Goal: Task Accomplishment & Management: Use online tool/utility

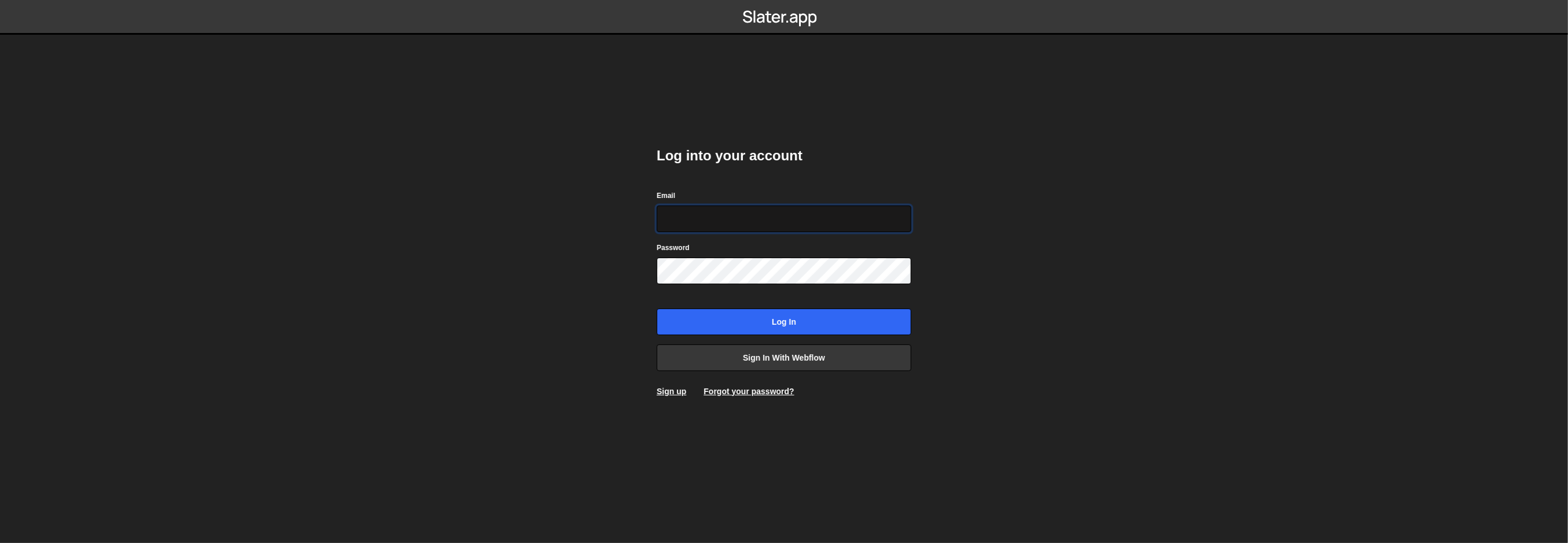
click at [723, 222] on input "Email" at bounding box center [783, 218] width 254 height 27
click at [839, 218] on input "Email" at bounding box center [783, 218] width 254 height 27
click at [784, 0] on com-1password-button at bounding box center [784, 0] width 0 height 0
type input "gpt@bx.studio"
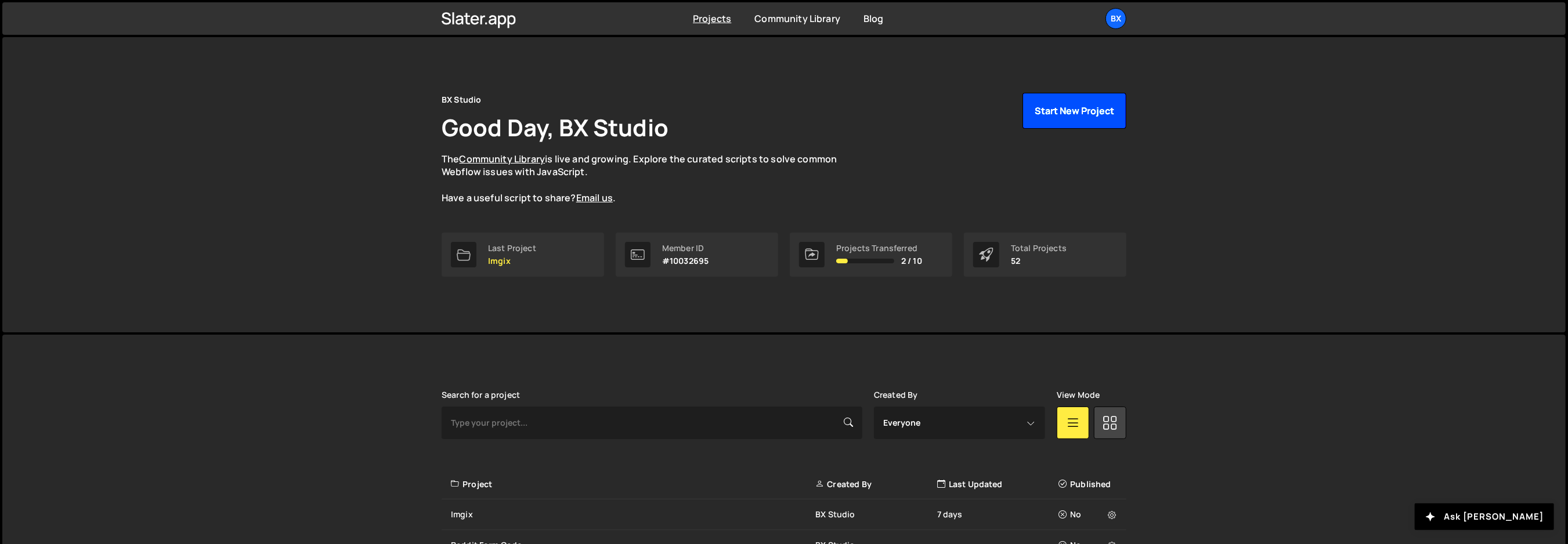
click at [1084, 116] on button "Start New Project" at bounding box center [1074, 110] width 104 height 36
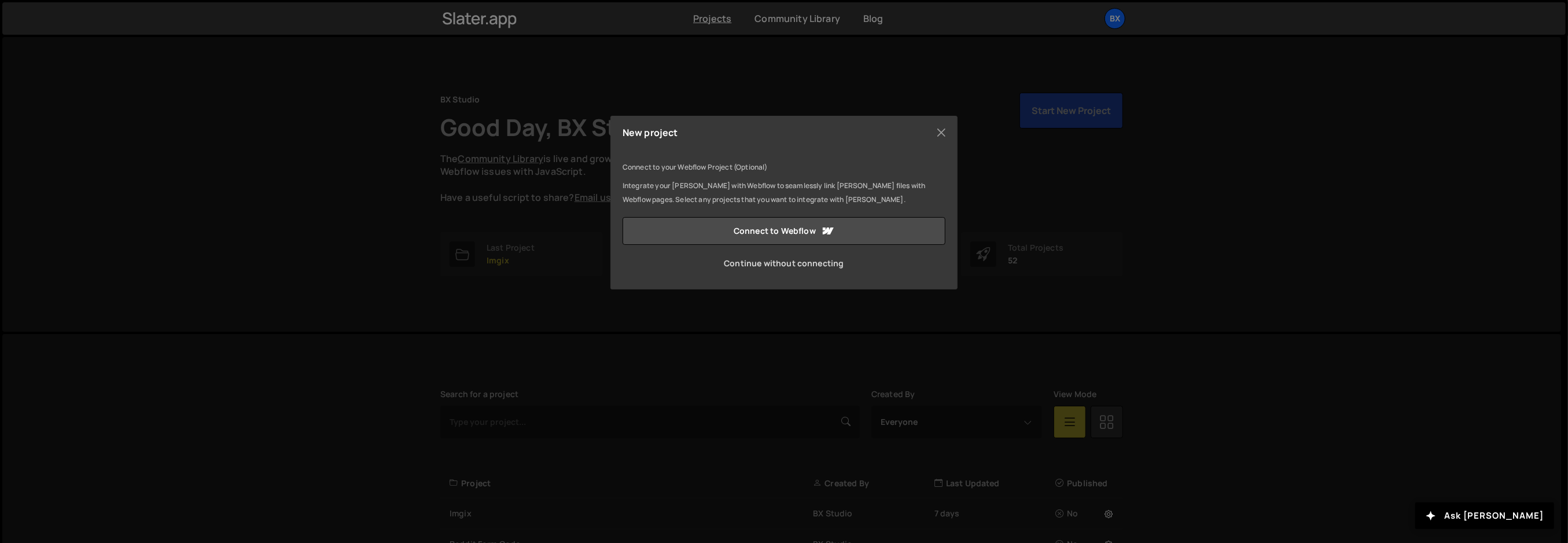
click at [804, 272] on link "Continue without connecting" at bounding box center [784, 263] width 323 height 28
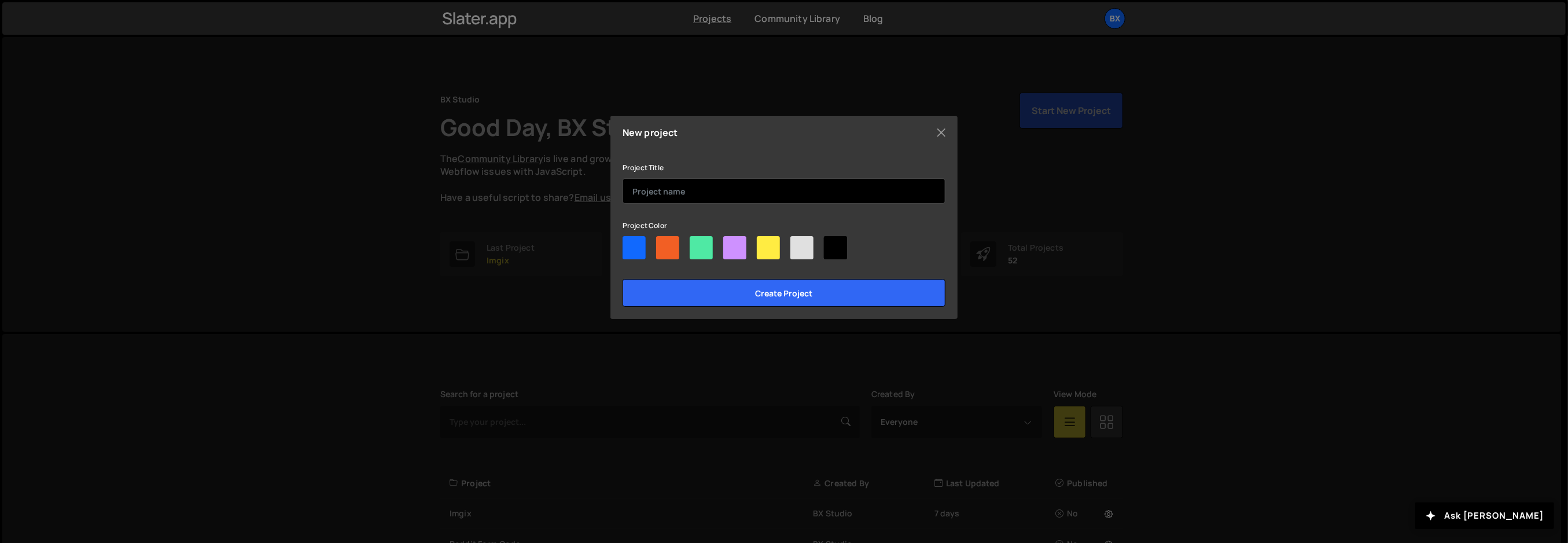
click at [716, 195] on input "text" at bounding box center [784, 191] width 323 height 25
type input "Reddit (TEST)"
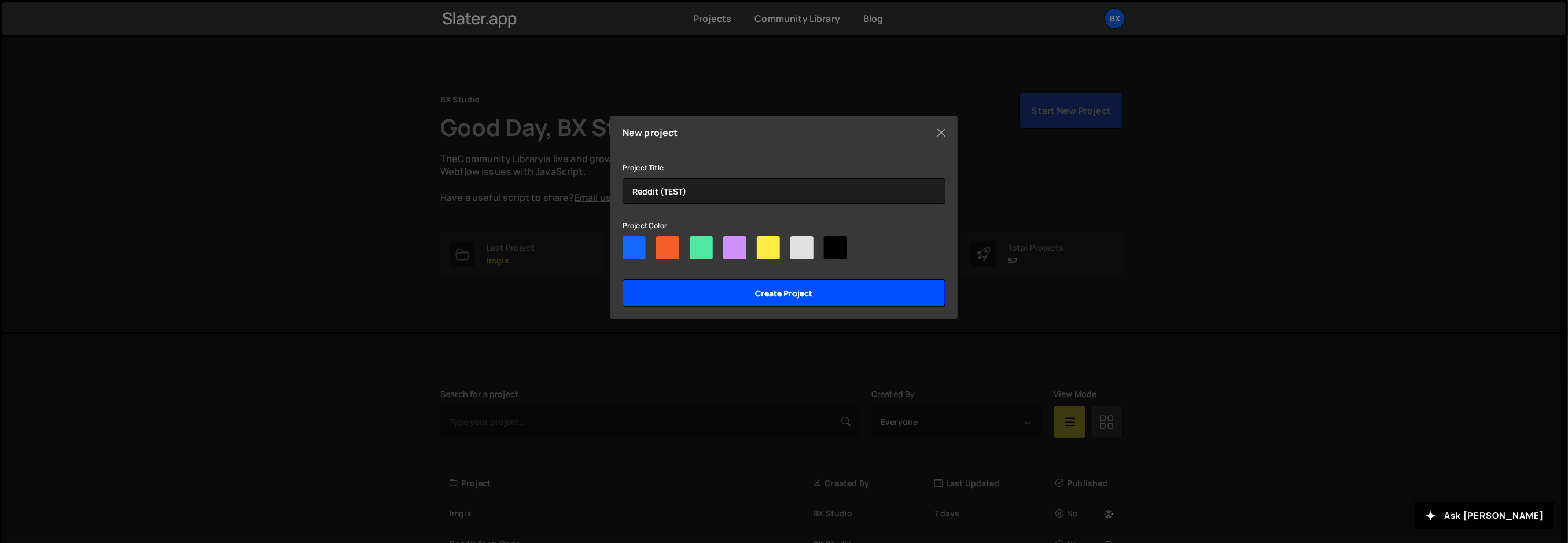
click at [757, 283] on input "Create project" at bounding box center [784, 293] width 323 height 28
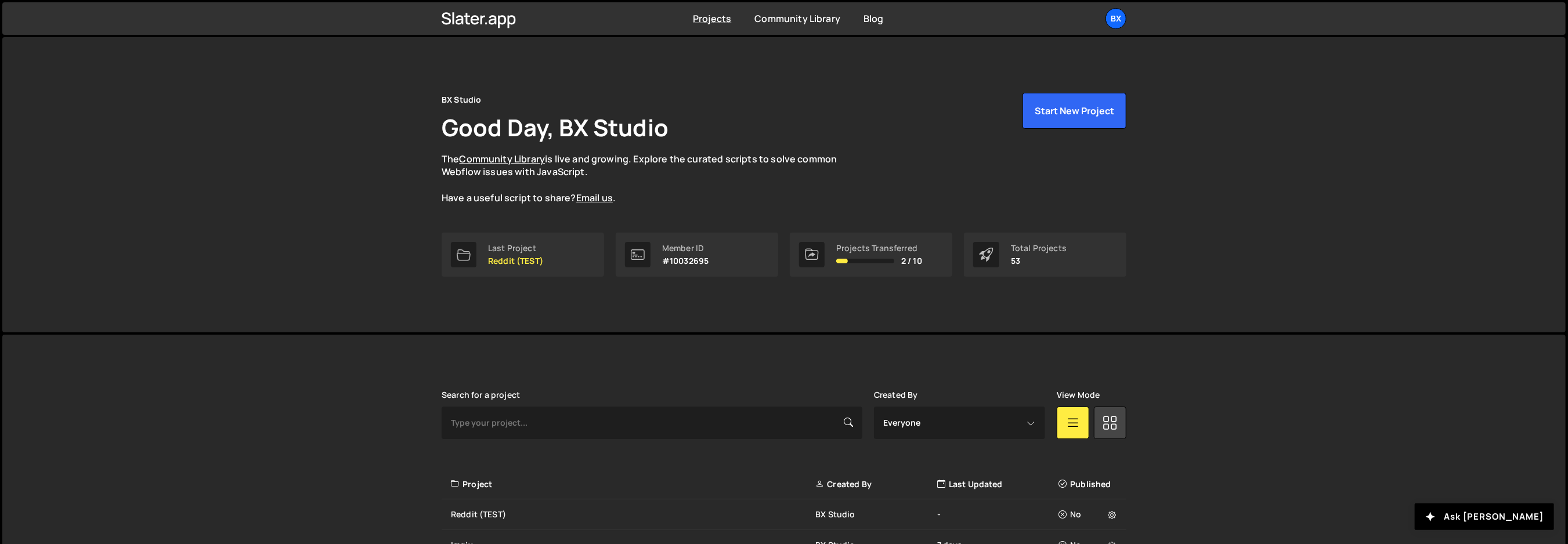
scroll to position [174, 0]
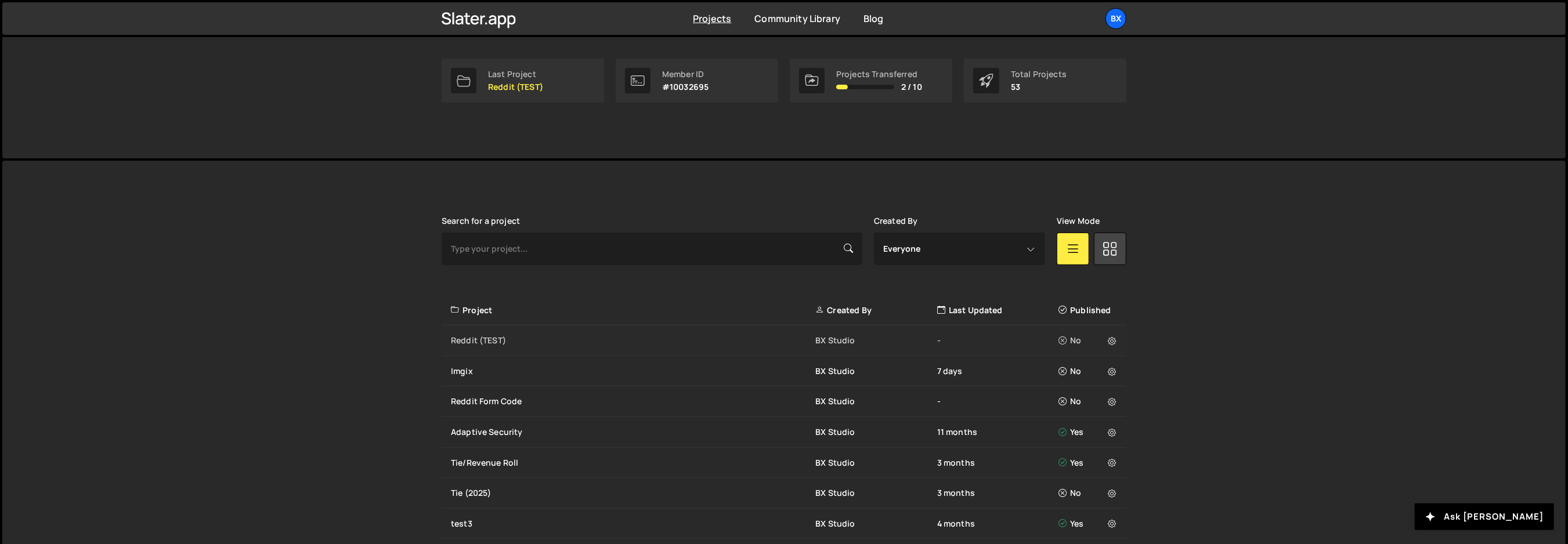
click at [480, 337] on div "Reddit (TEST)" at bounding box center [633, 340] width 365 height 12
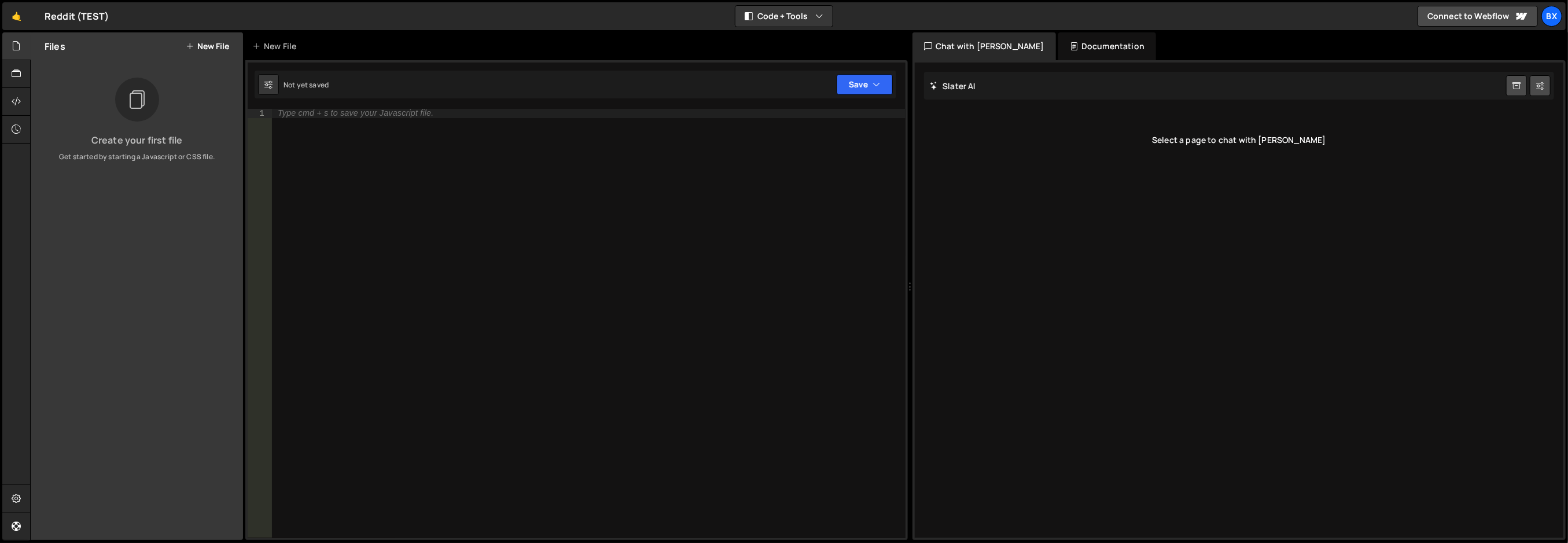
click at [497, 133] on div "Type cmd + s to save your Javascript file." at bounding box center [589, 333] width 633 height 448
paste textarea "</script>"
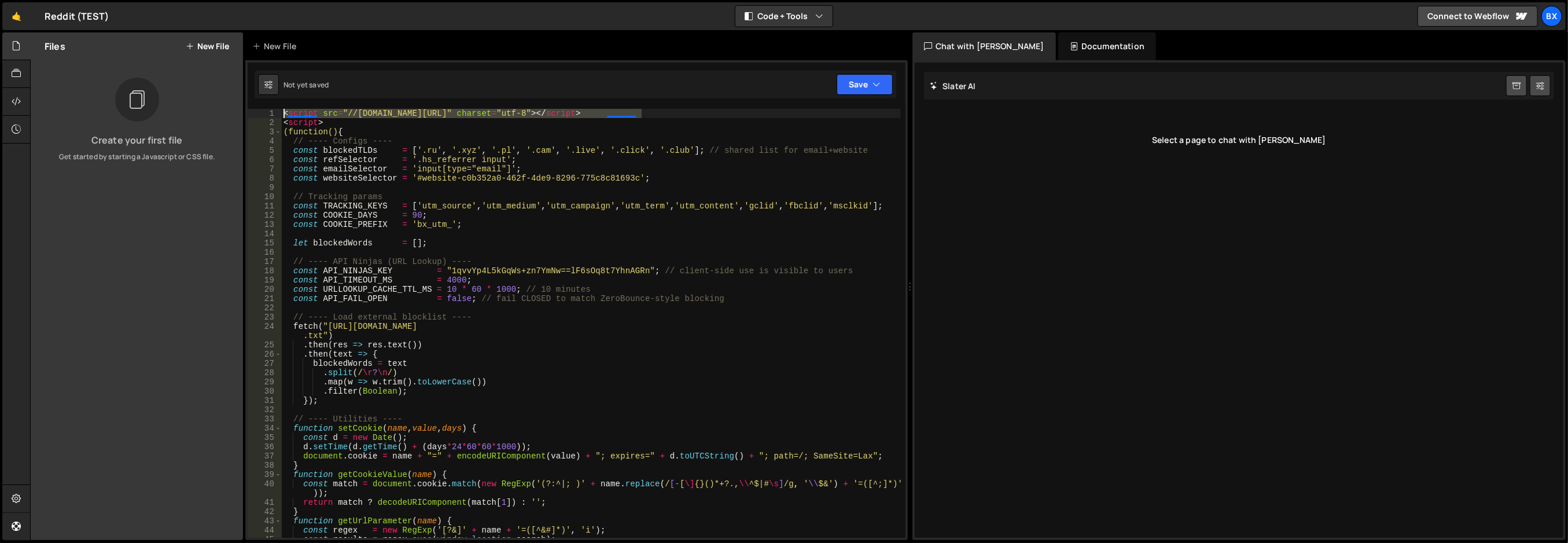
drag, startPoint x: 662, startPoint y: 114, endPoint x: 244, endPoint y: 99, distance: 418.3
click at [244, 99] on div "Files New File Create your first file Get started by starting a Javascript or C…" at bounding box center [799, 286] width 1538 height 508
type textarea "<script src="//js.hsforms.net/forms/embed/v2.js" charset="utf-8"></script>"
type textarea "<script>"
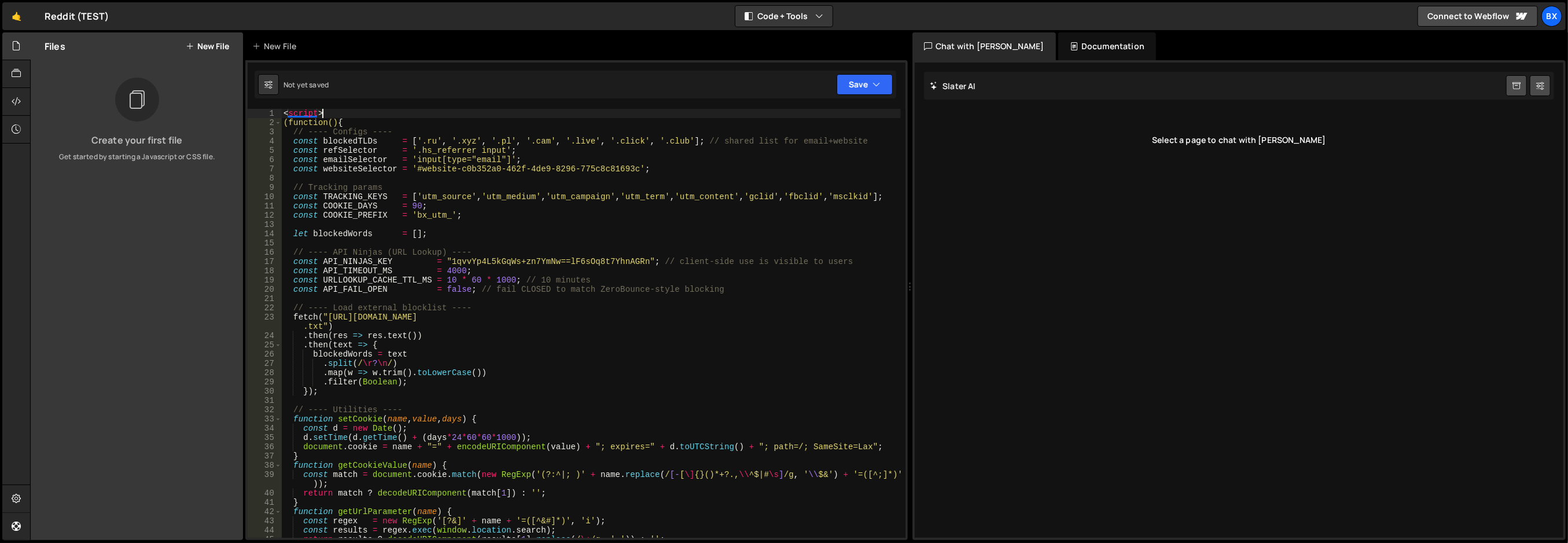
drag, startPoint x: 320, startPoint y: 112, endPoint x: 208, endPoint y: 100, distance: 112.6
click at [208, 100] on div "Files New File Create your first file Get started by starting a Javascript or C…" at bounding box center [799, 286] width 1538 height 508
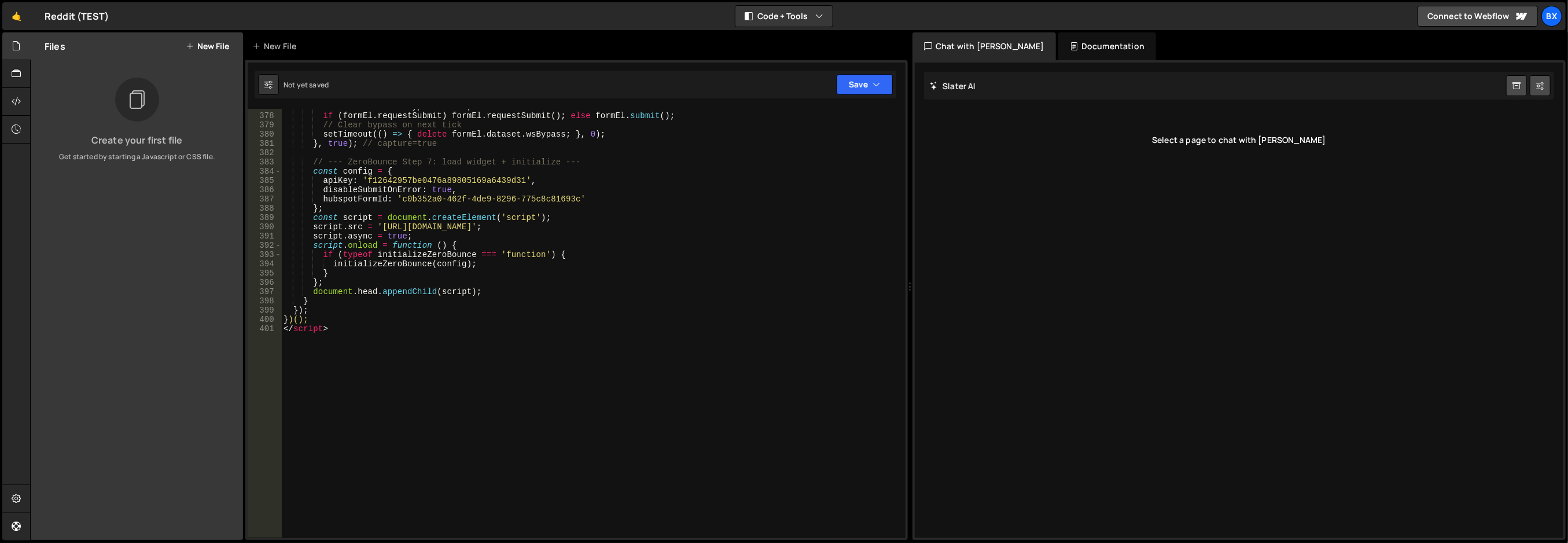
scroll to position [3514, 0]
drag, startPoint x: 350, startPoint y: 325, endPoint x: 236, endPoint y: 322, distance: 114.0
click at [236, 322] on div "Files New File Create your first file Get started by starting a Javascript or C…" at bounding box center [799, 286] width 1538 height 508
type textarea "</script>"
type textarea "})();"
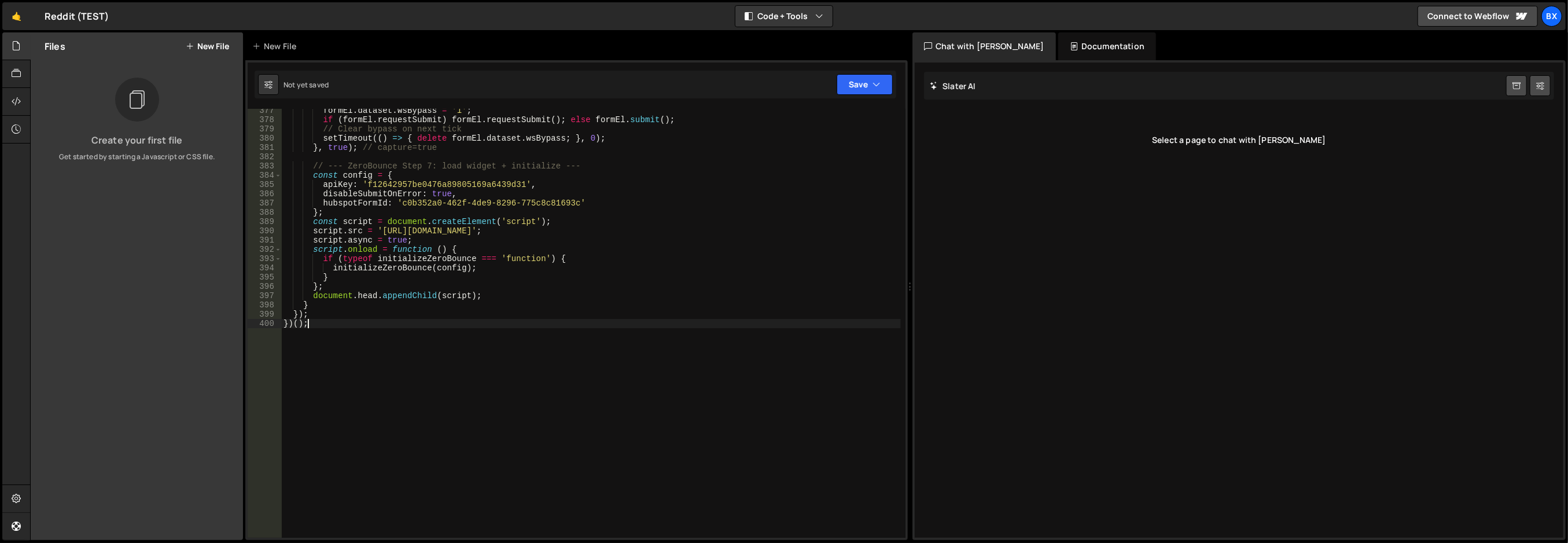
scroll to position [3505, 0]
click at [873, 92] on div "Not yet saved Upgrade to Edit Save Save to Staging S Not saved S G" at bounding box center [575, 85] width 642 height 28
click at [868, 85] on button "Save" at bounding box center [865, 84] width 56 height 21
click at [838, 122] on div "Not saved" at bounding box center [826, 125] width 121 height 14
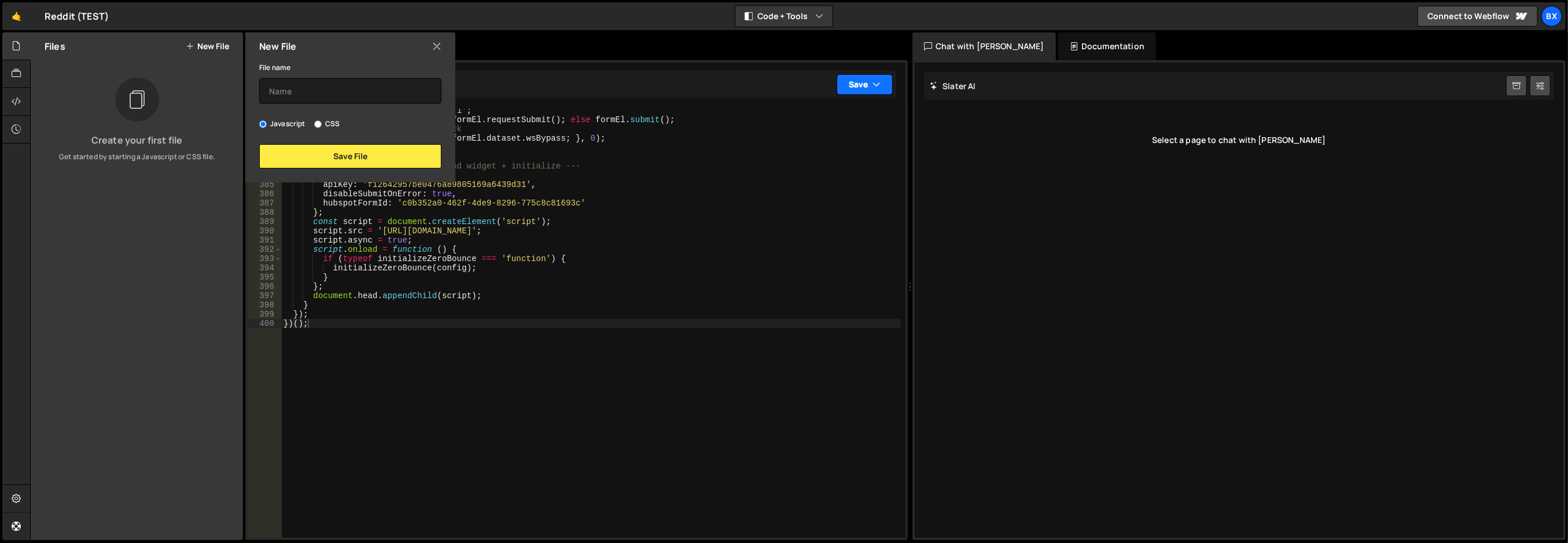
click at [875, 88] on icon "button" at bounding box center [876, 84] width 8 height 12
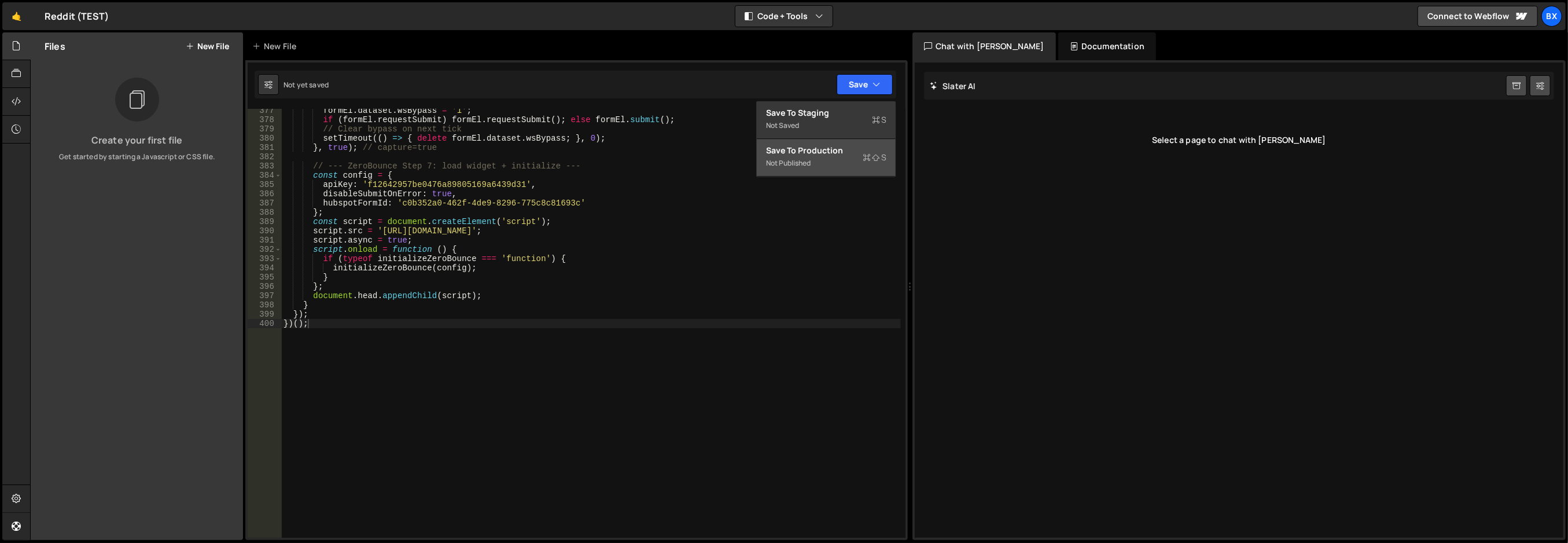
click at [833, 159] on div "Not published" at bounding box center [826, 163] width 121 height 14
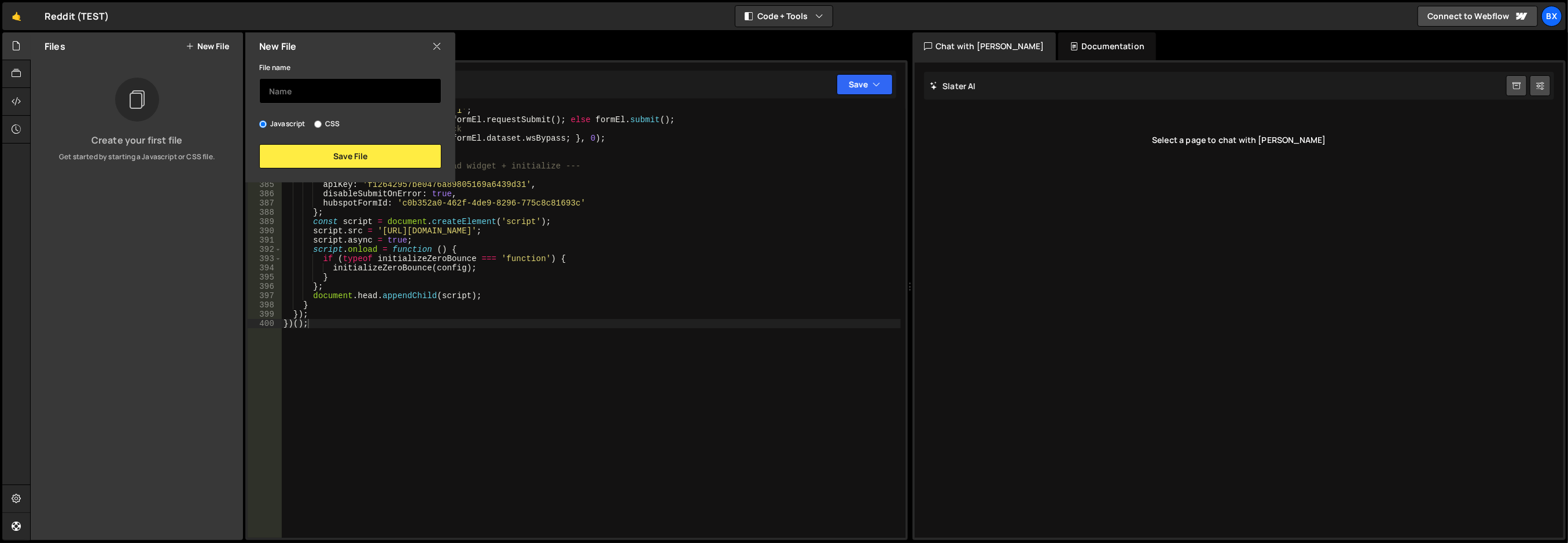
click at [320, 92] on input "text" at bounding box center [350, 91] width 182 height 25
type input "test"
click at [353, 155] on button "Save File" at bounding box center [350, 156] width 182 height 25
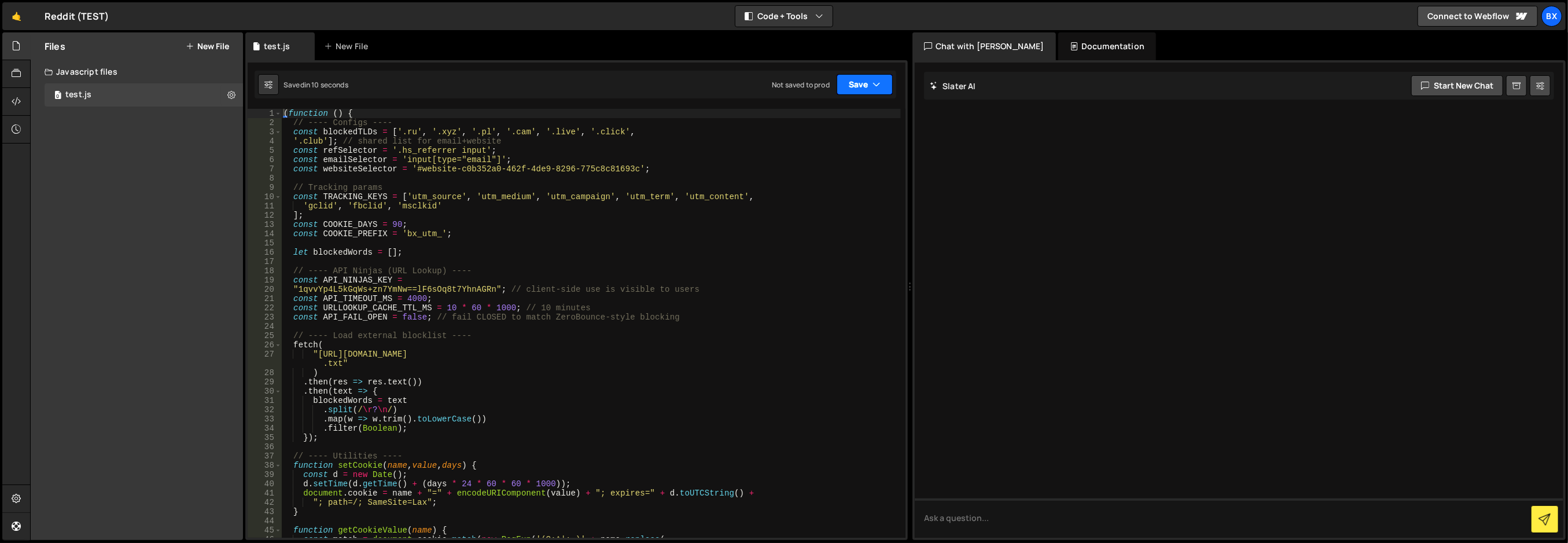
click at [866, 88] on button "Save" at bounding box center [865, 84] width 56 height 21
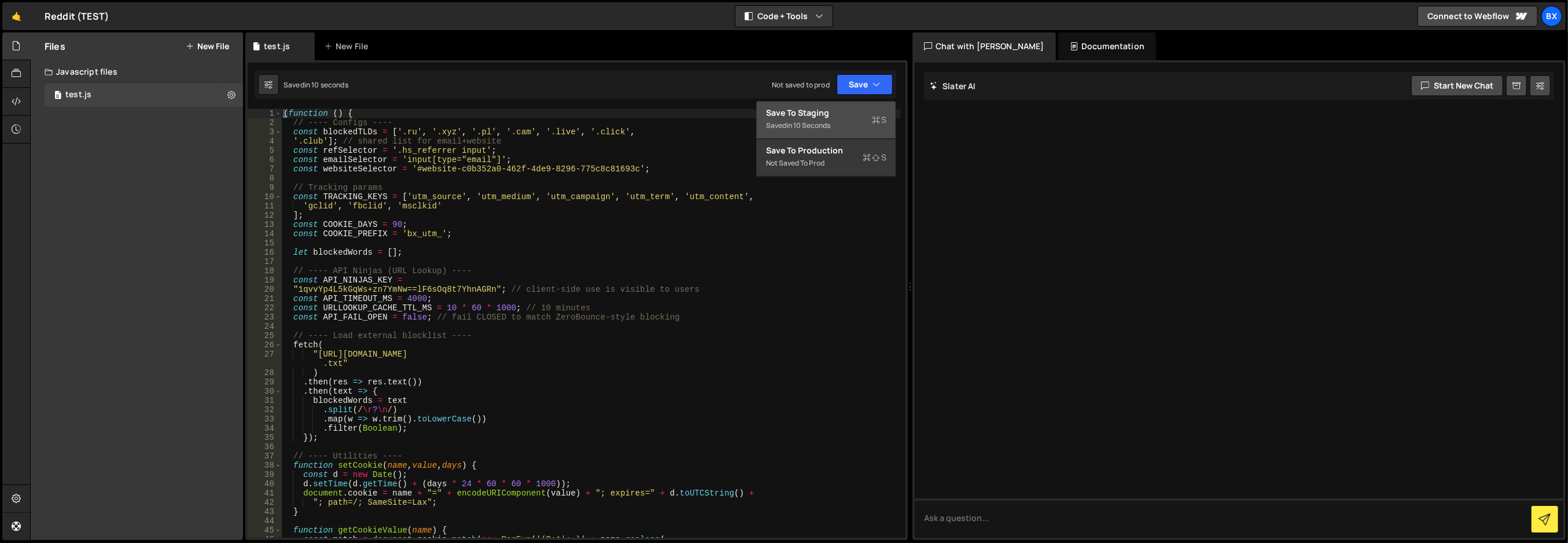
click at [849, 124] on div "Saved in 10 seconds" at bounding box center [826, 125] width 121 height 14
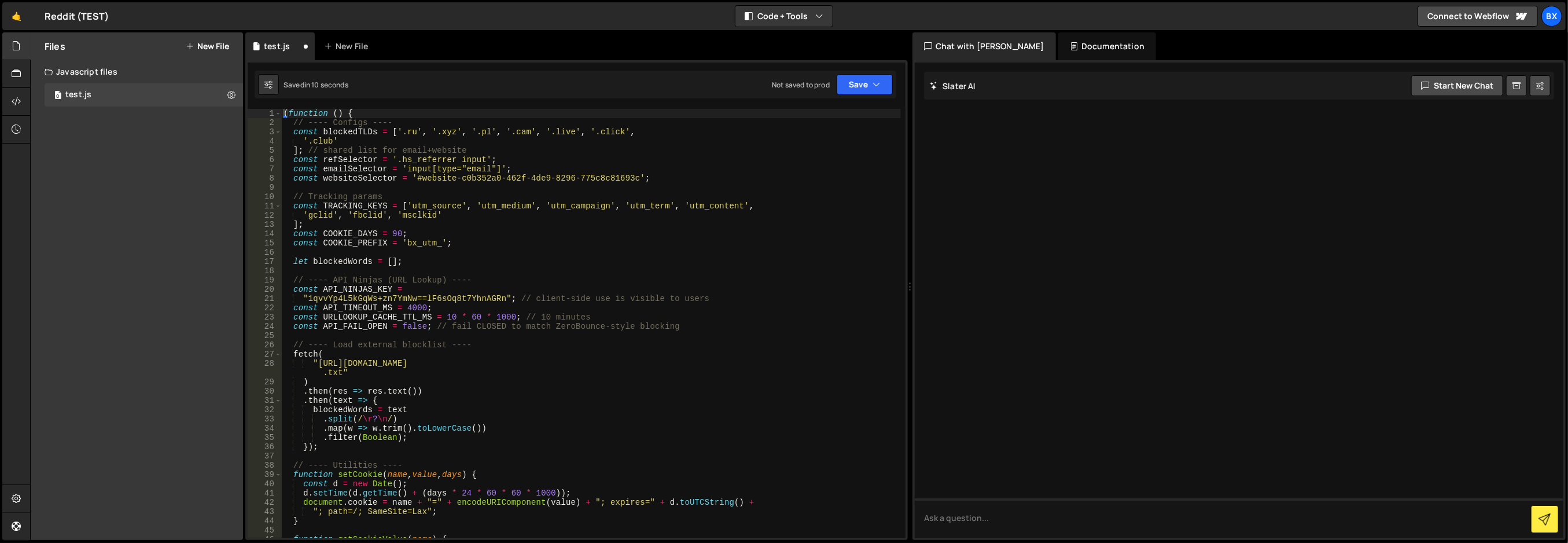
click at [865, 71] on div "Saved in 10 seconds Not saved to prod Upgrade to Edit Save Save to Staging S Sa…" at bounding box center [575, 85] width 642 height 28
drag, startPoint x: 866, startPoint y: 95, endPoint x: 845, endPoint y: 152, distance: 60.7
click at [868, 94] on button "Save" at bounding box center [865, 84] width 56 height 21
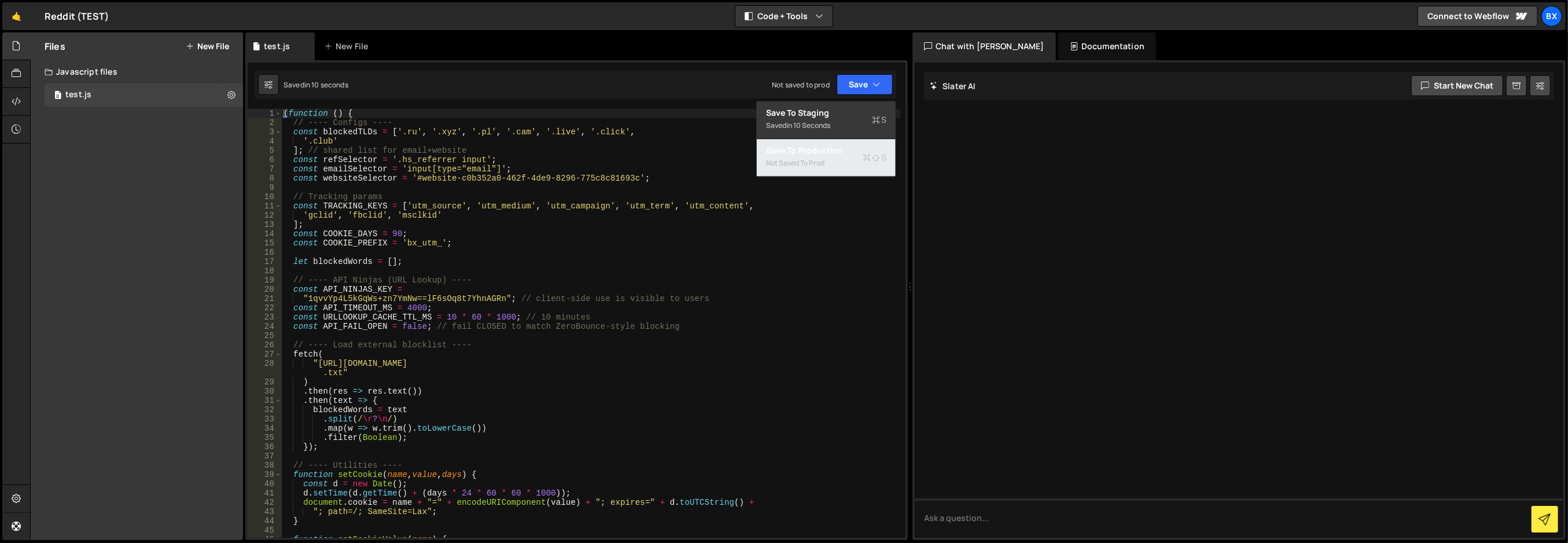
drag, startPoint x: 838, startPoint y: 159, endPoint x: 802, endPoint y: 147, distance: 37.9
click at [842, 159] on div "Not saved to prod" at bounding box center [826, 163] width 121 height 14
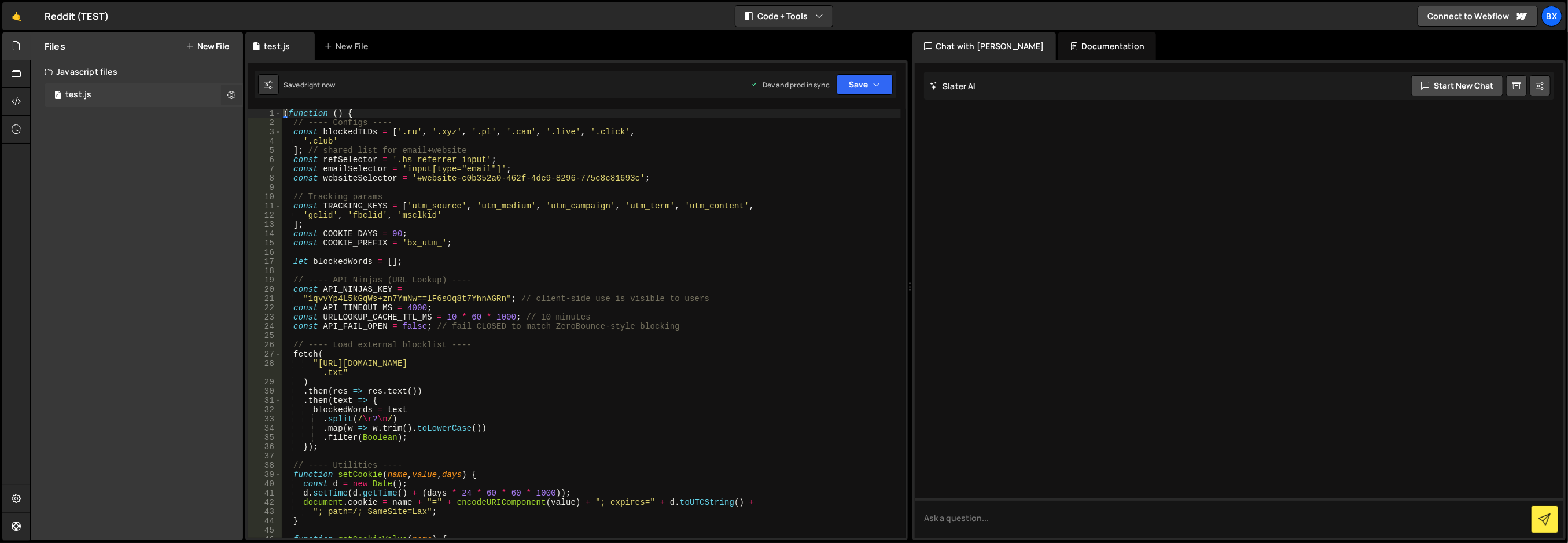
click at [231, 95] on icon at bounding box center [231, 95] width 8 height 11
click at [158, 132] on div "Files New File Create your first file Get started by starting a Javascript or C…" at bounding box center [137, 286] width 212 height 508
click at [20, 104] on icon at bounding box center [16, 101] width 9 height 13
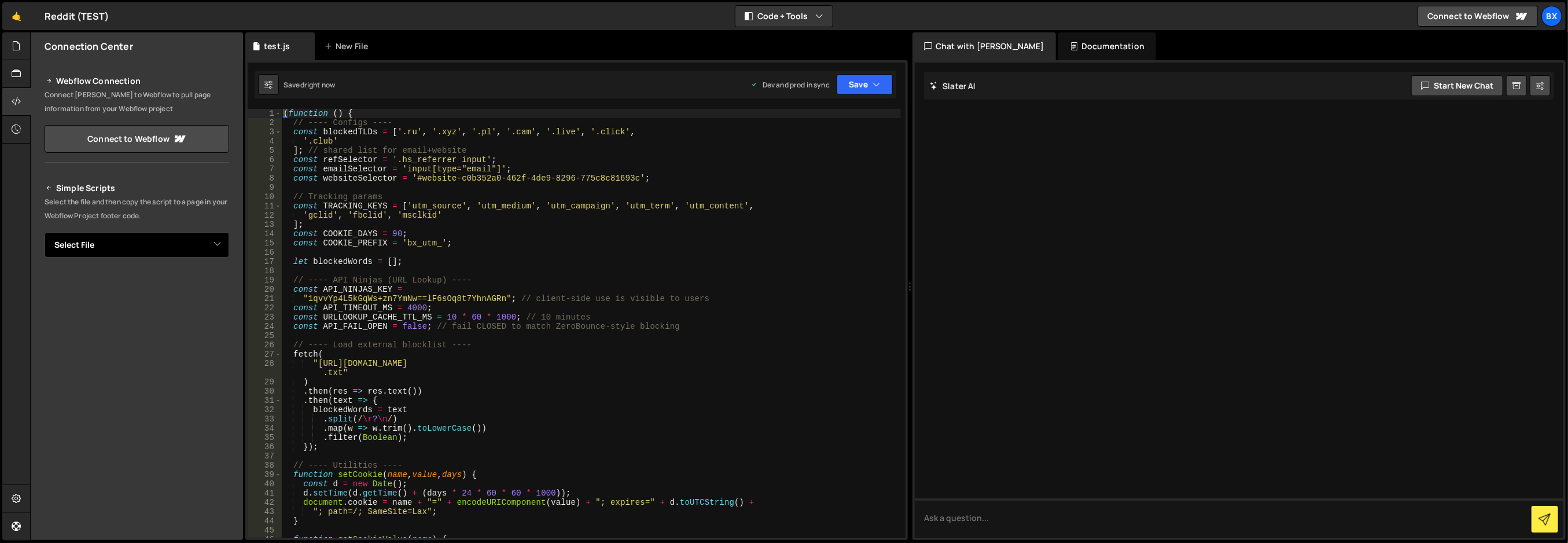
click at [153, 250] on select "Select File test.js" at bounding box center [137, 245] width 184 height 25
select select "45526"
click at [45, 232] on select "Select File test.js" at bounding box center [137, 245] width 184 height 25
click at [200, 282] on icon "Button group with nested dropdown" at bounding box center [203, 284] width 7 height 12
click at [218, 282] on button "Button group with nested dropdown" at bounding box center [221, 285] width 16 height 25
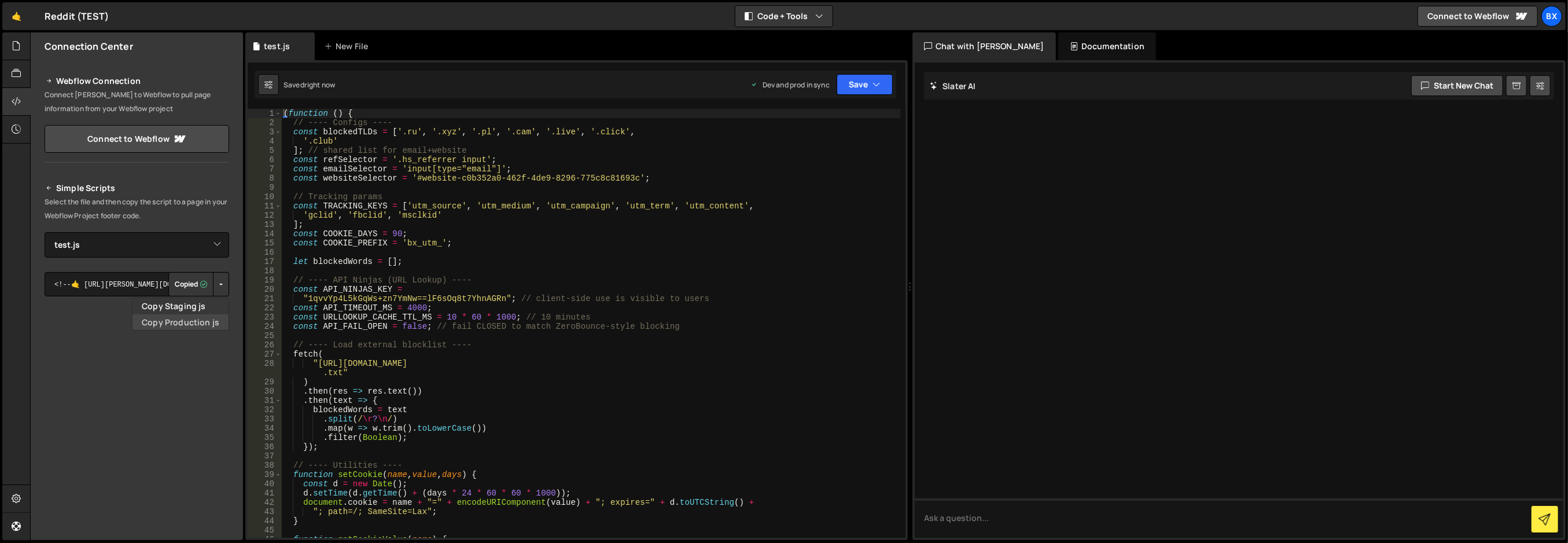
click at [200, 318] on link "Copy Production js" at bounding box center [180, 322] width 96 height 16
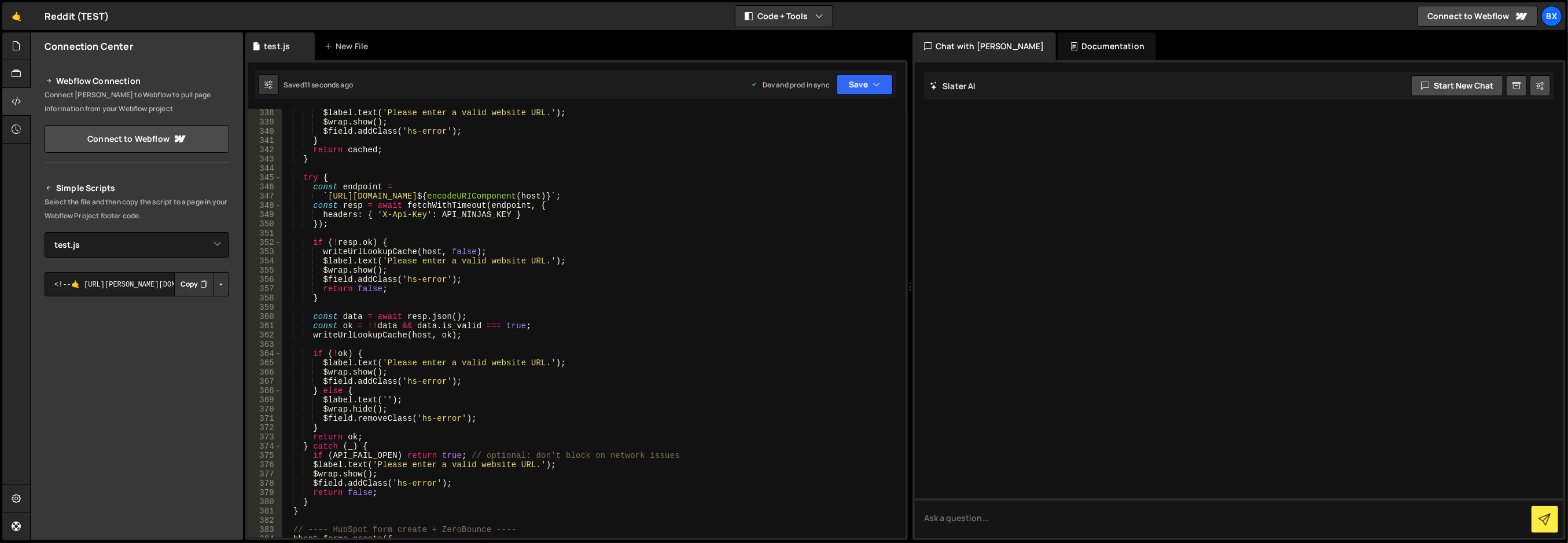
scroll to position [3132, 0]
type textarea "$field.addClass('hs-error');"
click at [537, 277] on div "$label . text ( 'Please enter a valid website URL.' ) ; $wrap . show ( ) ; $fie…" at bounding box center [591, 332] width 620 height 448
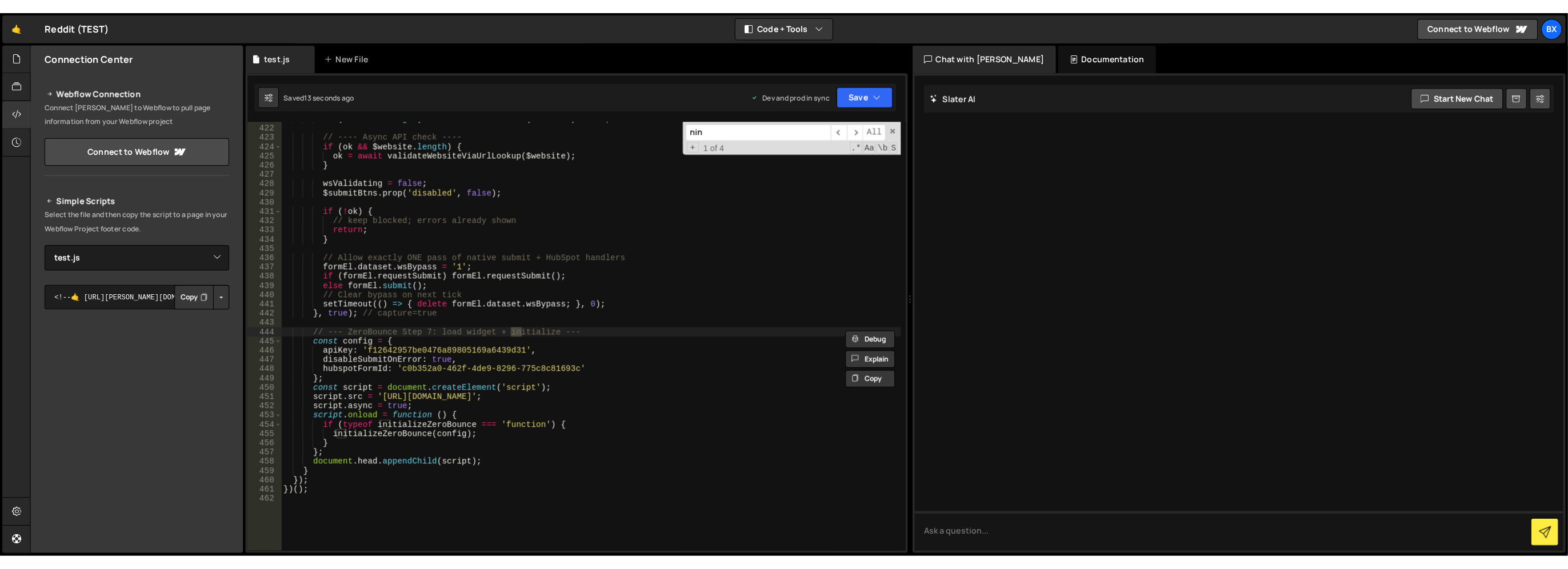
scroll to position [0, 0]
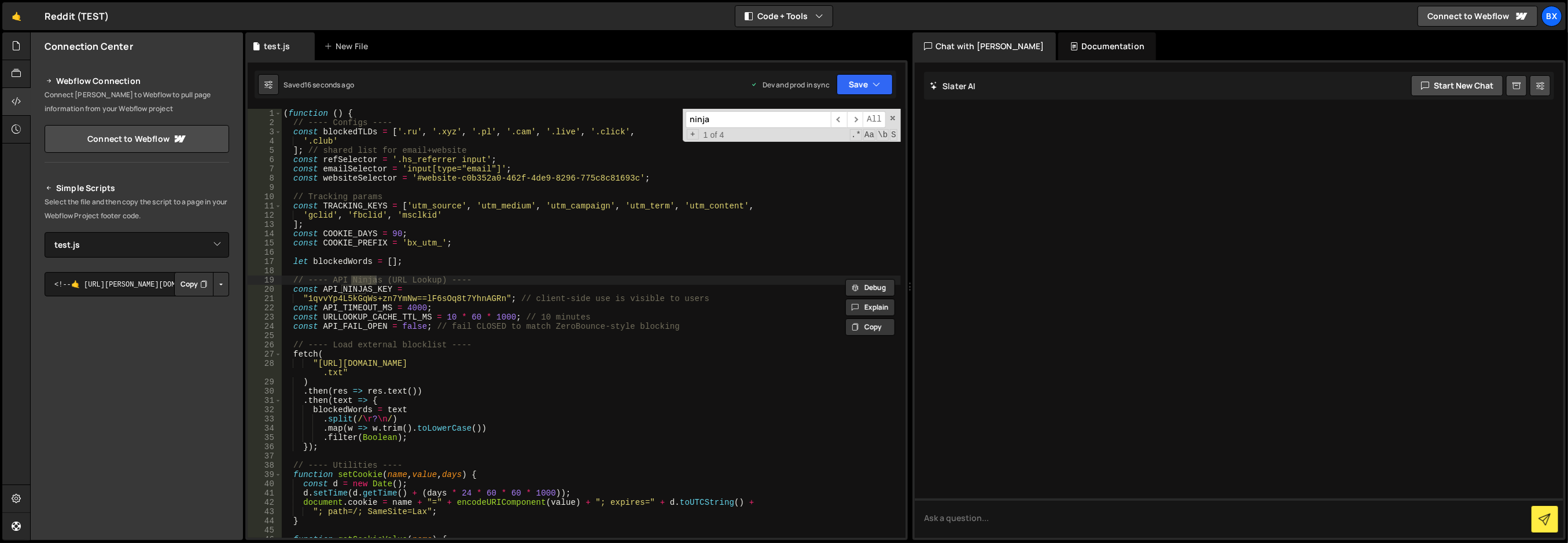
type input "ninja"
drag, startPoint x: 502, startPoint y: 301, endPoint x: 363, endPoint y: 294, distance: 139.2
click at [315, 300] on div "( function ( ) { // ---- Configs ---- const blockedTLDs = [ '.ru' , '.xyz' , '.…" at bounding box center [591, 333] width 620 height 448
paste textarea "89da37b4ca74469baeaab2c7e00aa95f"
click at [708, 289] on div "( function ( ) { // ---- Configs ---- const blockedTLDs = [ '.ru' , '.xyz' , '.…" at bounding box center [591, 333] width 620 height 448
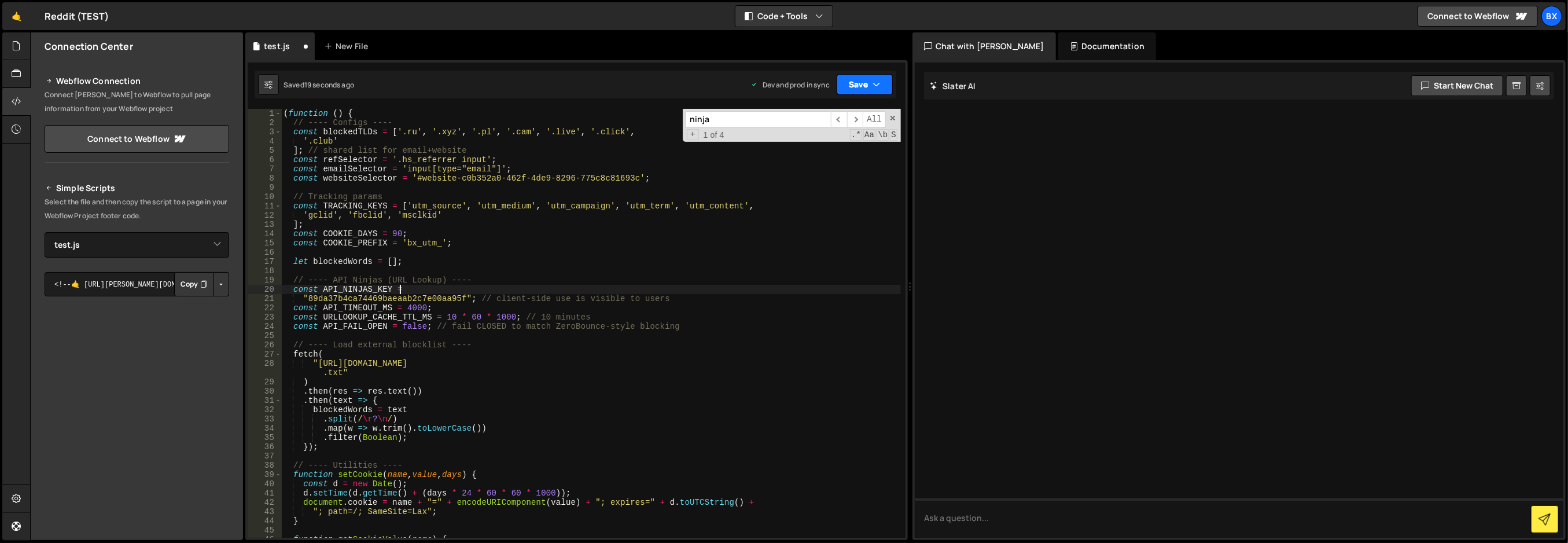
click at [889, 87] on button "Save" at bounding box center [865, 84] width 56 height 21
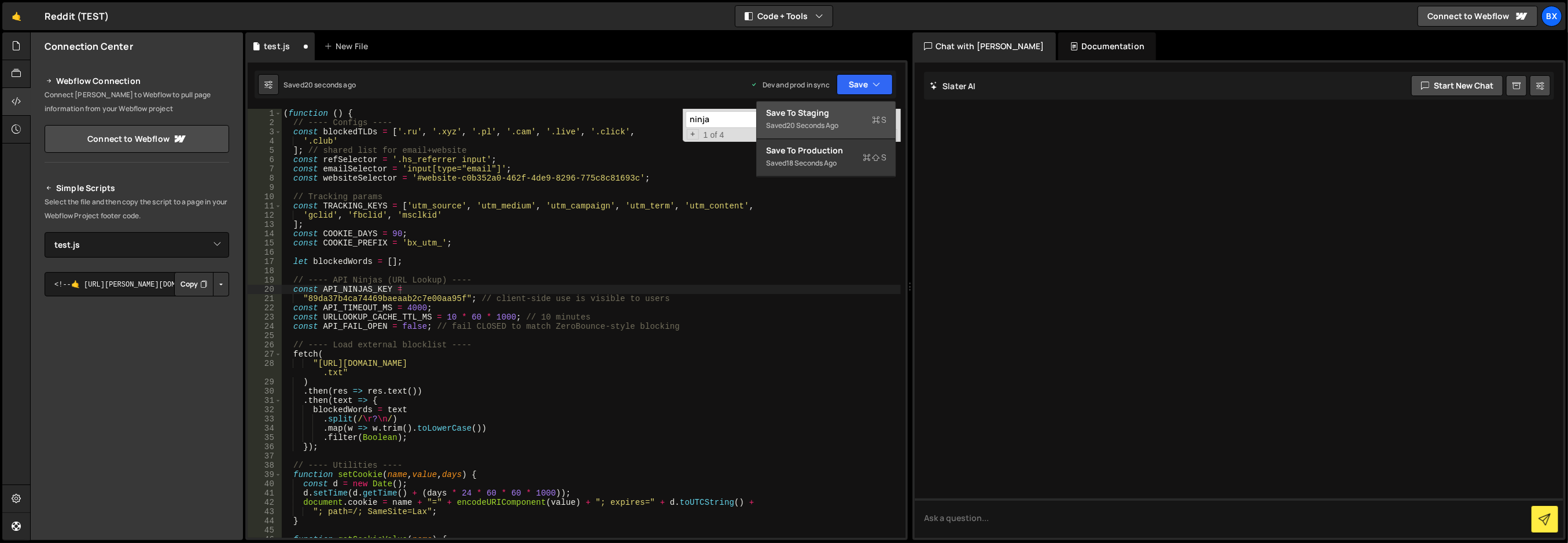
click at [832, 114] on div "Save to Staging S" at bounding box center [826, 112] width 121 height 12
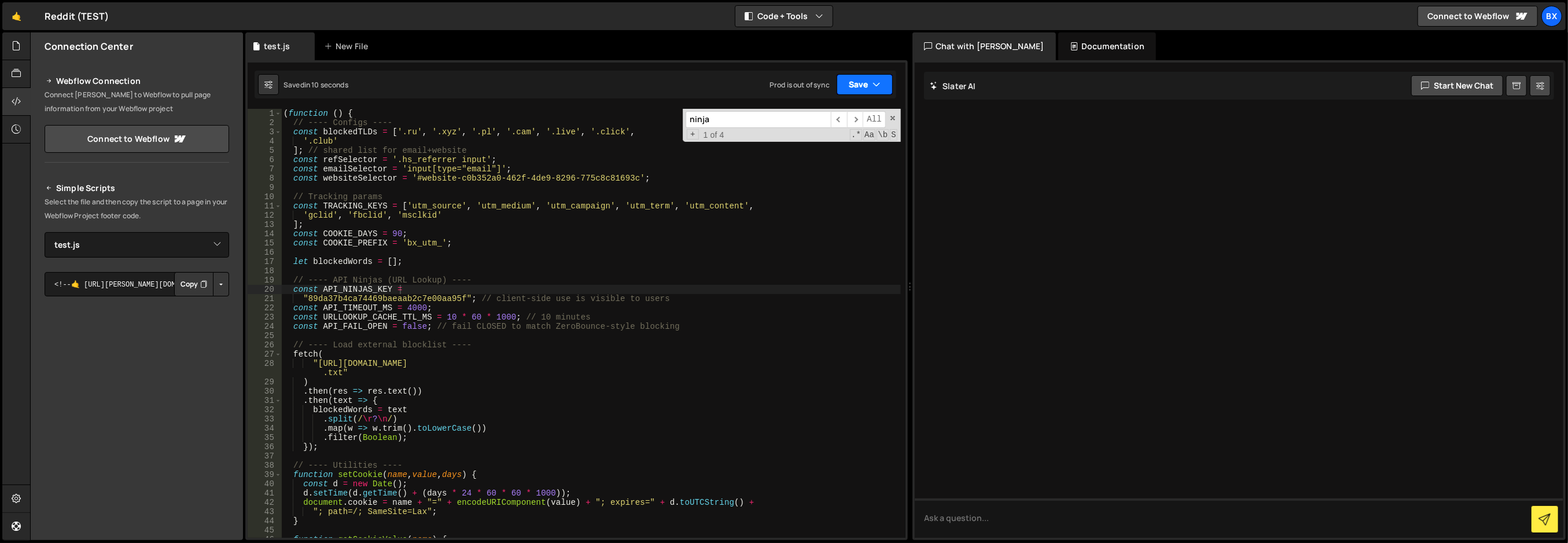
click at [863, 86] on button "Save" at bounding box center [865, 84] width 56 height 21
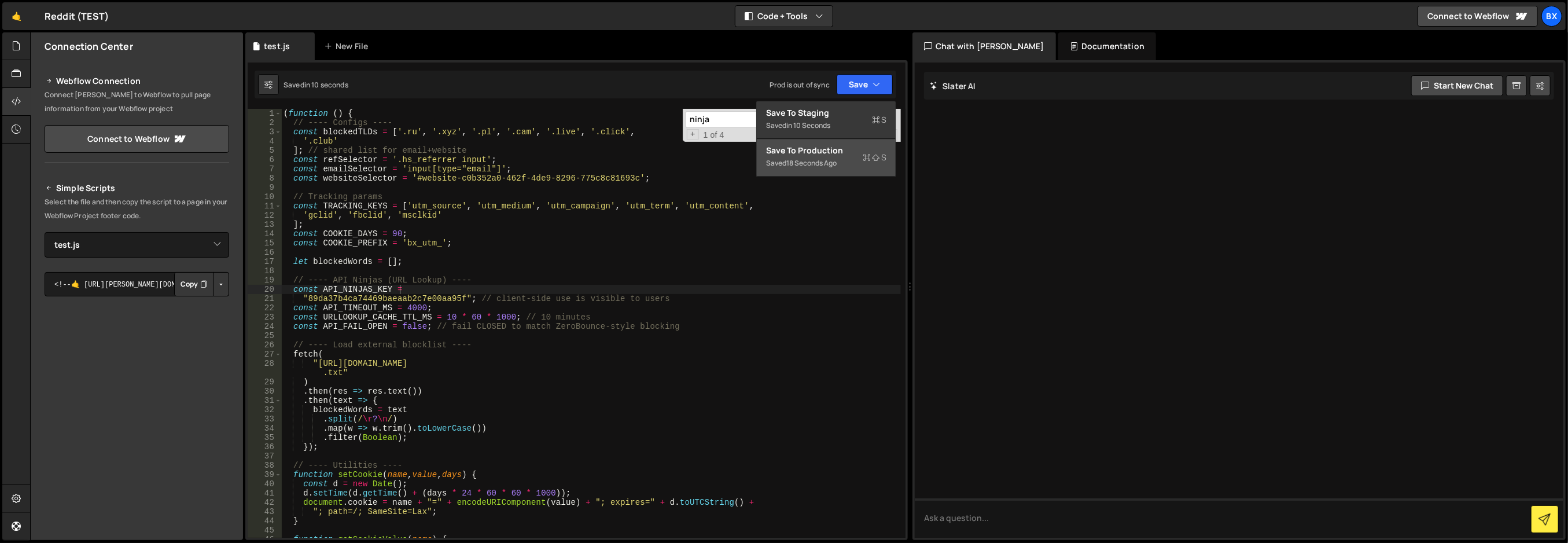
click at [836, 148] on div "Save to Production S" at bounding box center [826, 150] width 121 height 12
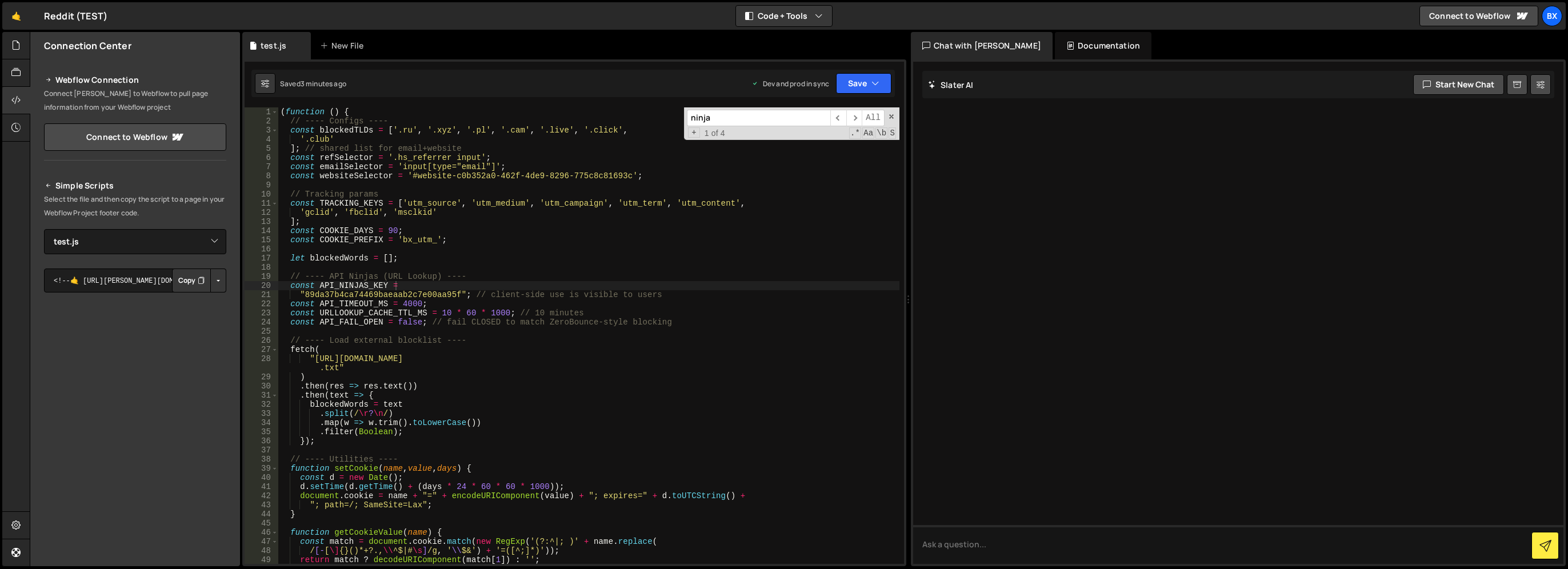
click at [706, 214] on div "( function ( ) { // ---- Configs ---- const blockedTLDs = [ '.ru' , '.xyz' , '.…" at bounding box center [589, 345] width 621 height 475
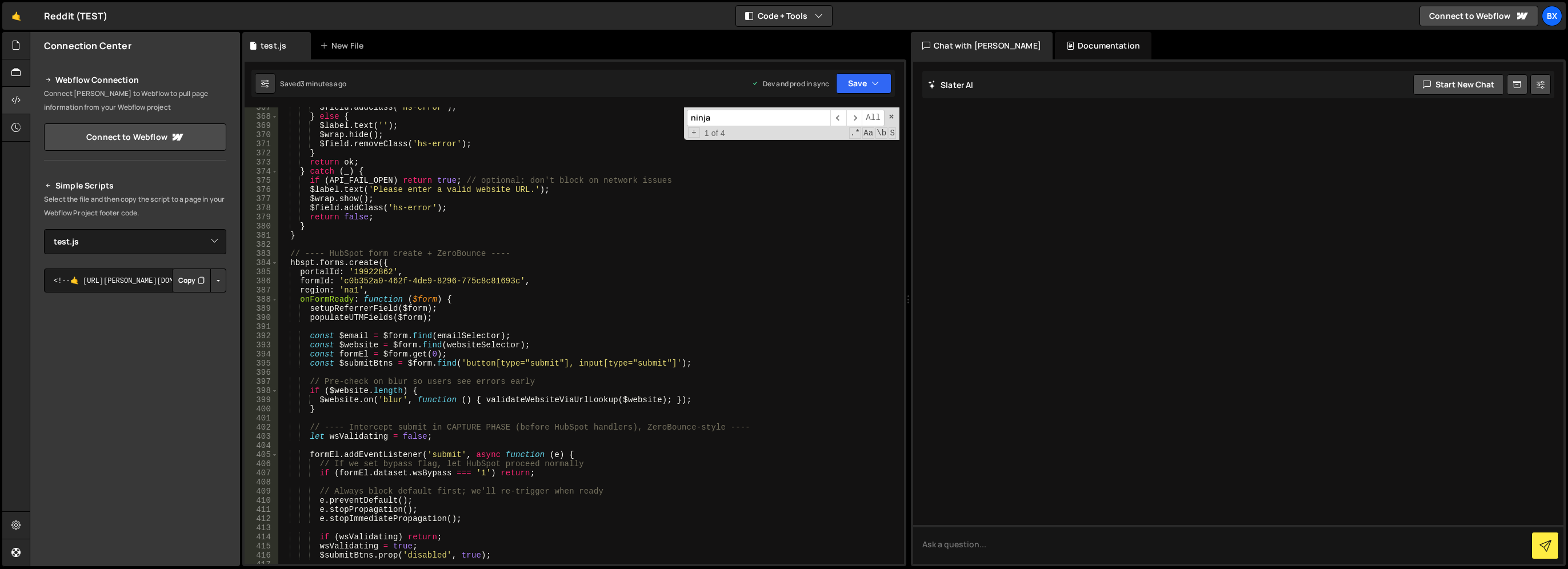
scroll to position [3769, 0]
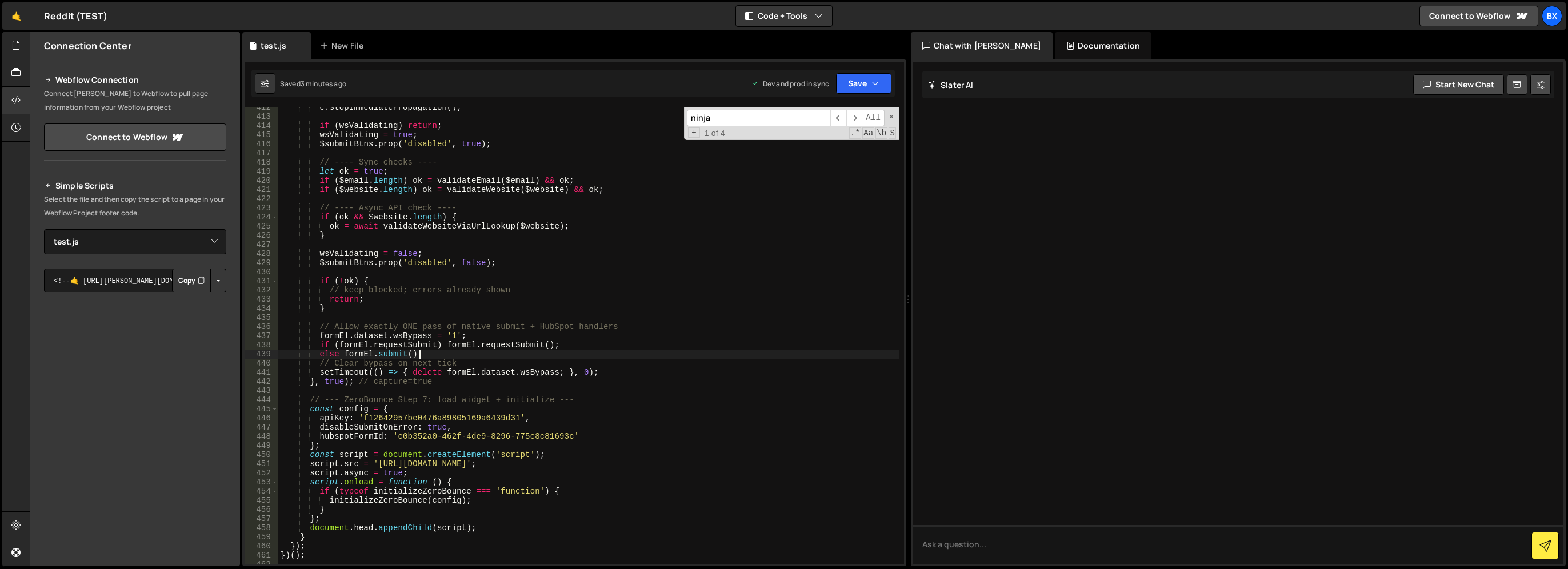
click at [642, 350] on div "e . stopImmediatePropagation ( ) ; if ( wsValidating ) return ; wsValidating = …" at bounding box center [589, 340] width 621 height 475
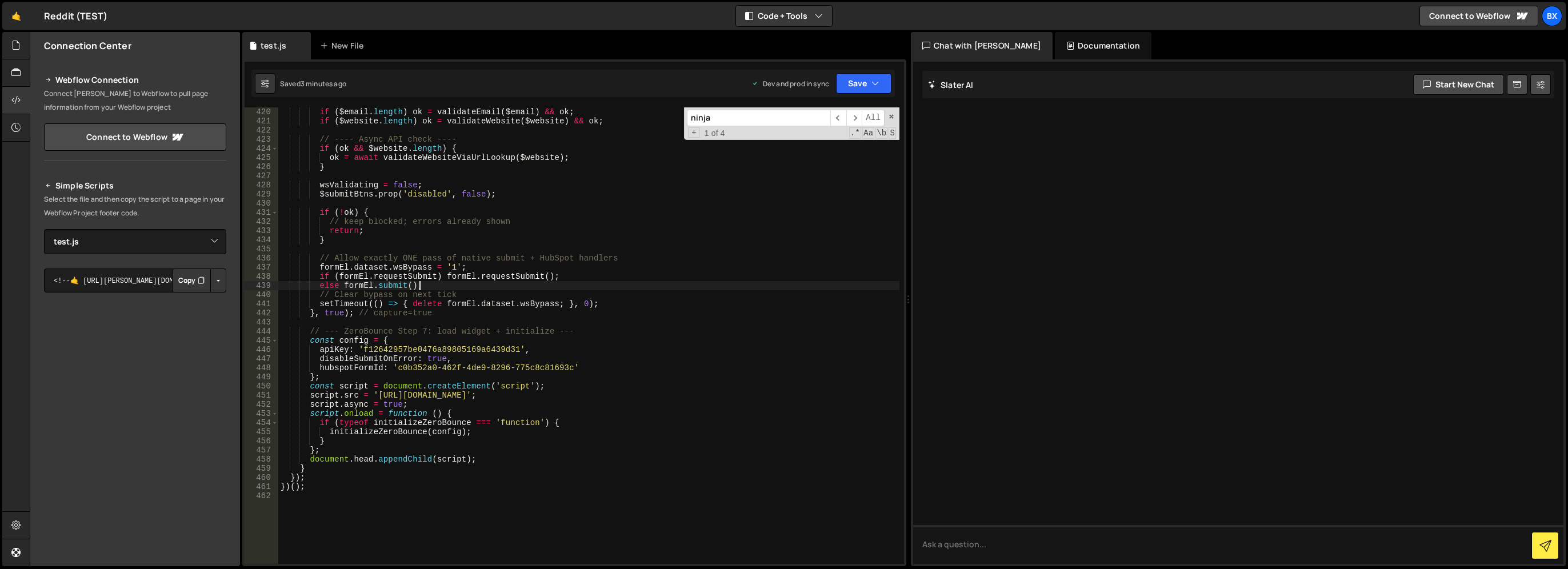
click at [663, 332] on div "if ( $email . length ) ok = validateEmail ( $email ) && ok ; if ( $website . le…" at bounding box center [589, 345] width 621 height 475
type textarea "// --- ZeroBounce Step 7: load widget + initialize ---"
paste input "89da37b4ca74469baeaab2c7e00aa95f"
type input "89da37b4ca74469baeaab2c7e00aa95f"
click at [484, 347] on div "if ( $email . length ) ok = validateEmail ( $email ) && ok ; if ( $website . le…" at bounding box center [589, 345] width 621 height 475
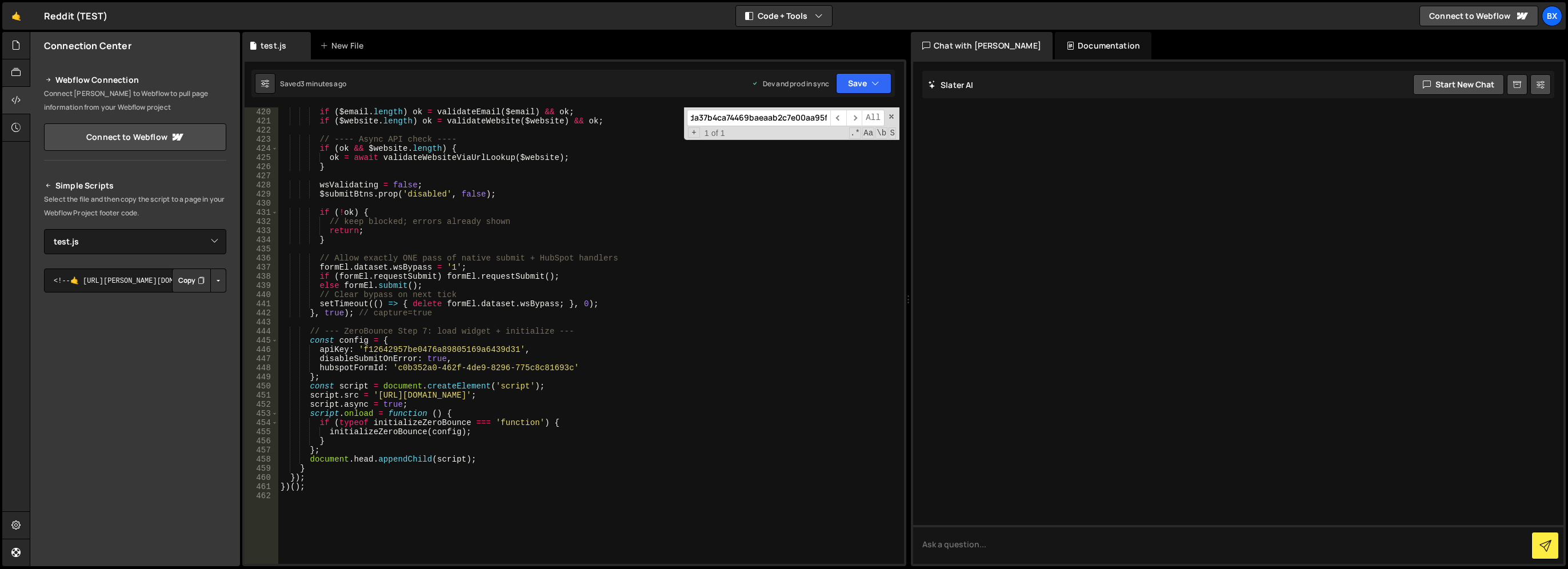
scroll to position [0, 0]
click at [484, 347] on div "if ( $email . length ) ok = validateEmail ( $email ) && ok ; if ( $website . le…" at bounding box center [589, 345] width 621 height 475
paste textarea "89da37b4ca74469baeaab2c7e00aa95f"
type textarea "apiKey: '89da37b4ca74469baeaab2c7e00aa95f',"
click at [867, 81] on button "Save" at bounding box center [863, 83] width 55 height 20
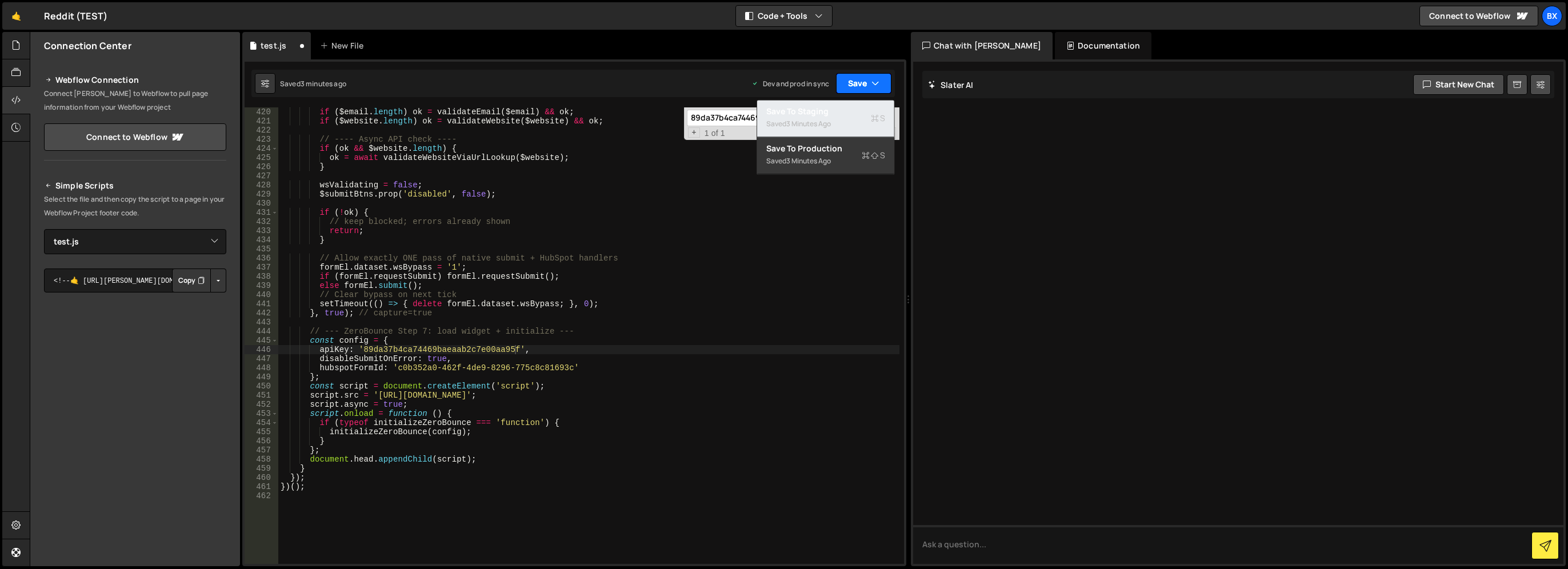
drag, startPoint x: 832, startPoint y: 119, endPoint x: 865, endPoint y: 81, distance: 50.3
click at [831, 119] on div "3 minutes ago" at bounding box center [808, 124] width 45 height 10
click at [865, 81] on button "Save" at bounding box center [863, 83] width 55 height 20
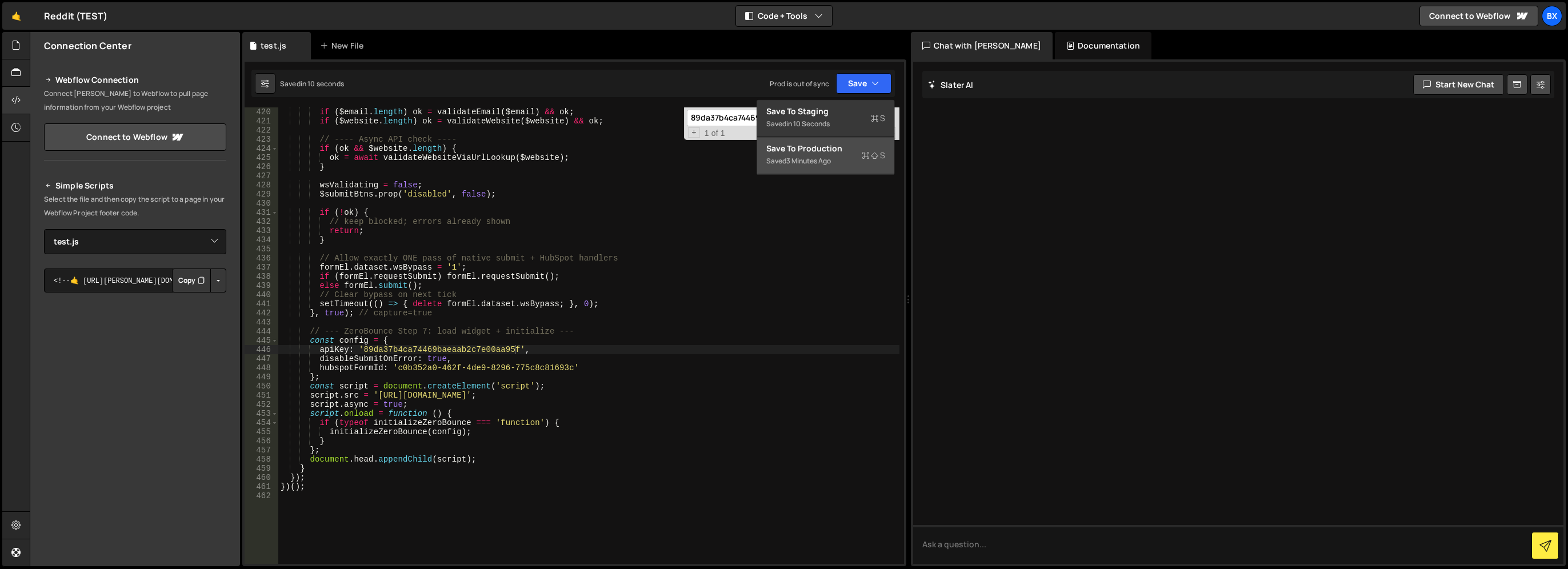
click at [830, 165] on div "3 minutes ago" at bounding box center [808, 161] width 45 height 10
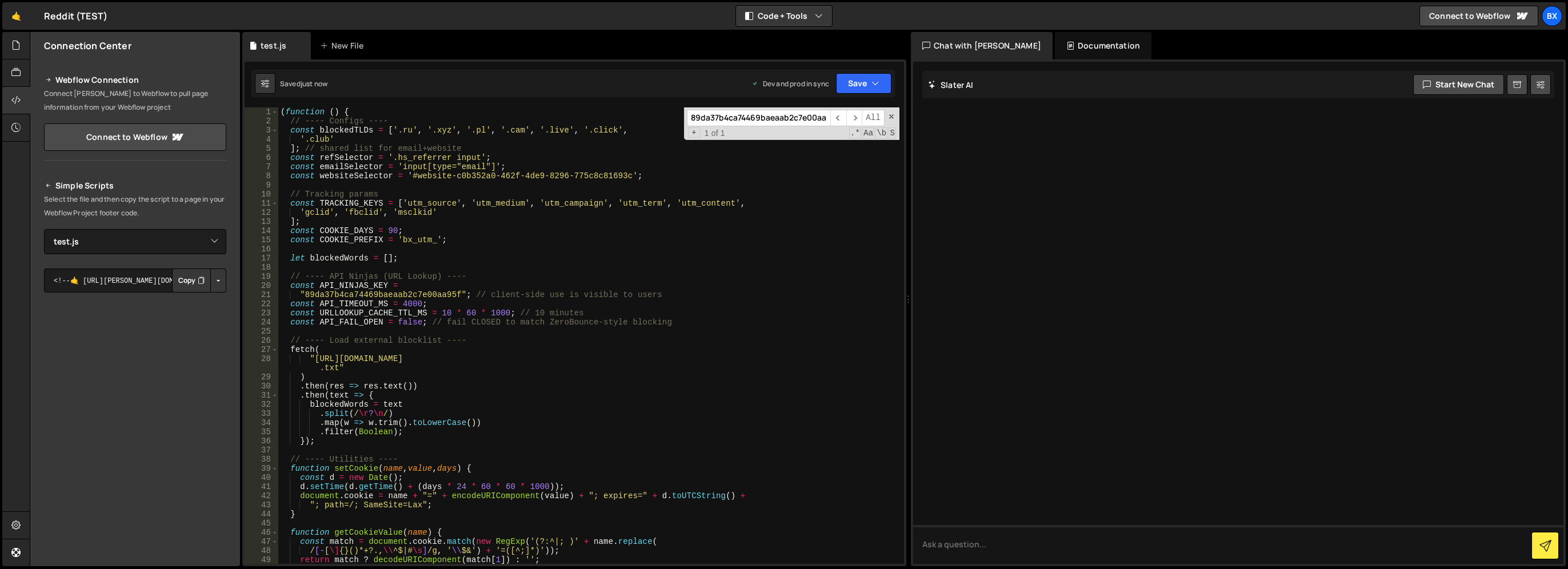
click at [533, 252] on div "( function ( ) { // ---- Configs ---- const blockedTLDs = [ '.ru' , '.xyz' , '.…" at bounding box center [589, 345] width 621 height 475
type input "ninja"
click at [401, 296] on div "( function ( ) { // ---- Configs ---- const blockedTLDs = [ '.ru' , '.xyz' , '.…" at bounding box center [589, 345] width 621 height 475
paste textarea "1qvvYp4L5kGqWs+zn7YmNw==lF6sOq8t7YhnAGRn"
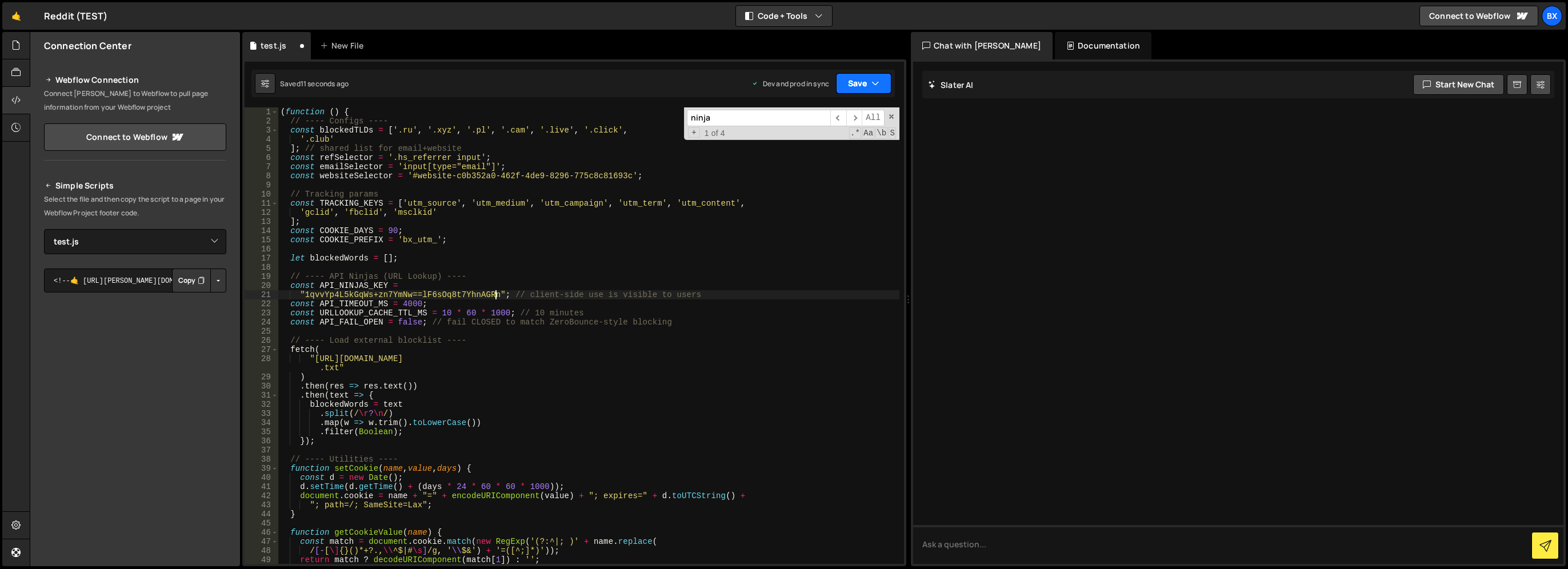
click at [867, 91] on button "Save" at bounding box center [863, 83] width 55 height 20
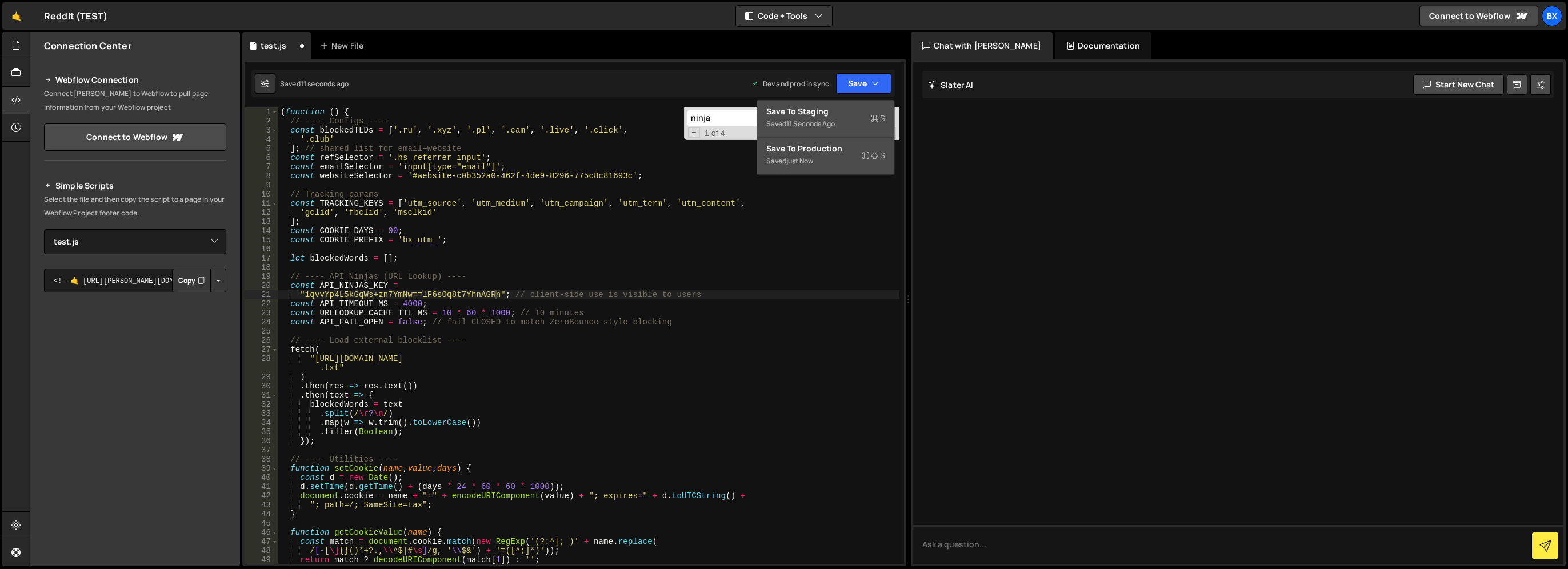
click at [842, 121] on div "Saved 11 seconds ago" at bounding box center [825, 124] width 119 height 14
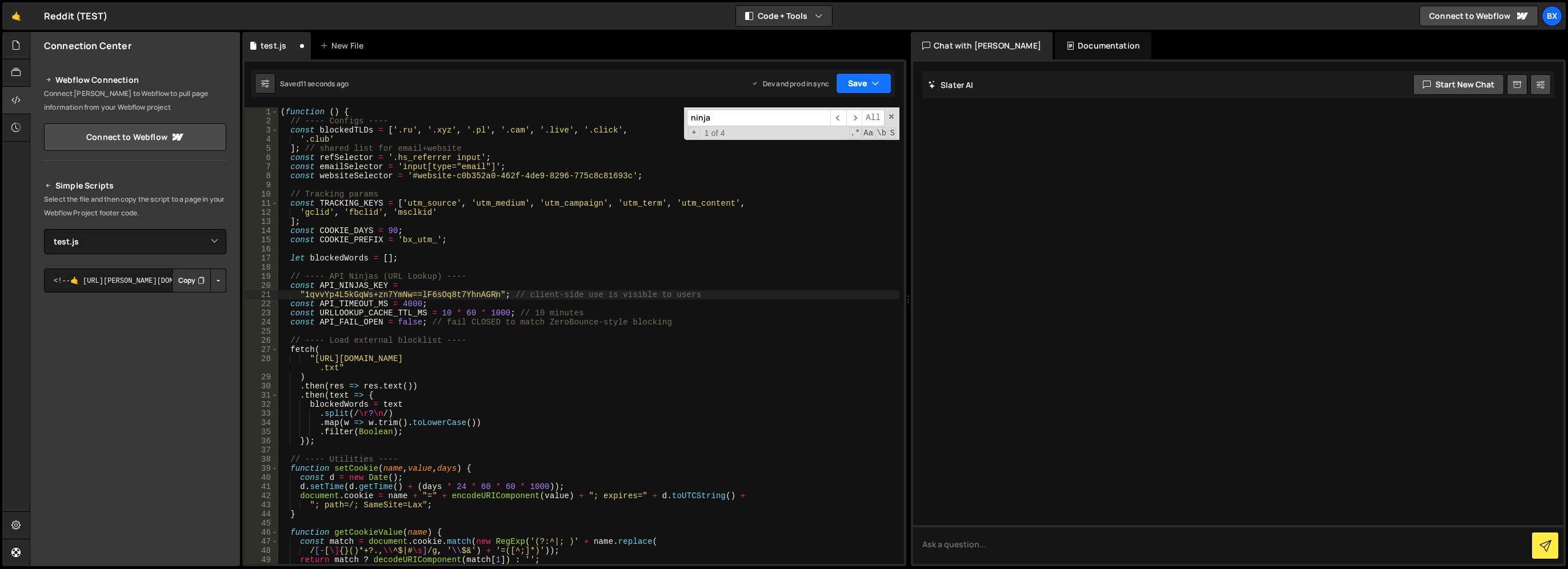
click at [874, 76] on button "Save" at bounding box center [863, 83] width 55 height 20
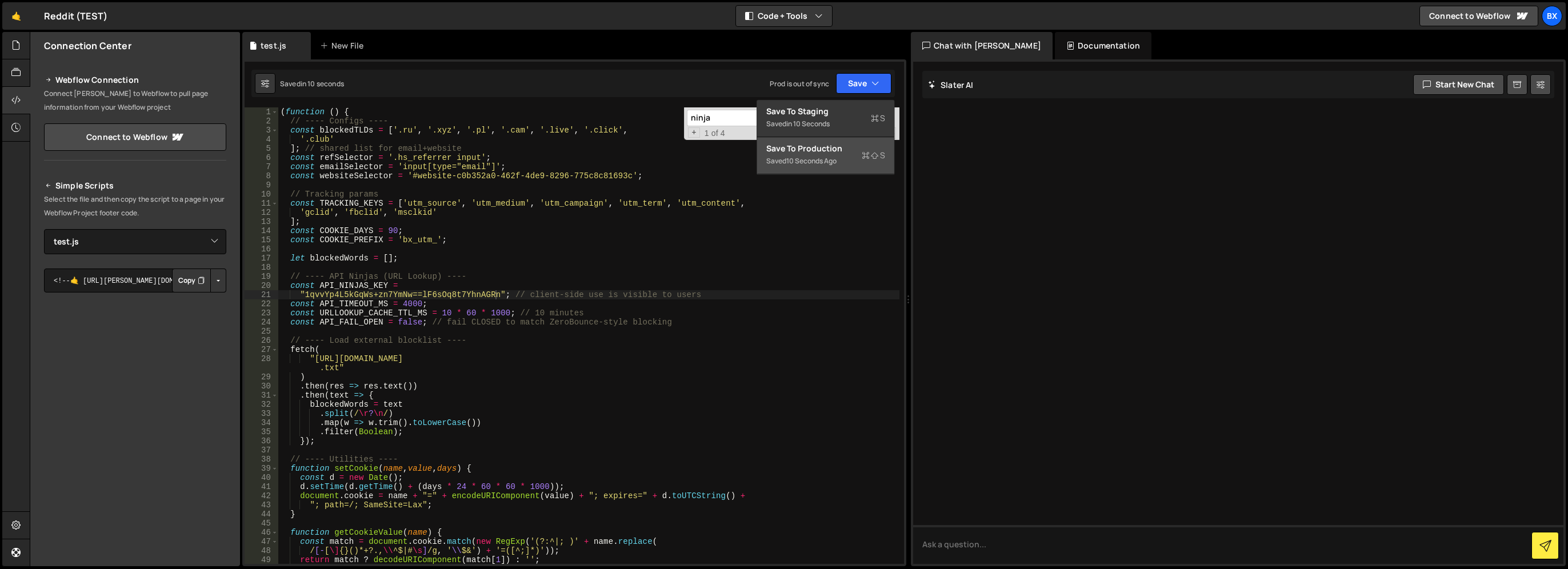
click at [841, 162] on div "Saved 10 seconds ago" at bounding box center [825, 161] width 119 height 14
click at [592, 237] on div "( function ( ) { // ---- Configs ---- const blockedTLDs = [ '.ru' , '.xyz' , '.…" at bounding box center [589, 345] width 621 height 475
type textarea "})();"
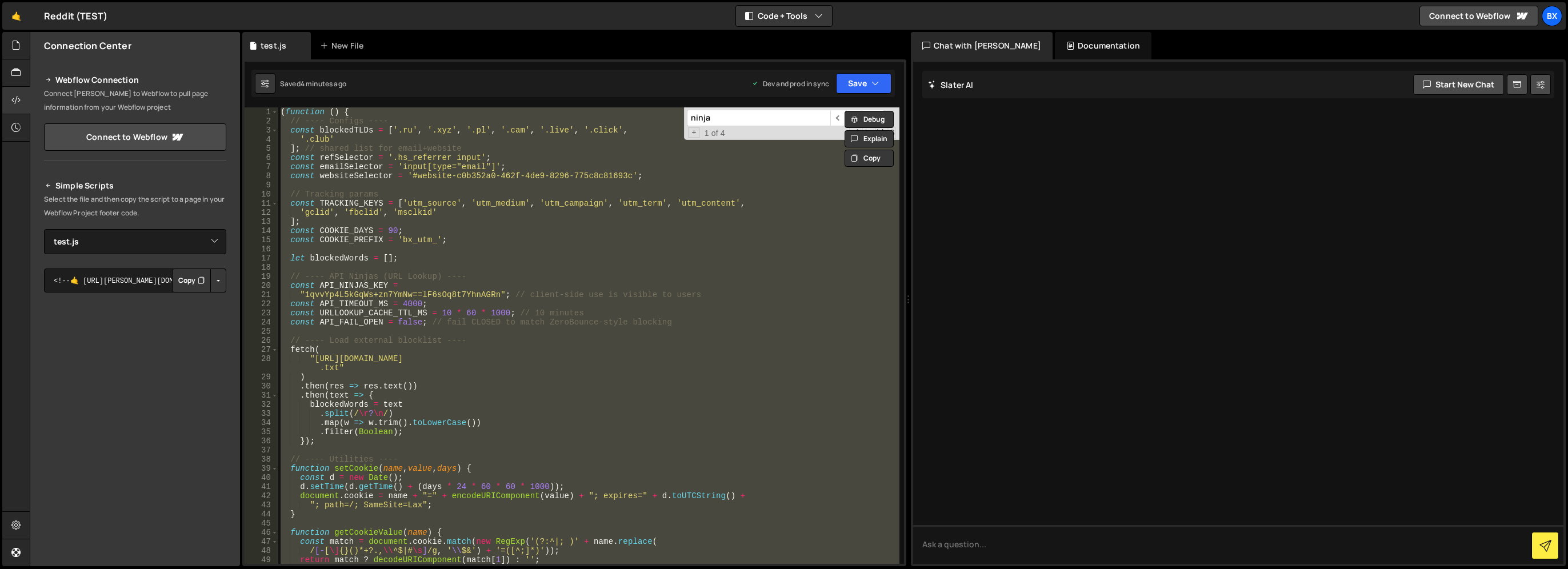
paste textarea
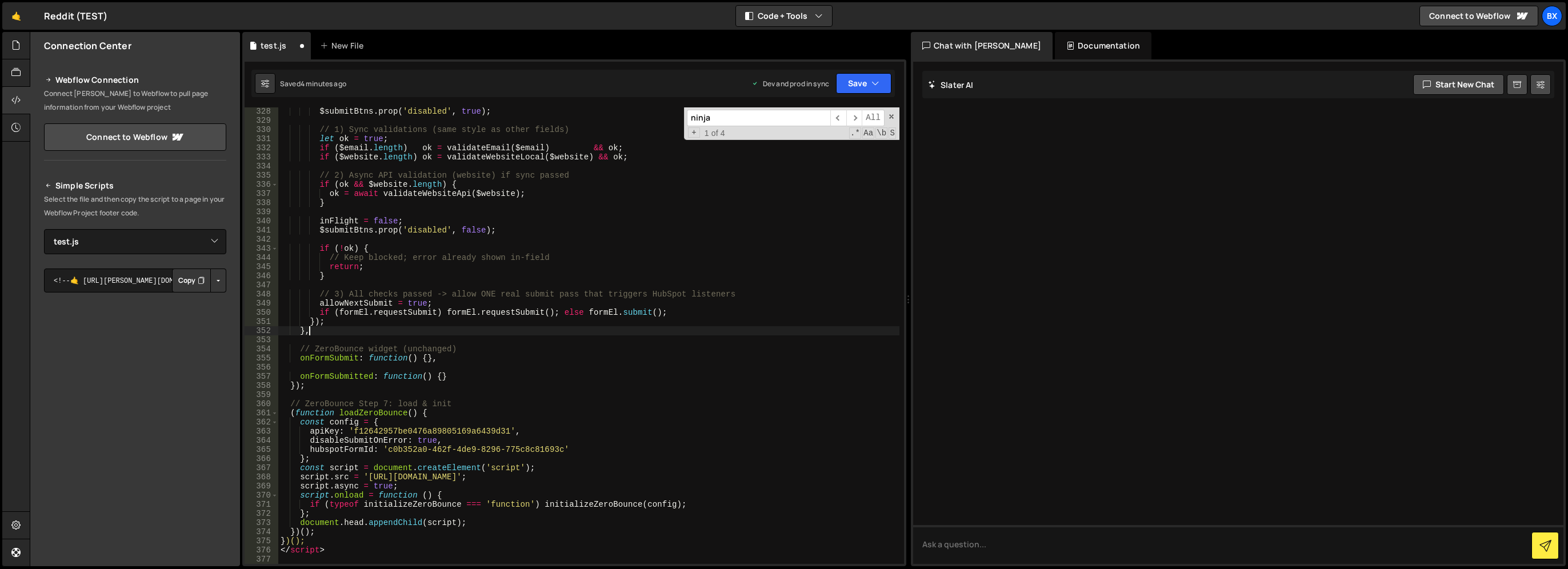
click at [595, 332] on div "$submitBtns . prop ( 'disabled' , true ) ; // 1) Sync validations (same style a…" at bounding box center [589, 344] width 621 height 475
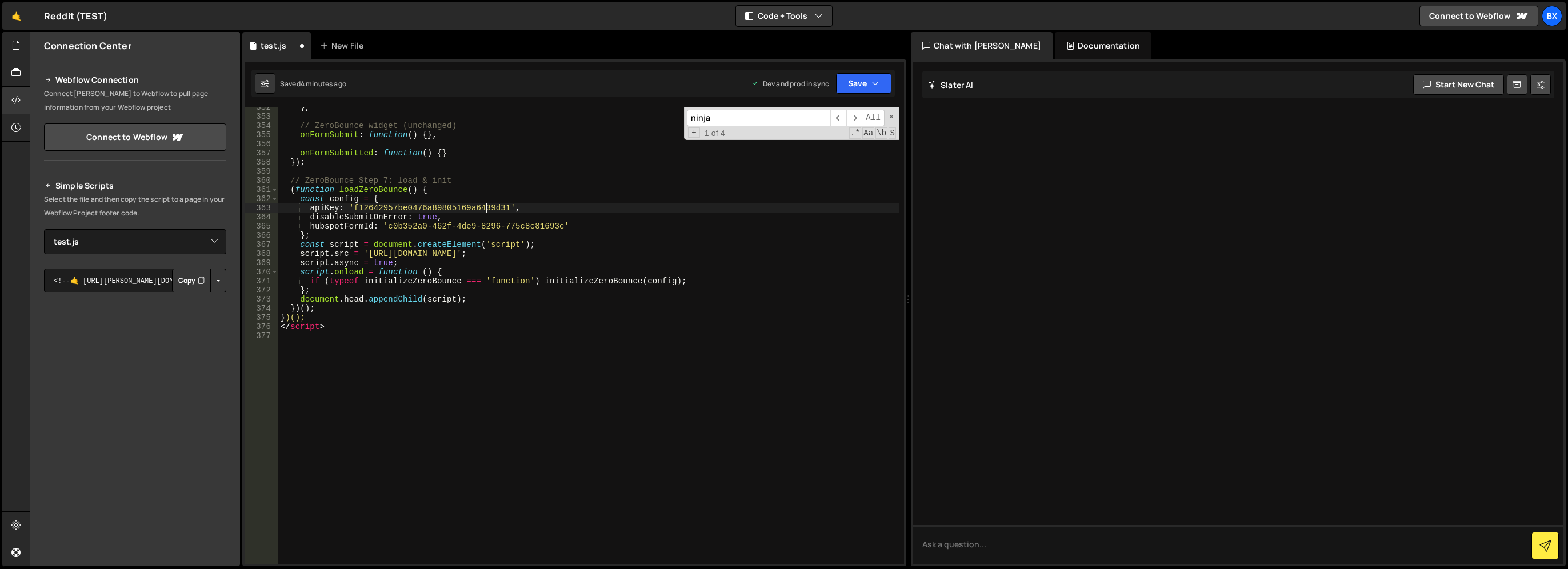
click at [484, 209] on div "} , // ZeroBounce widget (unchanged) onFormSubmit : function ( ) { } , onFormSu…" at bounding box center [589, 340] width 621 height 475
paste textarea "89da37b4ca74469baeaab2c7e00aa95f"
type textarea "apiKey: '89da37b4ca74469baeaab2c7e00aa95f',"
click at [875, 82] on icon "button" at bounding box center [875, 83] width 8 height 11
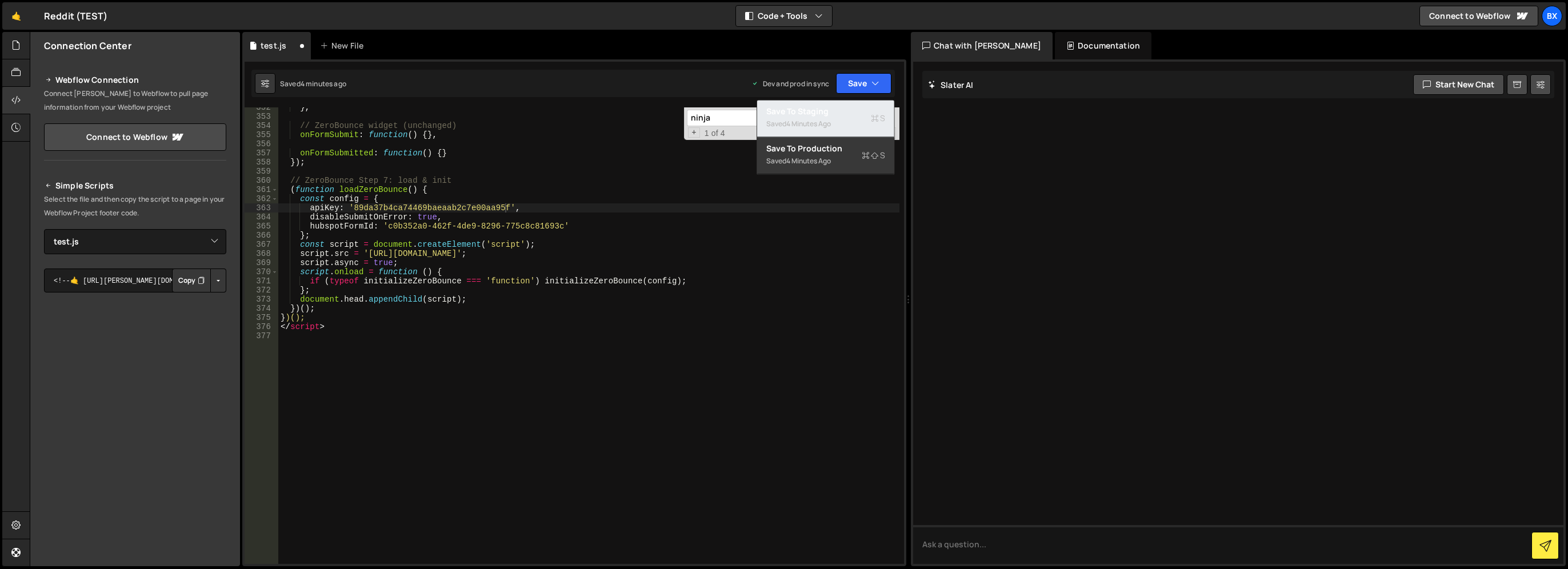
click at [836, 126] on div "Saved 4 minutes ago" at bounding box center [825, 124] width 119 height 14
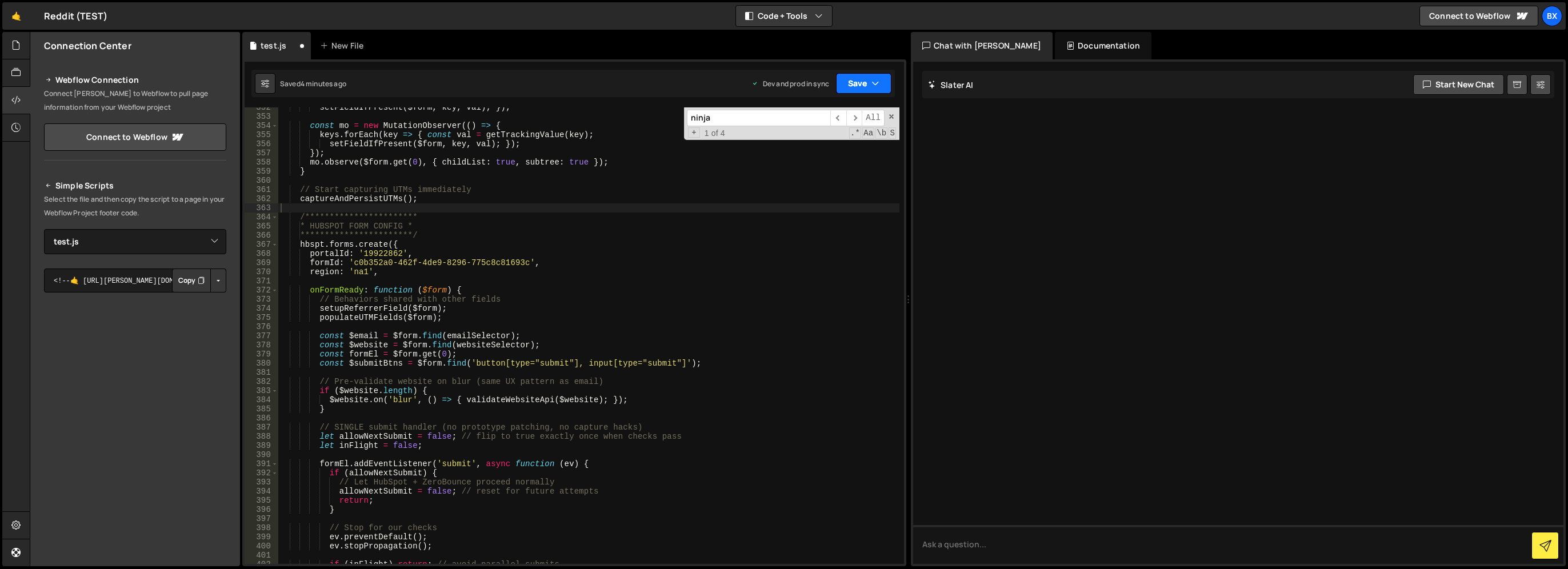
click at [876, 81] on icon "button" at bounding box center [875, 83] width 8 height 11
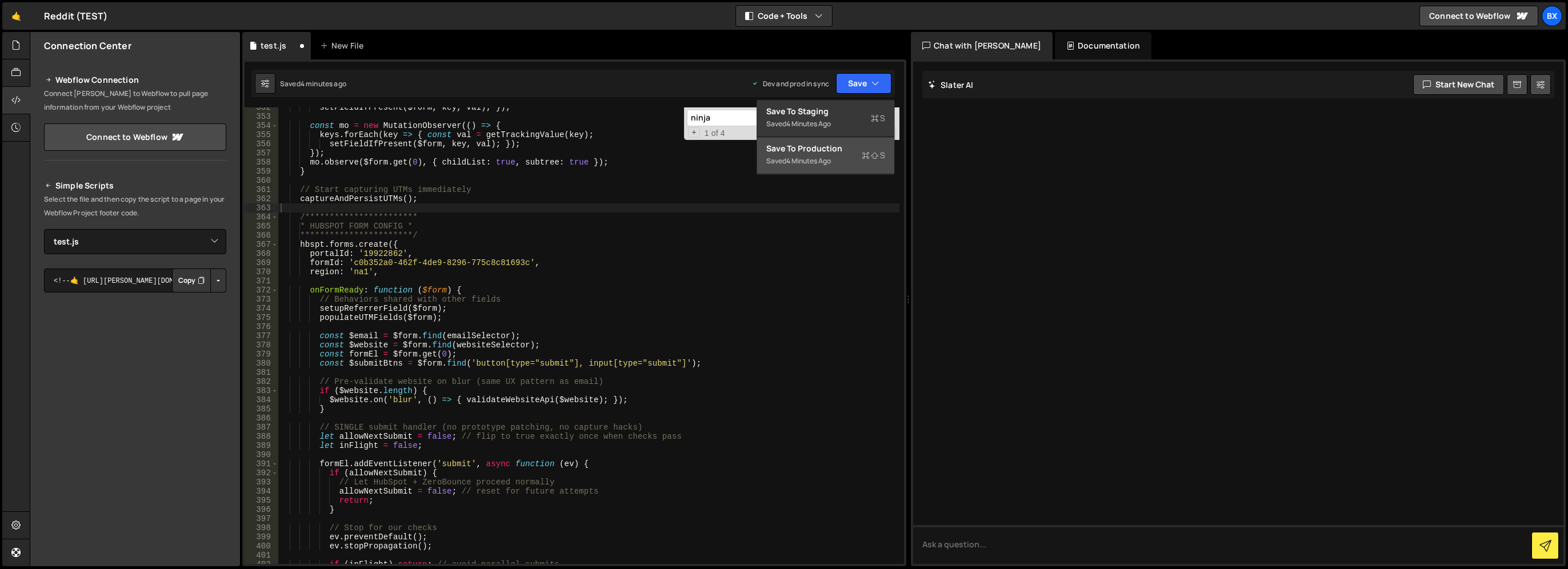
click at [852, 161] on div "Saved 4 minutes ago" at bounding box center [825, 161] width 119 height 14
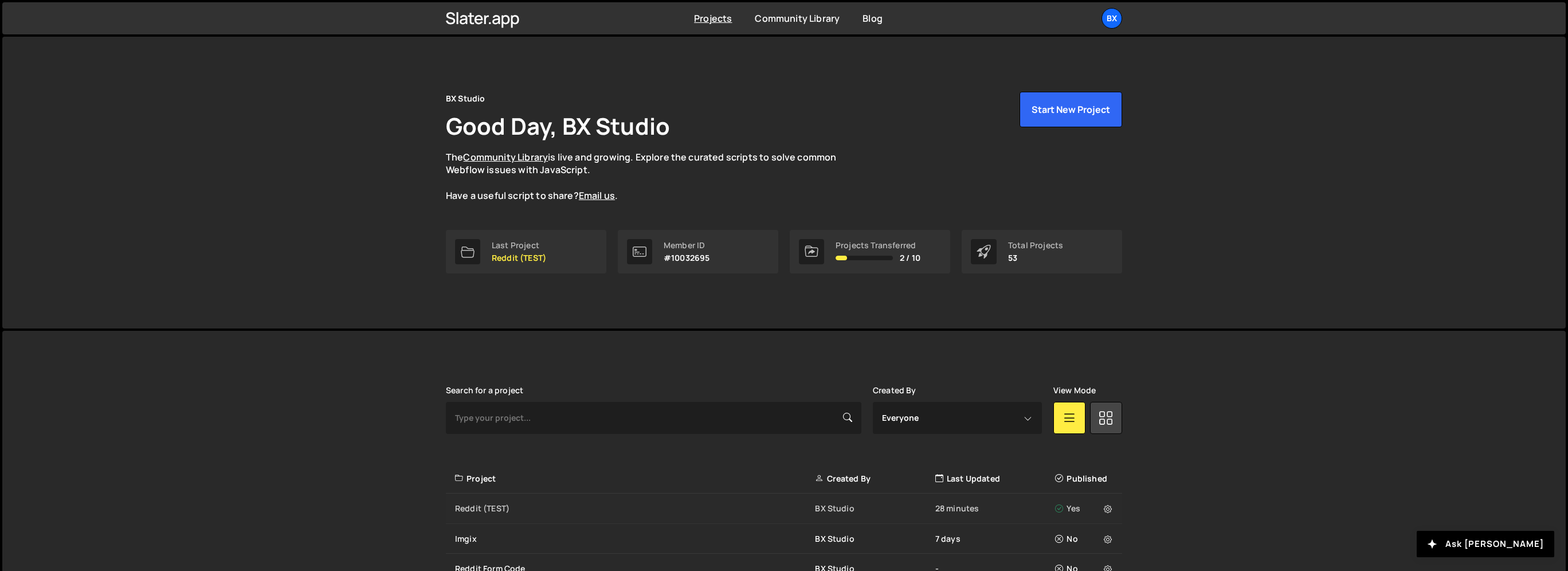
click at [488, 506] on div "Reddit (TEST)" at bounding box center [635, 508] width 360 height 11
click at [473, 497] on div "Reddit (TEST) BX Studio 30 minutes Yes" at bounding box center [784, 509] width 676 height 30
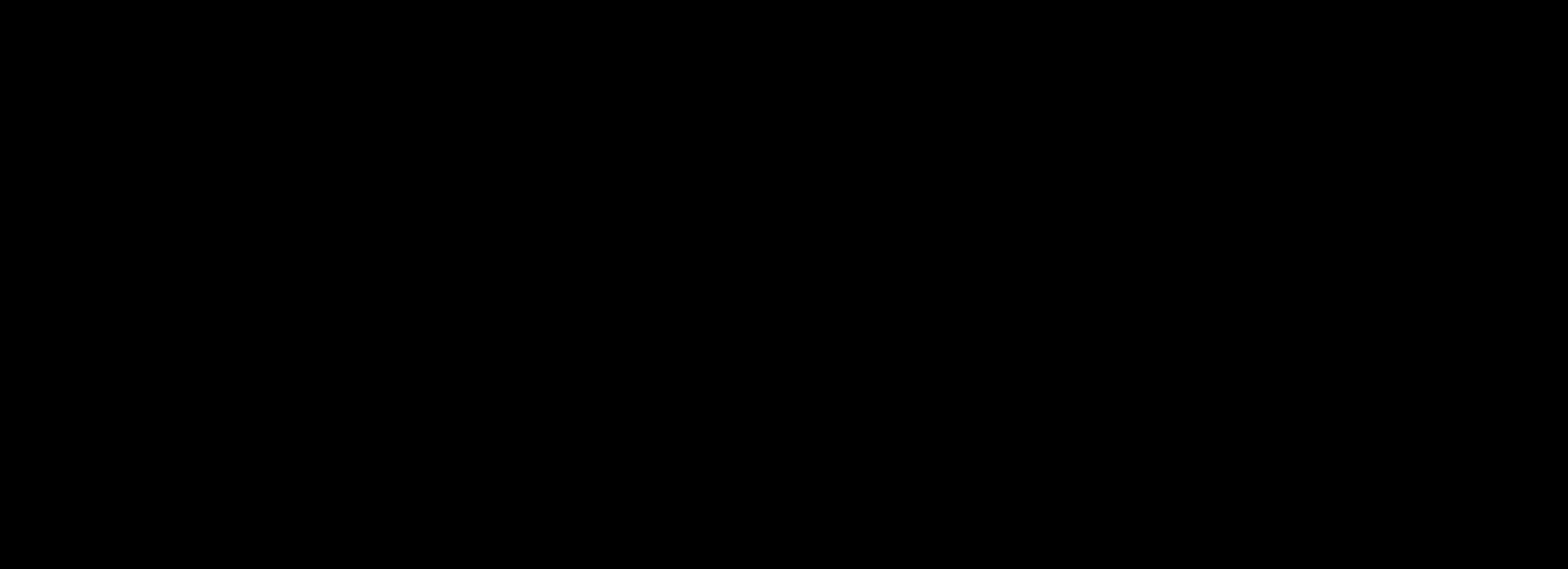
click at [558, 102] on body "Projects [GEOGRAPHIC_DATA] Blog BX Your current team is BX Studio Projects Your…" at bounding box center [784, 284] width 1568 height 569
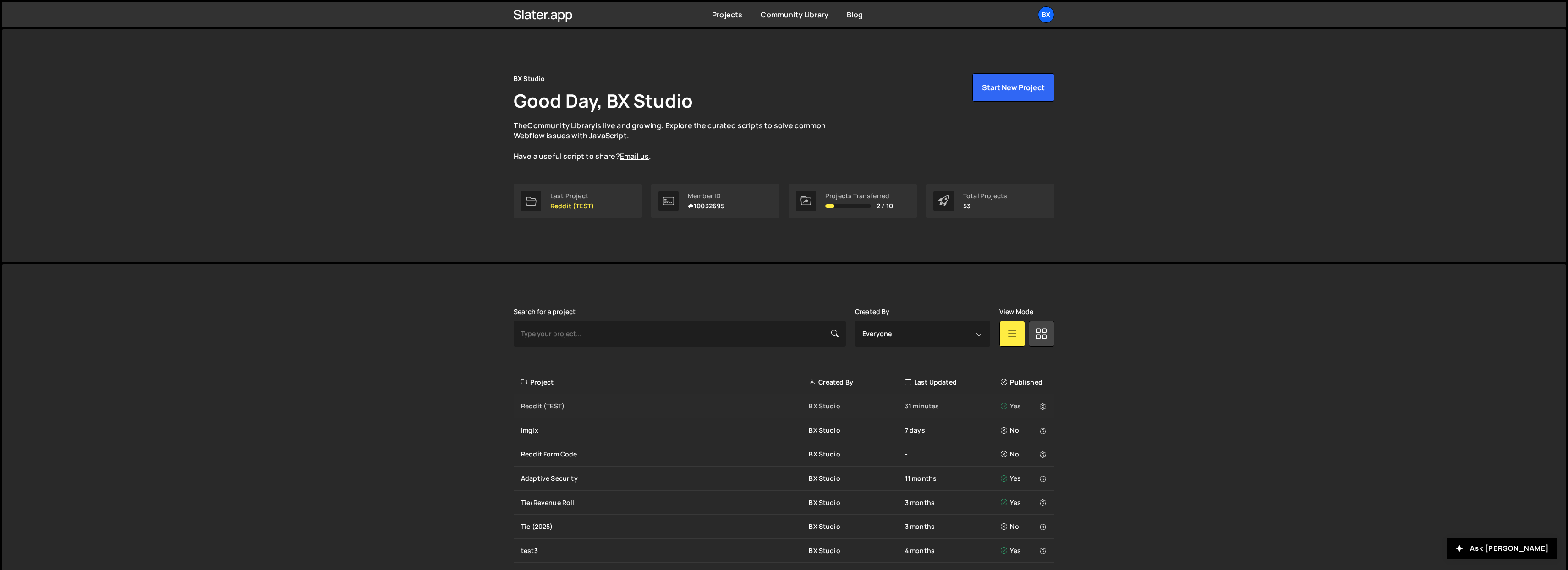
click at [559, 401] on div "Reddit (TEST) BX Studio 31 minutes Yes" at bounding box center [784, 406] width 541 height 24
click at [534, 435] on div "Imgix BX Studio 7 days No" at bounding box center [784, 431] width 541 height 24
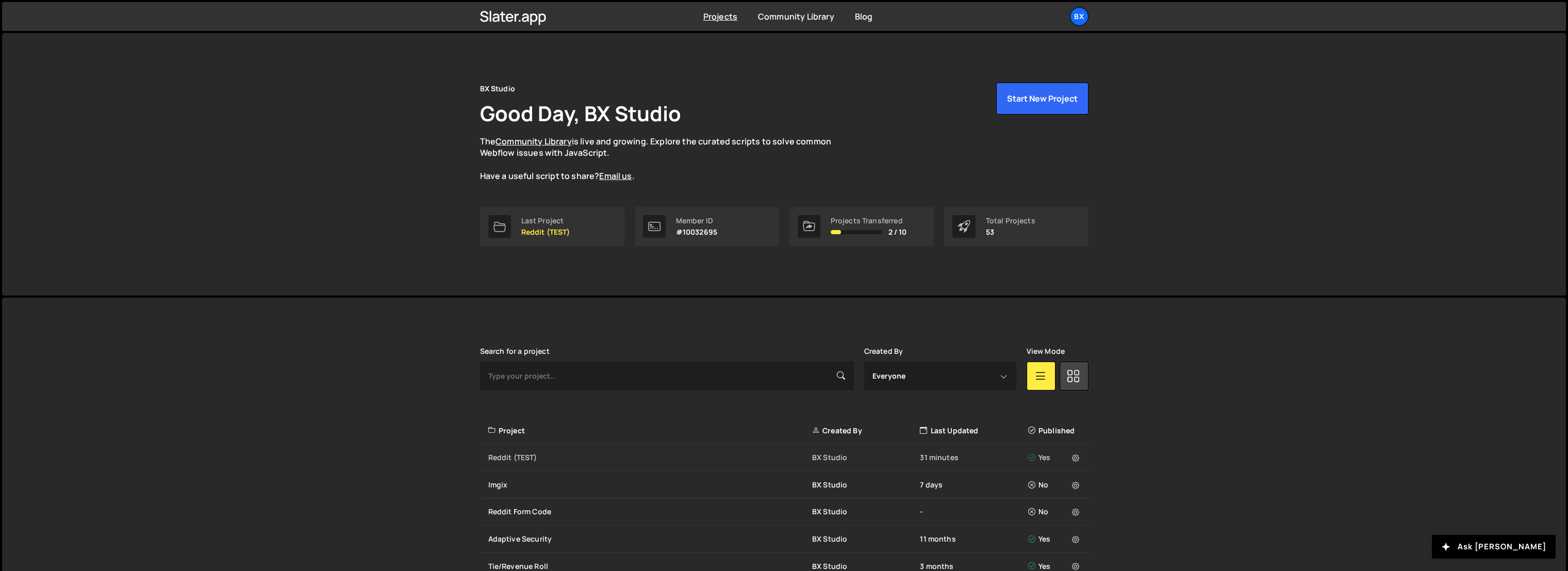
click at [511, 462] on div "Reddit (TEST)" at bounding box center [650, 457] width 324 height 10
click at [1078, 462] on icon at bounding box center [1075, 458] width 8 height 10
click at [1102, 494] on link "Edit Project" at bounding box center [1123, 496] width 123 height 16
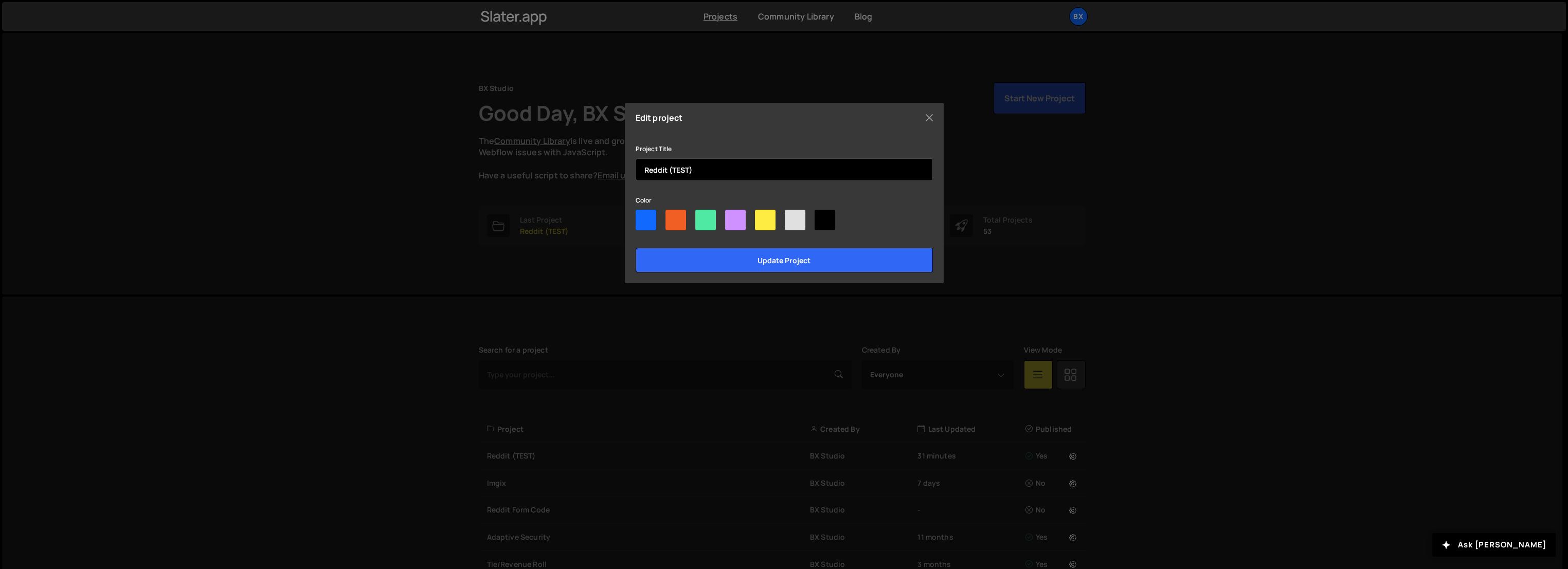
click at [741, 174] on input "Reddit (TEST)" at bounding box center [784, 169] width 297 height 23
click at [683, 163] on input "Reddit (TEST)" at bounding box center [784, 169] width 297 height 23
type input "Reddit (v2v3v4)"
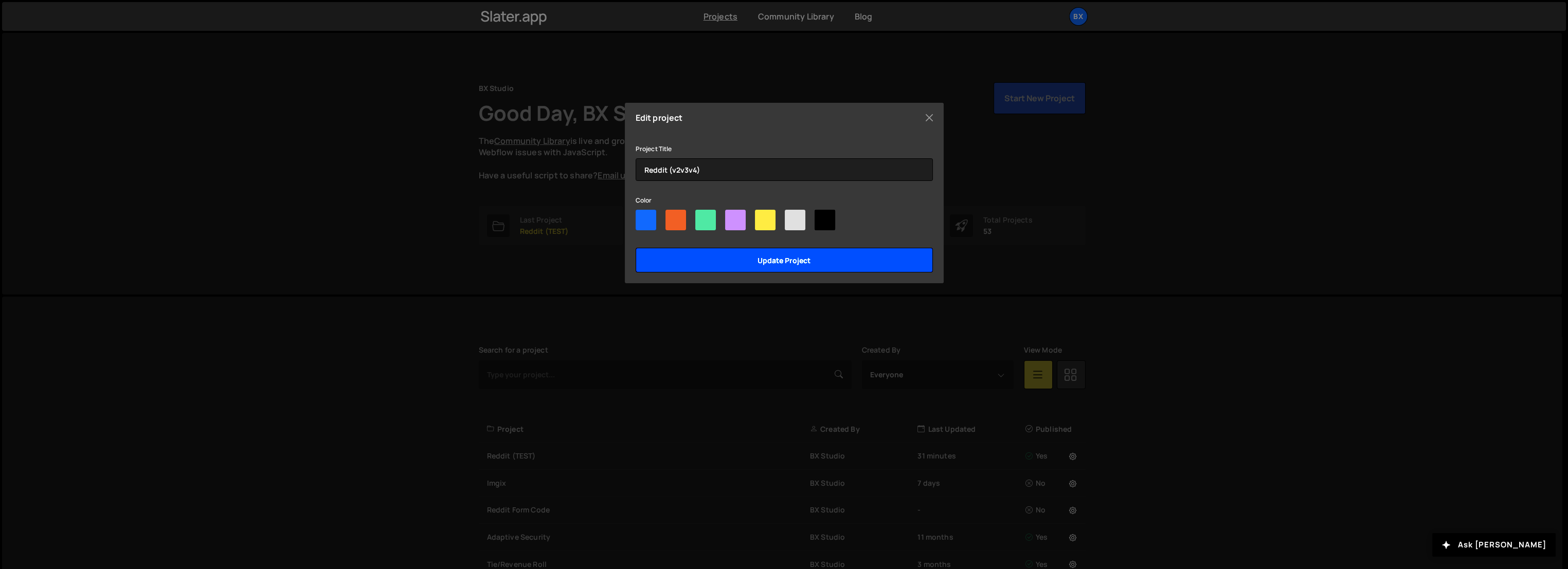
click at [791, 261] on input "Update project" at bounding box center [784, 260] width 297 height 25
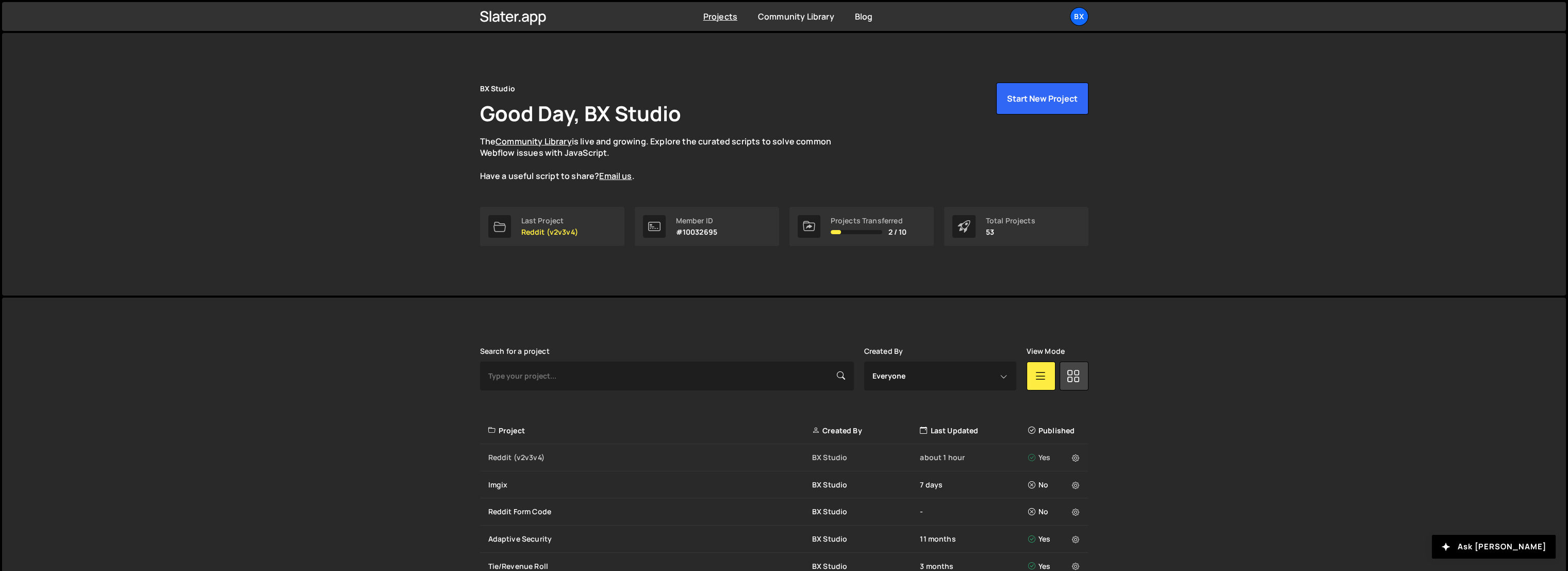
click at [542, 452] on div "Reddit (v2v3v4)" at bounding box center [650, 457] width 324 height 10
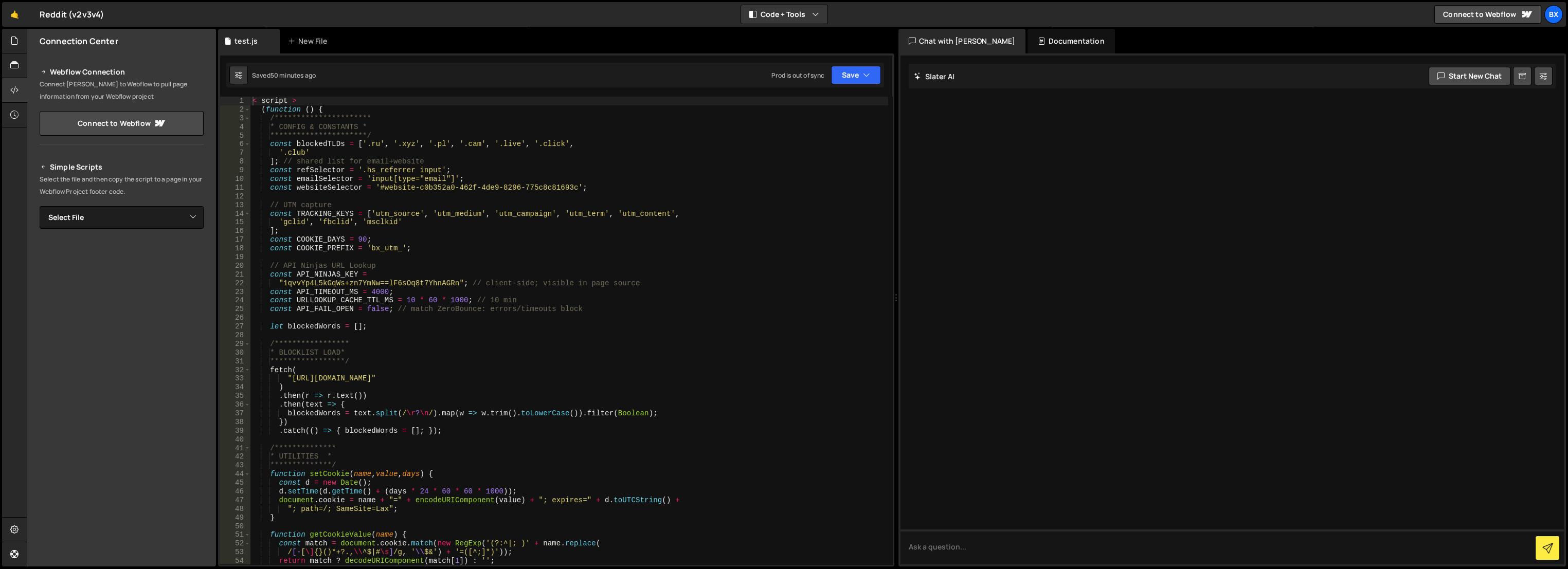
click at [596, 222] on div "**********" at bounding box center [569, 339] width 637 height 486
type textarea "/script>"
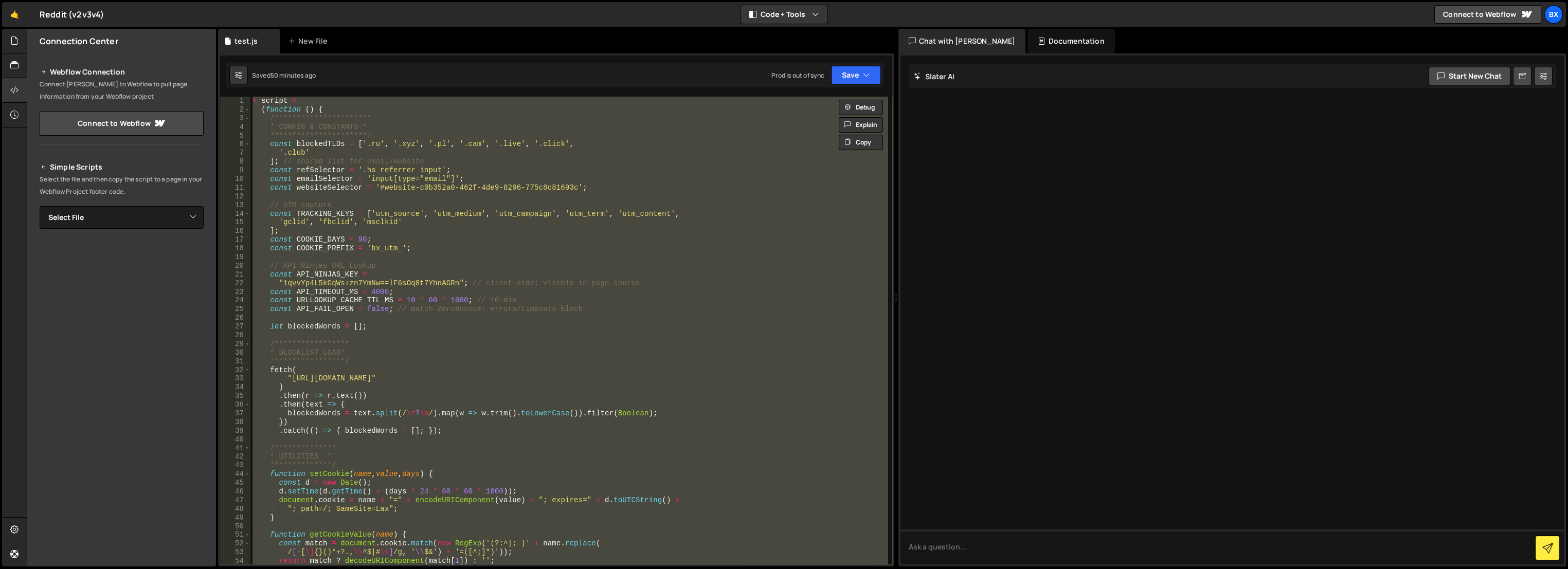
paste textarea
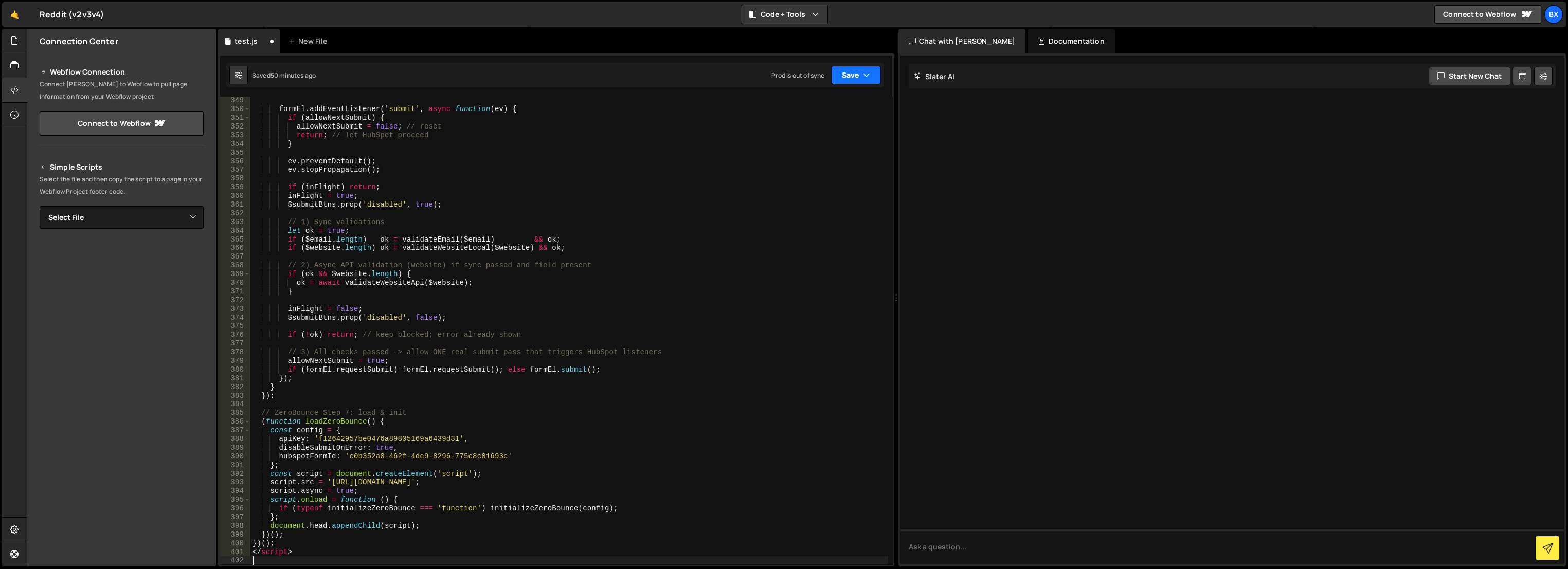
click at [852, 77] on button "Save" at bounding box center [855, 74] width 50 height 18
click at [812, 109] on div "50 minutes ago" at bounding box center [808, 111] width 44 height 9
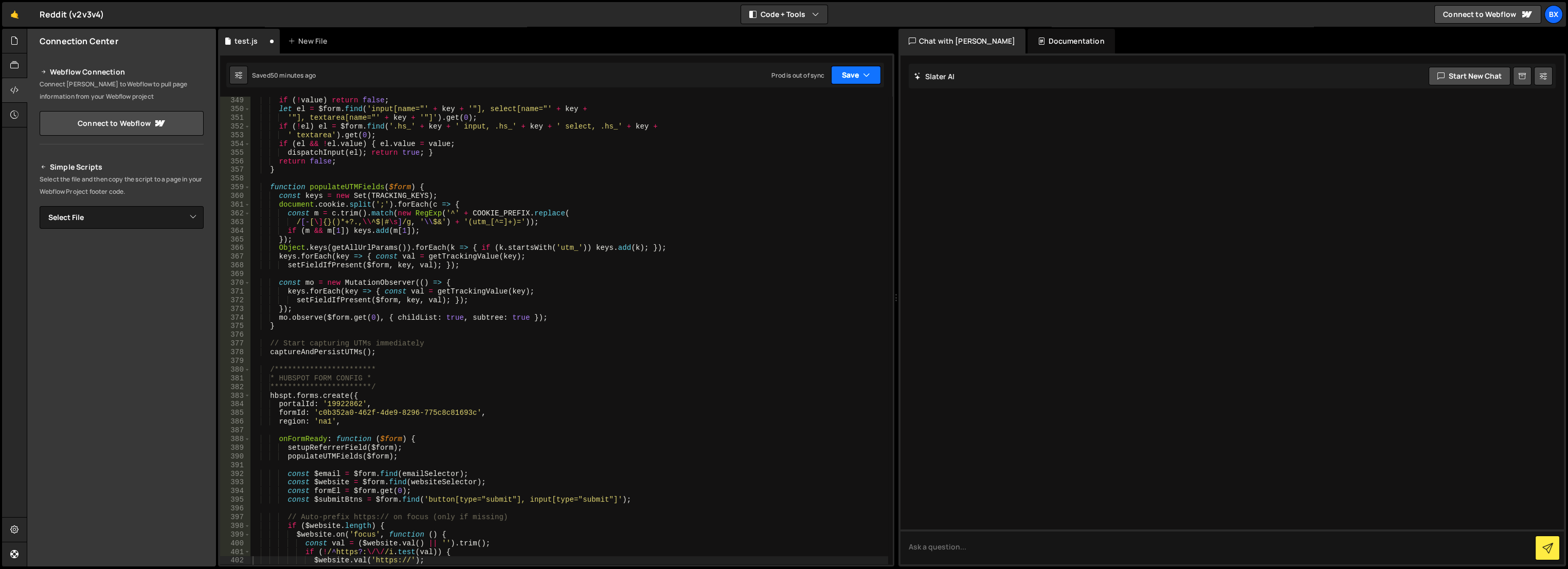
click at [848, 68] on button "Save" at bounding box center [855, 74] width 50 height 18
click at [828, 139] on div "Saved 54 minutes ago" at bounding box center [821, 145] width 107 height 12
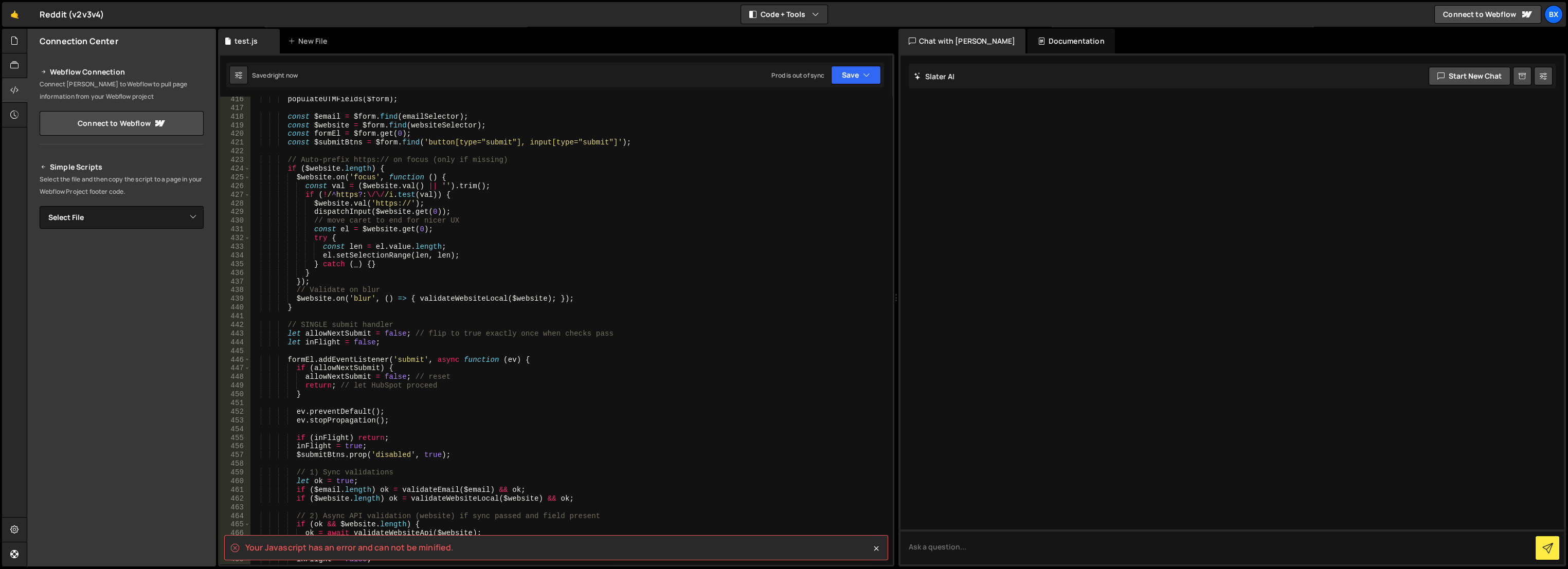
scroll to position [4094, 0]
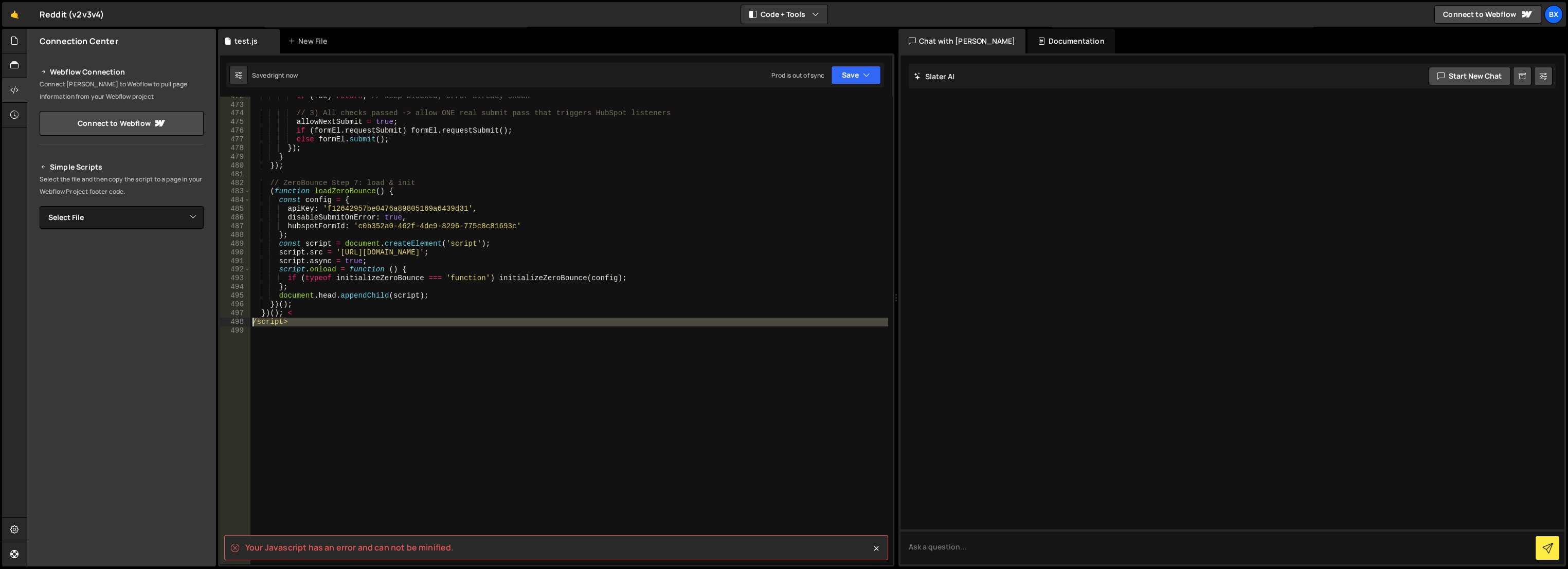
drag, startPoint x: 312, startPoint y: 332, endPoint x: 223, endPoint y: 321, distance: 89.7
click at [223, 321] on div "472 473 474 475 476 477 478 479 480 481 482 483 484 485 486 487 488 489 490 491…" at bounding box center [556, 331] width 672 height 468
type textarea "/script>"
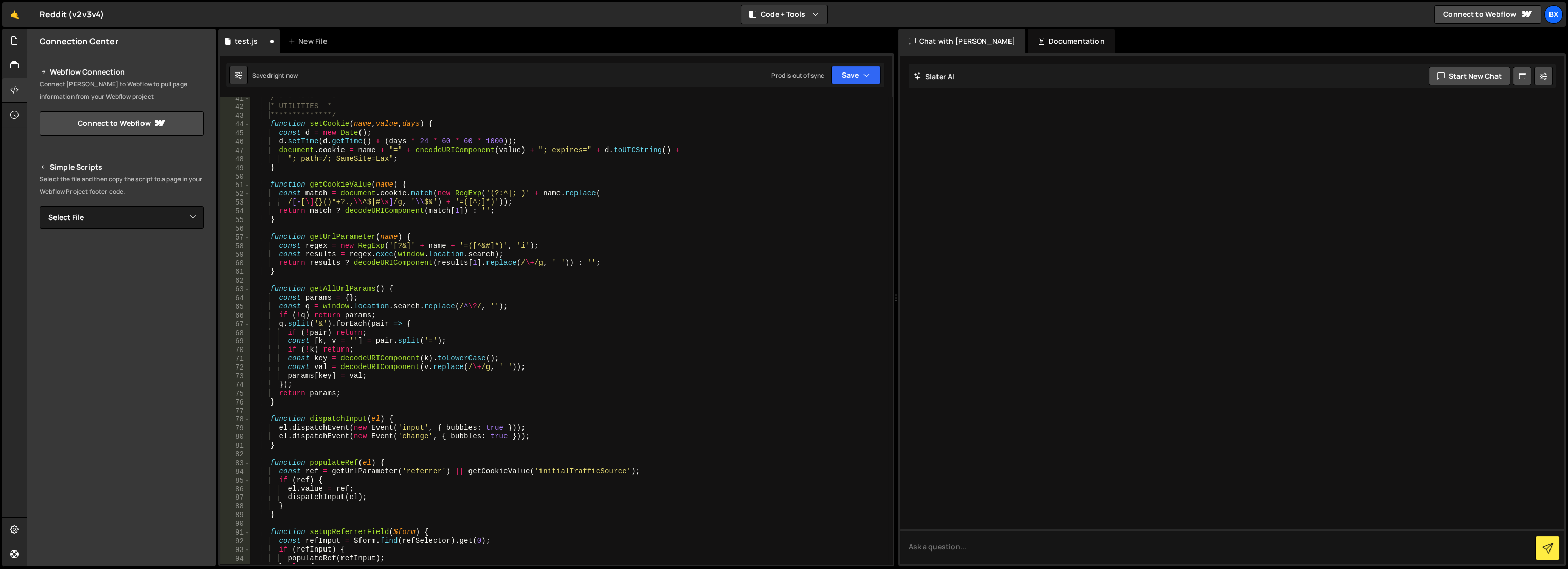
scroll to position [0, 0]
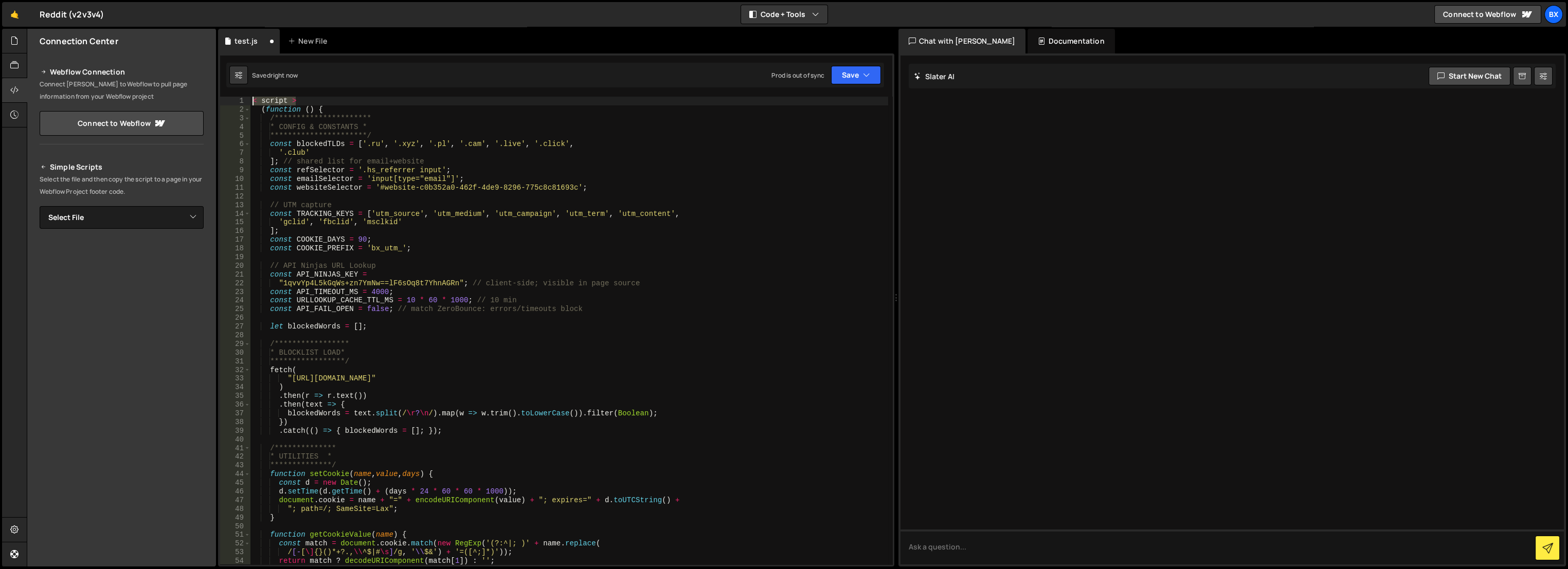
drag, startPoint x: 303, startPoint y: 98, endPoint x: 208, endPoint y: 92, distance: 95.2
click at [208, 92] on div "Files New File Javascript files 0 test.js 0 CSS files Copy share link Edit File…" at bounding box center [797, 298] width 1541 height 538
type textarea "< script >"
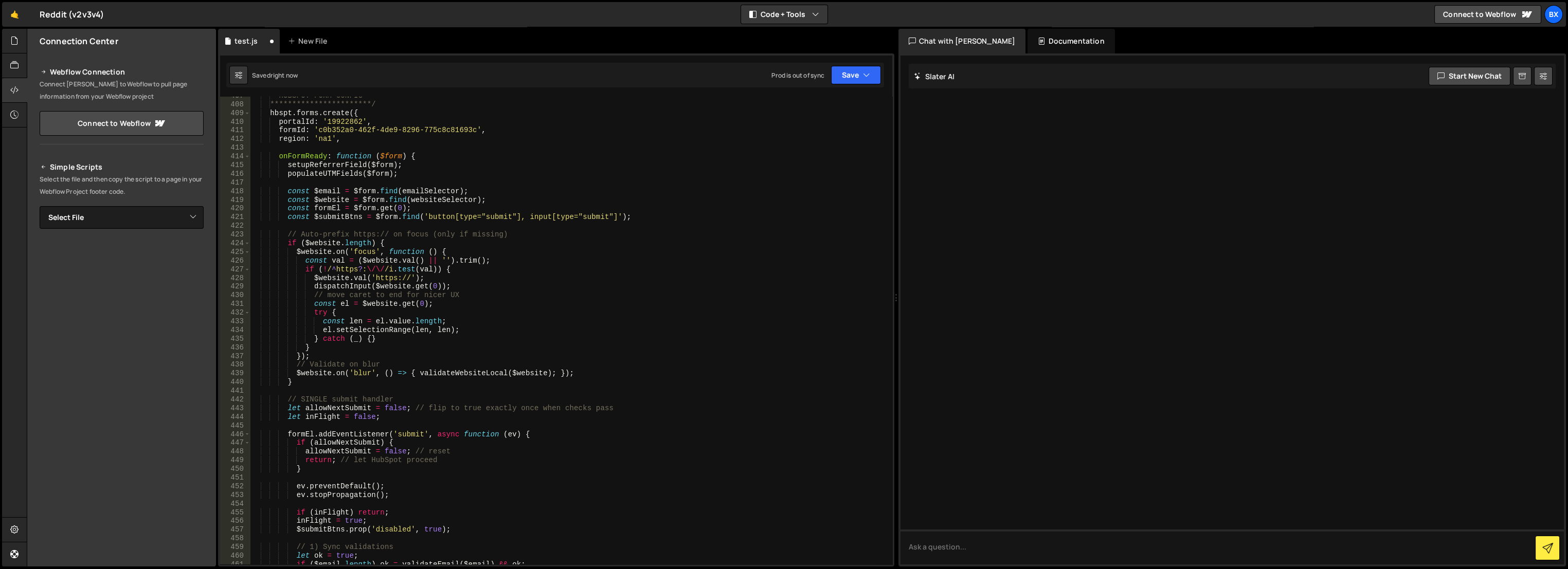
click at [551, 305] on div "**********" at bounding box center [569, 334] width 637 height 486
type textarea "const el = $website.get(0);"
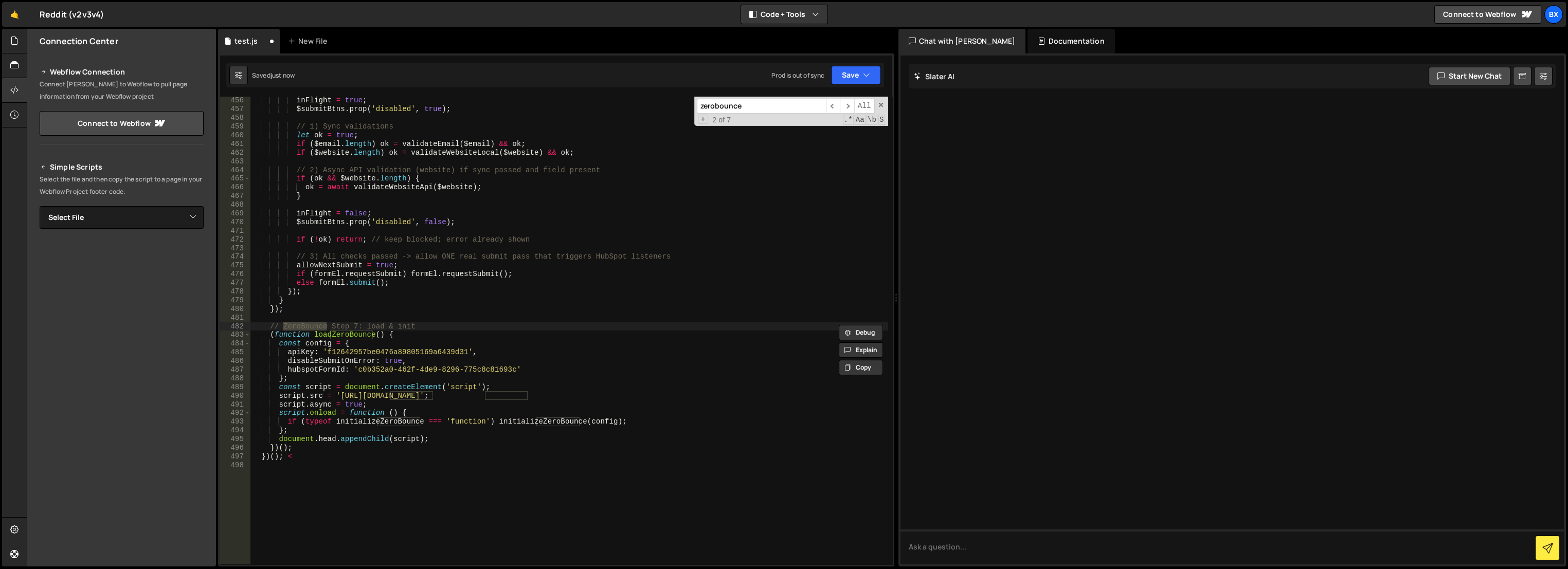
type input "zerobounce"
click at [432, 350] on div "inFlight = true ; $submitBtns . prop ( 'disabled' , true ) ; // 1) Sync validat…" at bounding box center [569, 339] width 637 height 486
paste textarea "89da37b4ca74469baeaab2c7e00aa95f"
click at [845, 68] on button "Save" at bounding box center [855, 74] width 50 height 18
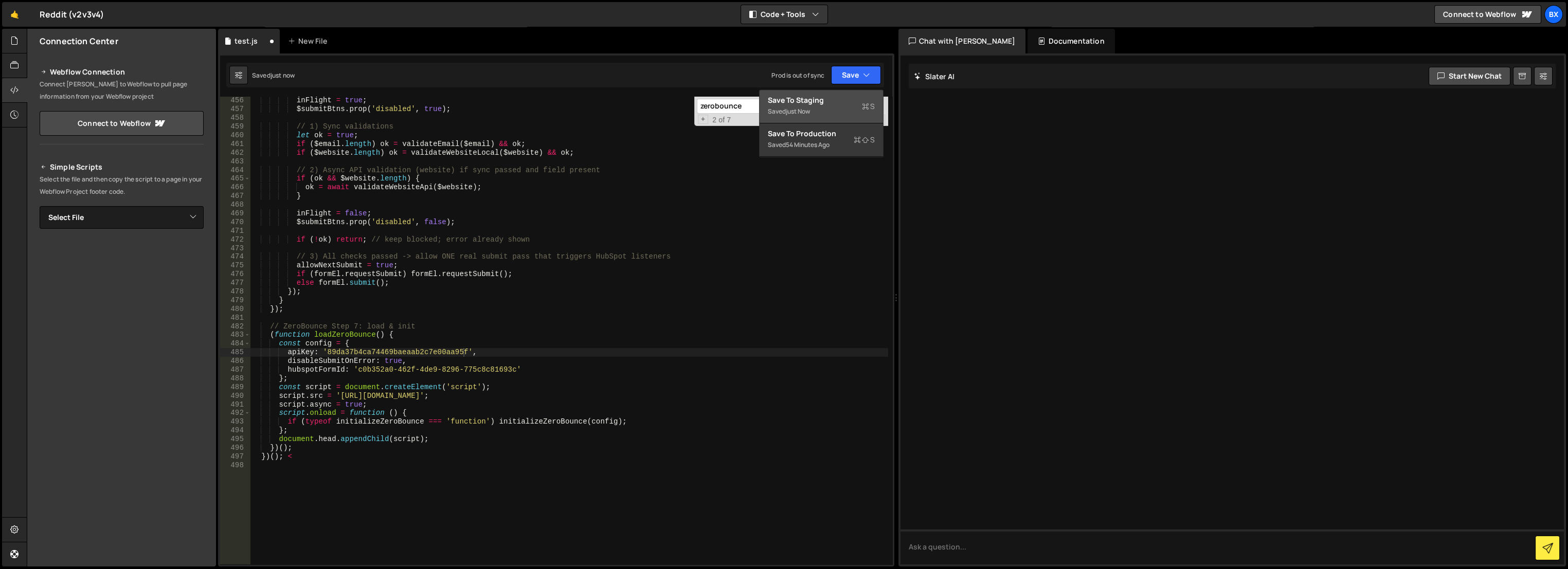
click at [806, 99] on div "Save to Staging S" at bounding box center [821, 100] width 107 height 10
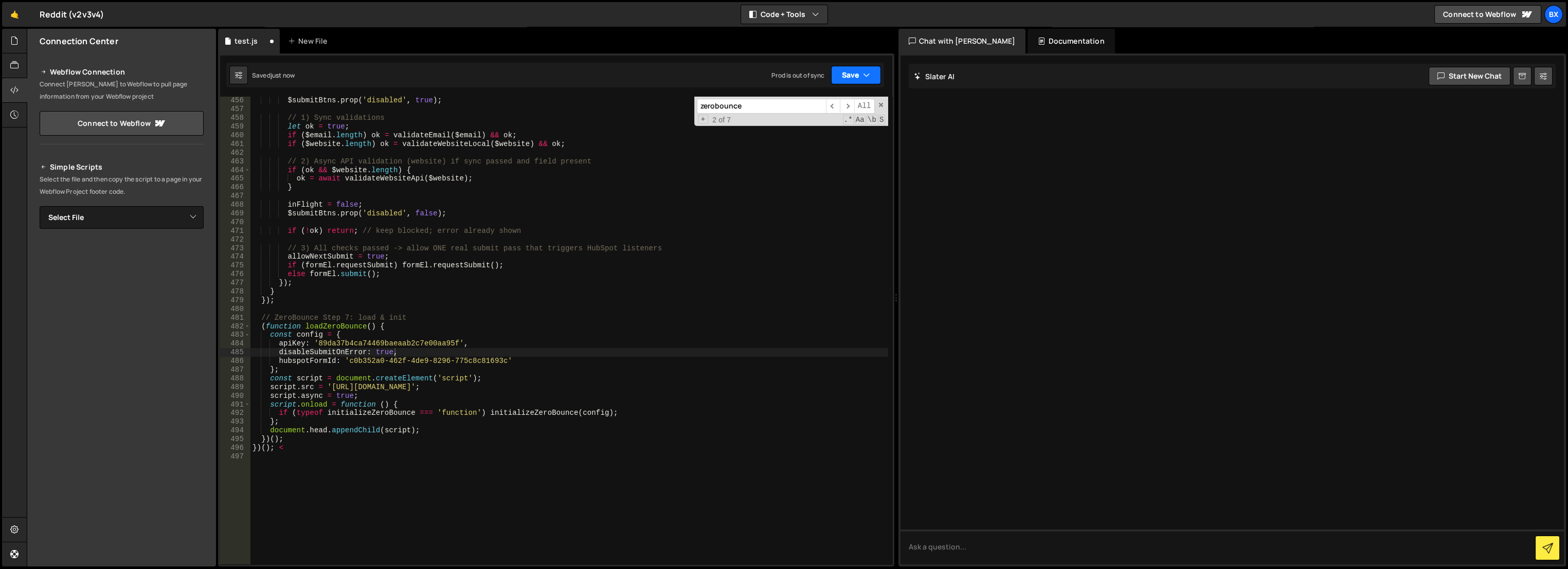
click at [831, 70] on button "Save" at bounding box center [855, 74] width 50 height 18
click at [825, 130] on div "Save to Production S" at bounding box center [821, 133] width 107 height 10
click at [868, 71] on icon "button" at bounding box center [866, 74] width 8 height 10
click at [829, 96] on div "Save to Staging S" at bounding box center [821, 100] width 107 height 10
click at [856, 74] on button "Save" at bounding box center [855, 74] width 50 height 18
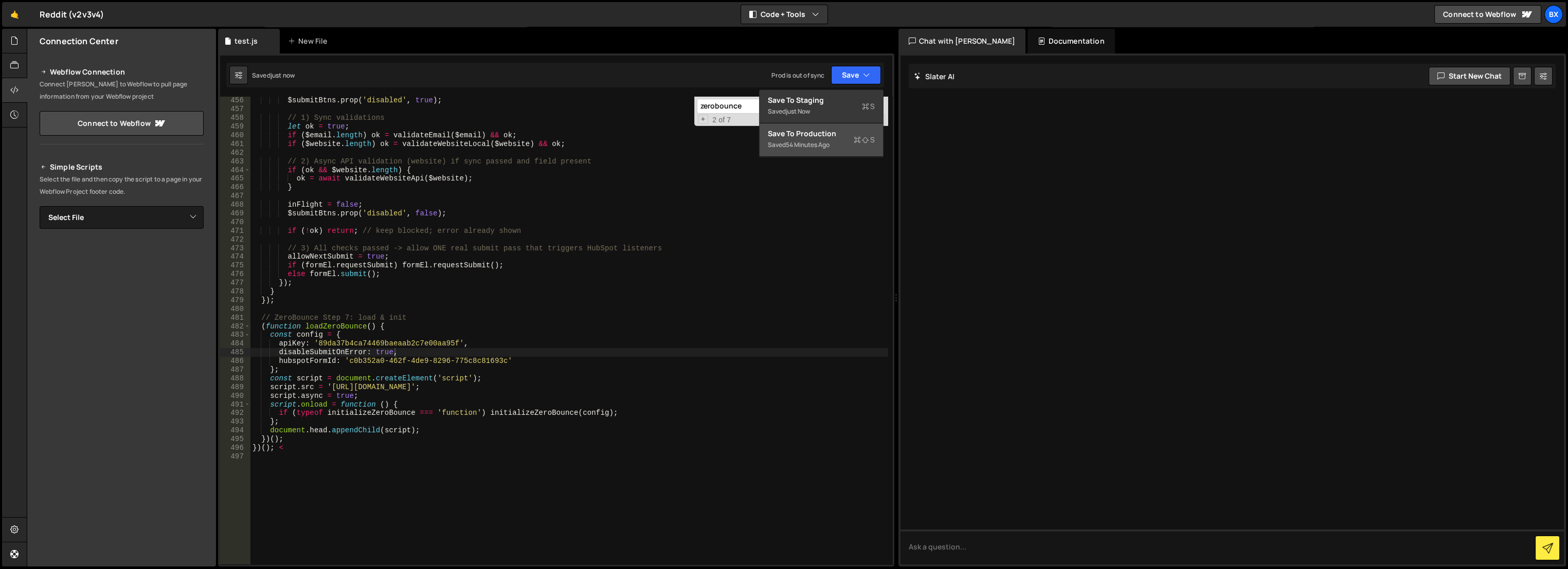
click at [833, 139] on div "Saved 54 minutes ago" at bounding box center [821, 145] width 107 height 12
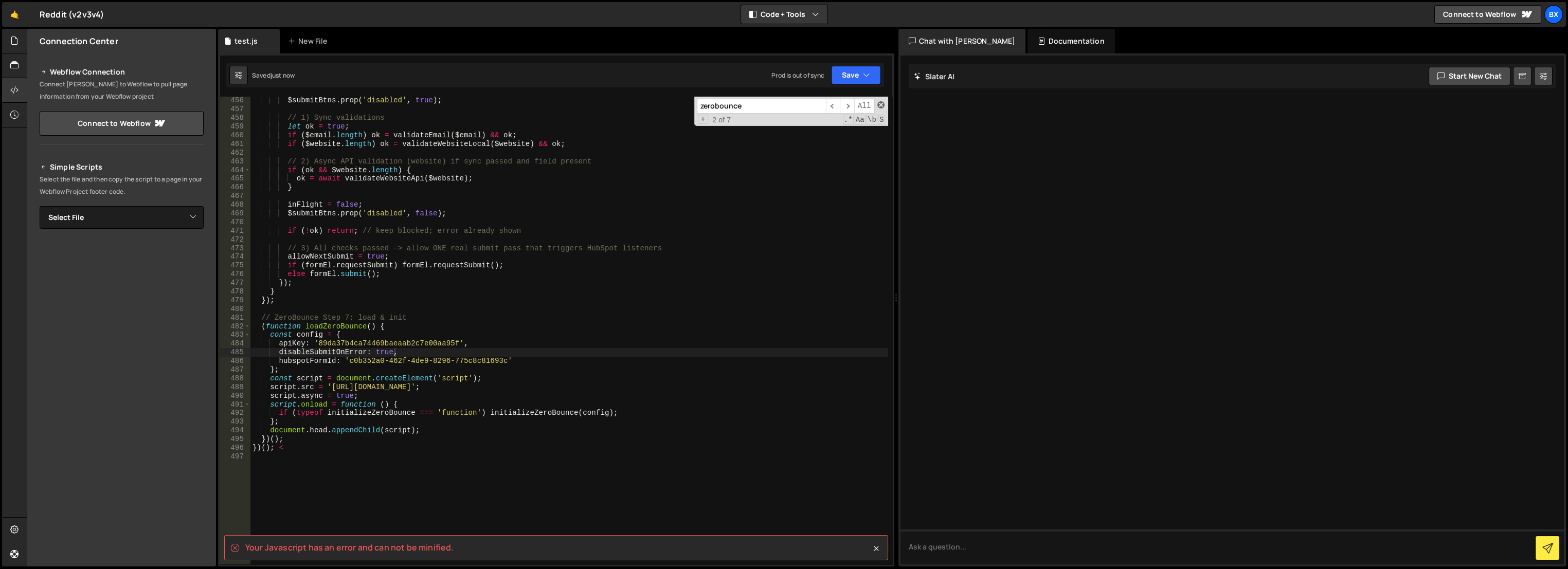
click at [881, 103] on span at bounding box center [881, 105] width 8 height 8
click at [364, 447] on div "$submitBtns . prop ( 'disabled' , true ) ; // 1) Sync validations let ok = true…" at bounding box center [569, 339] width 637 height 486
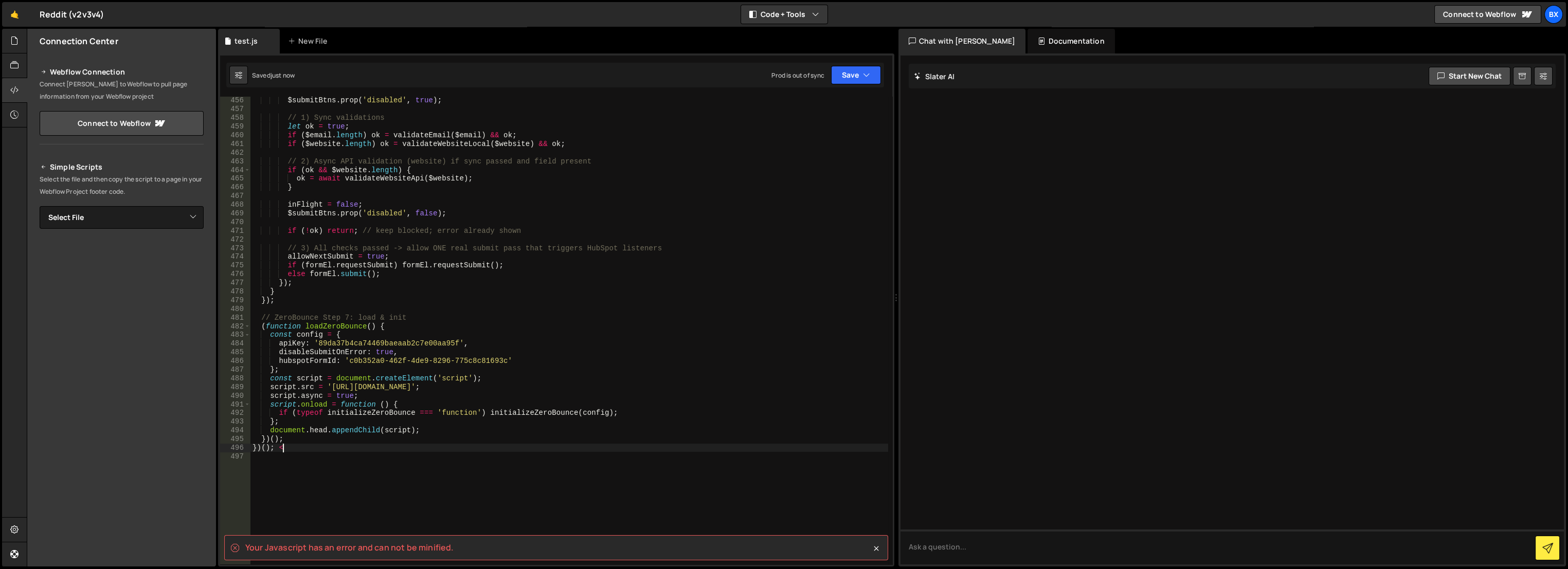
type textarea "})();"
click at [856, 70] on button "Save" at bounding box center [855, 74] width 50 height 18
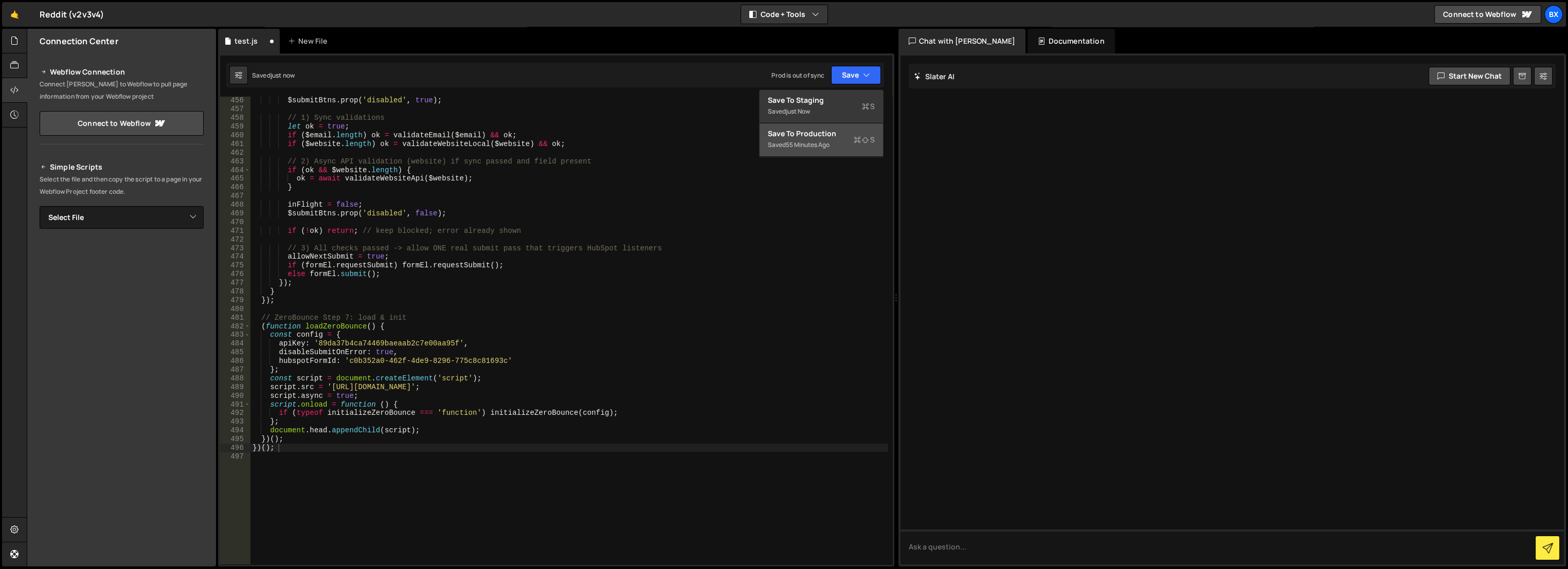
click at [827, 136] on div "Save to Production S" at bounding box center [821, 133] width 107 height 10
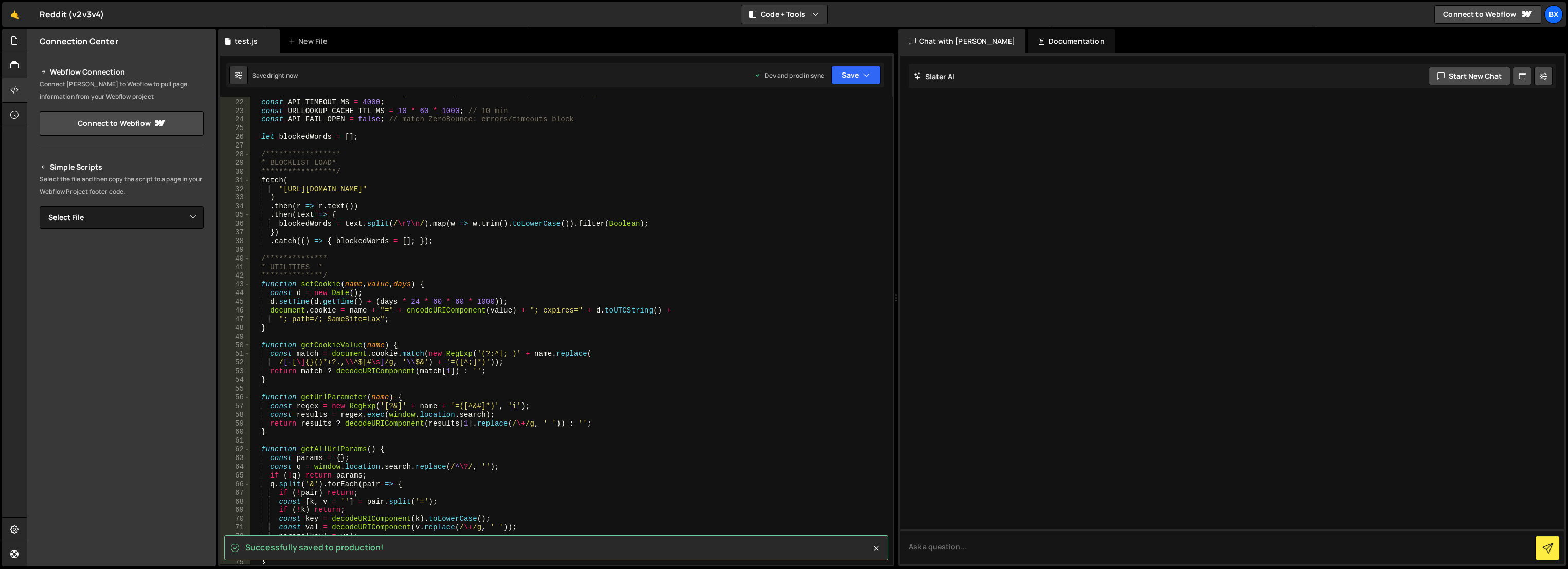
scroll to position [0, 0]
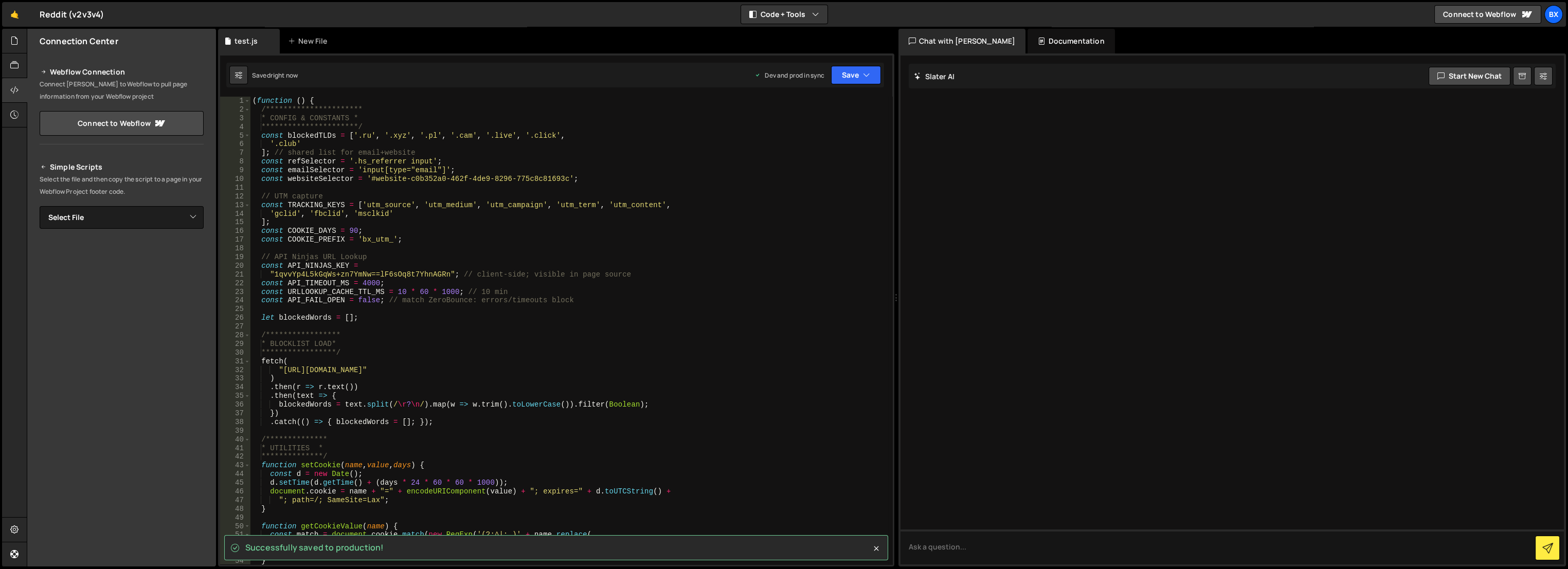
click at [871, 59] on div "**********" at bounding box center [556, 309] width 676 height 513
click at [856, 78] on button "Save" at bounding box center [855, 74] width 50 height 18
click at [809, 111] on div "right now" at bounding box center [799, 111] width 27 height 9
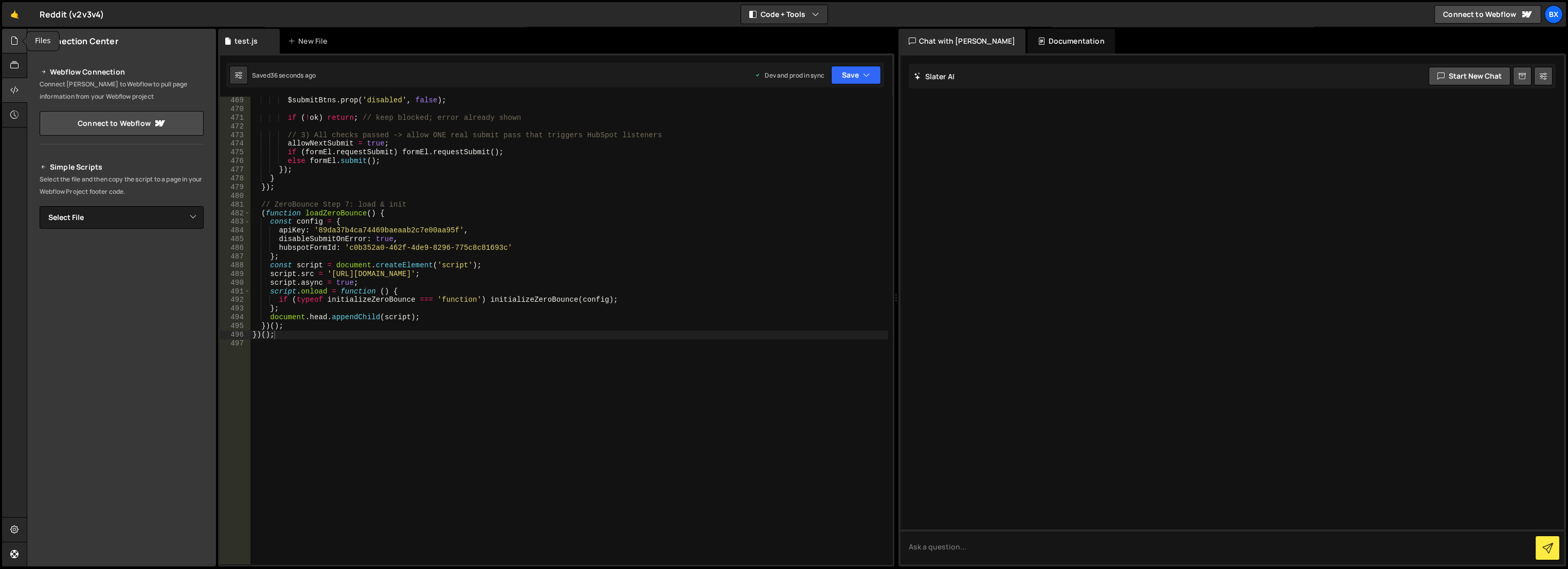
click at [12, 47] on div at bounding box center [14, 41] width 25 height 25
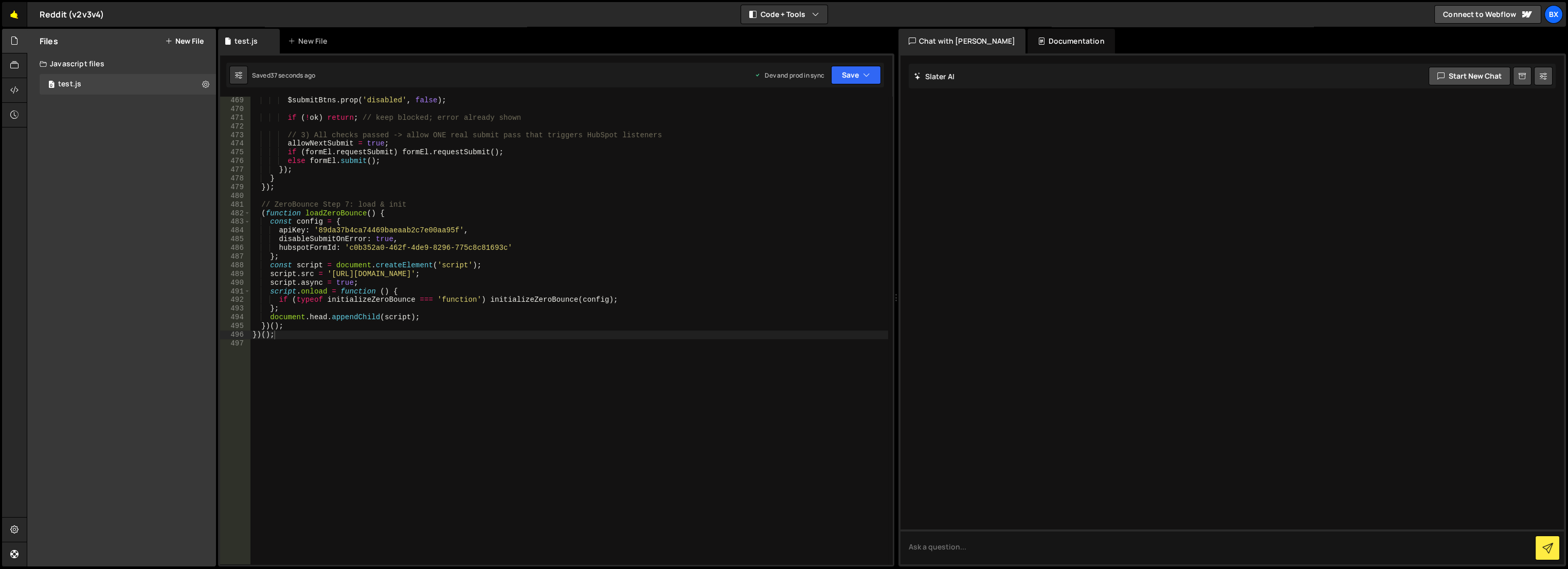
click at [15, 14] on link "🤙" at bounding box center [14, 14] width 25 height 25
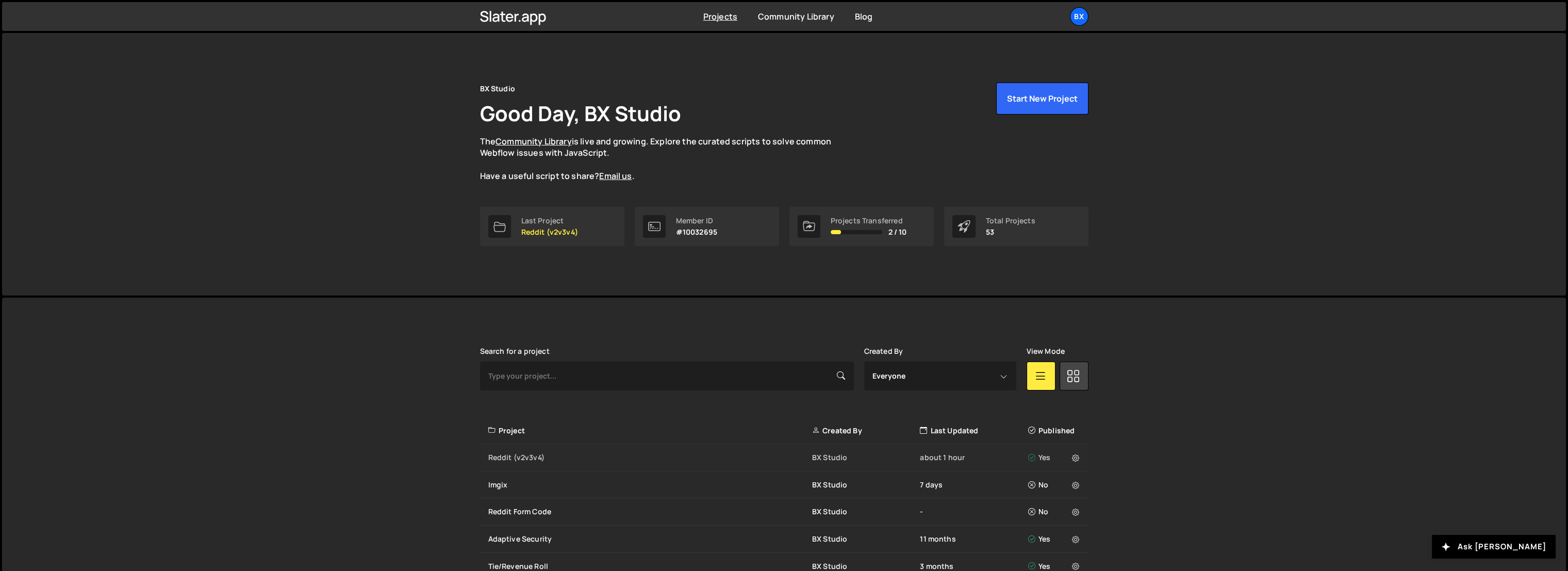
click at [533, 450] on div "Reddit (v2v3v4) BX Studio about 1 hour Yes" at bounding box center [784, 458] width 608 height 27
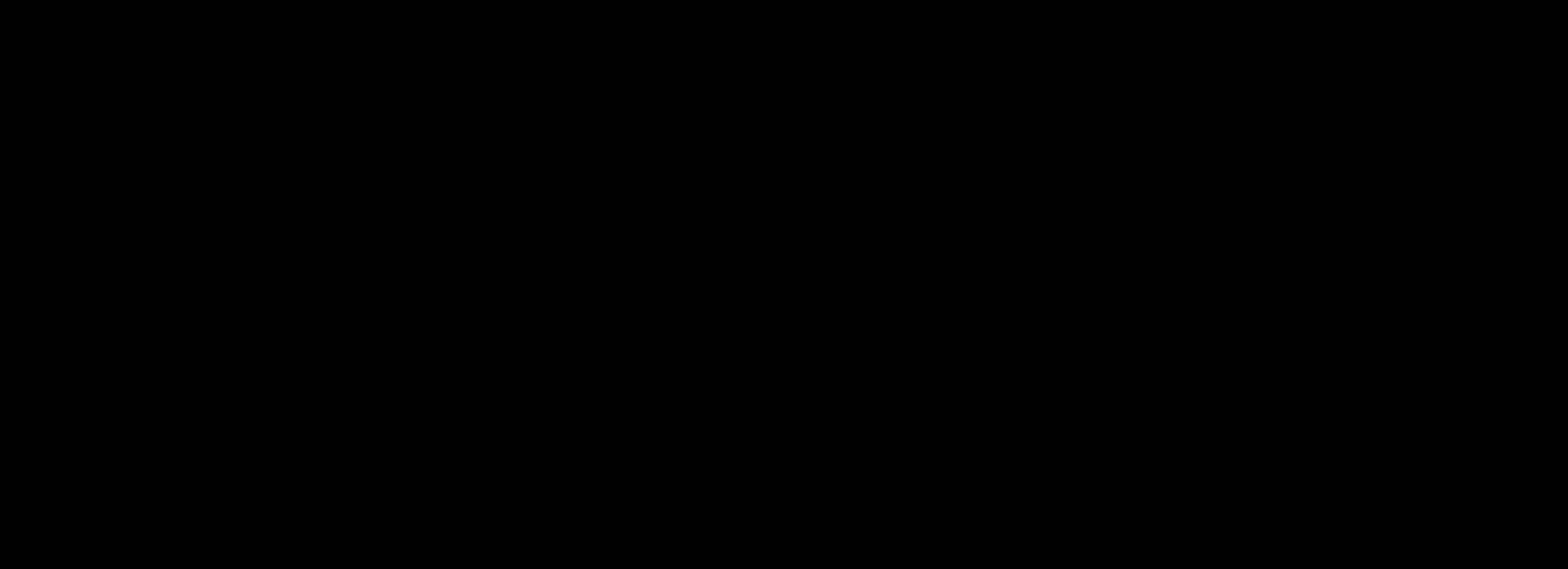
click at [391, 107] on body "Projects [GEOGRAPHIC_DATA] Blog BX Your current team is BX Studio Projects Your…" at bounding box center [784, 284] width 1568 height 569
click at [299, 86] on body "Projects [GEOGRAPHIC_DATA] Blog BX Your current team is BX Studio Projects Your…" at bounding box center [784, 284] width 1568 height 569
